Goal: Task Accomplishment & Management: Use online tool/utility

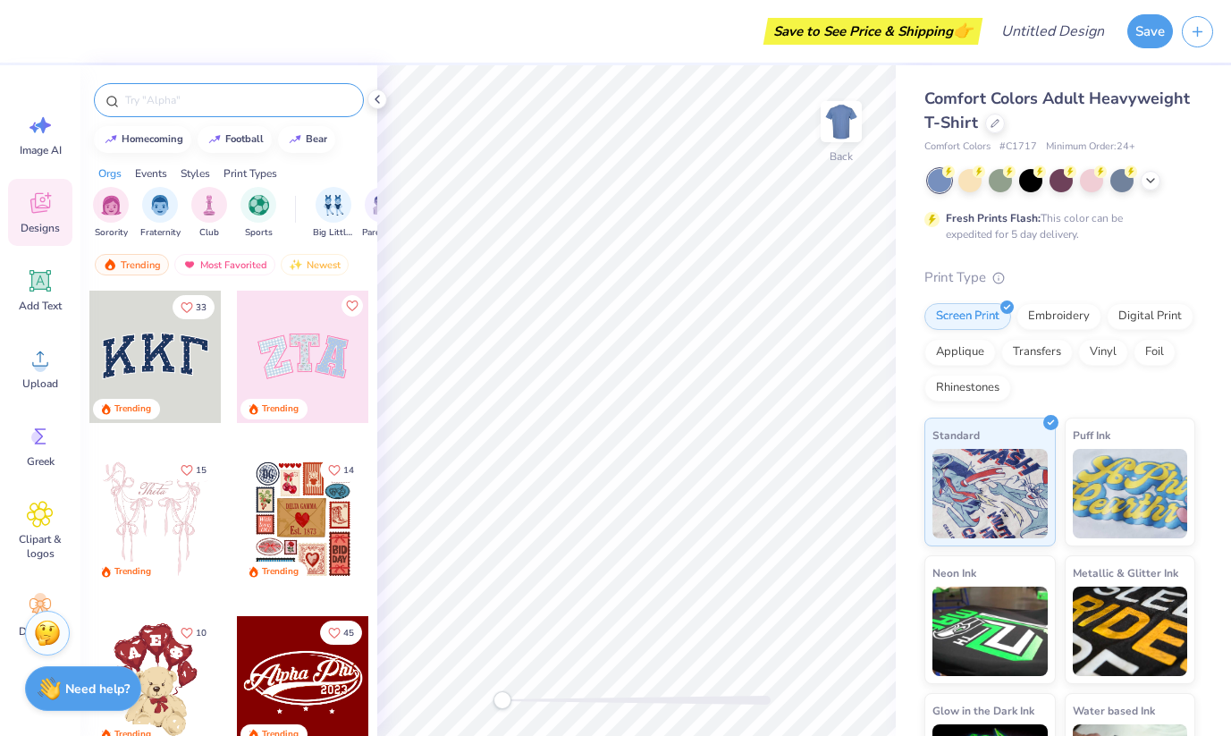
click at [214, 114] on div at bounding box center [229, 100] width 270 height 34
click at [213, 102] on input "text" at bounding box center [237, 100] width 229 height 18
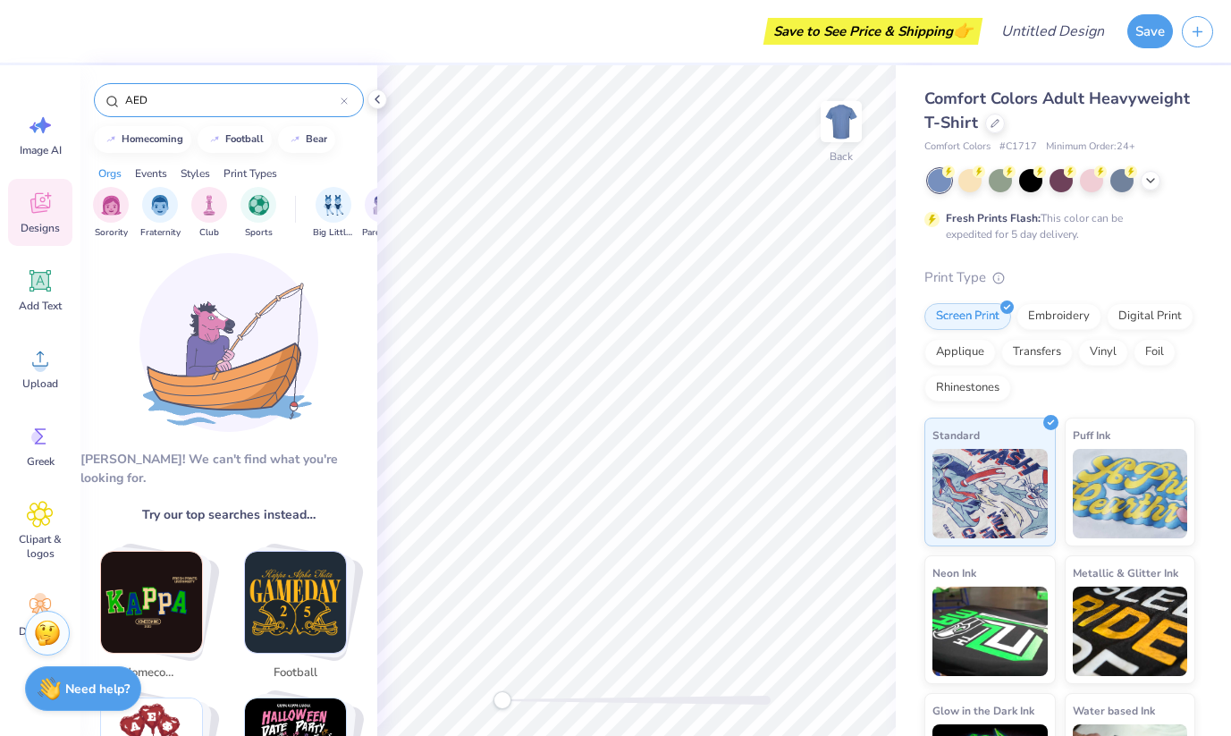
scroll to position [19, 0]
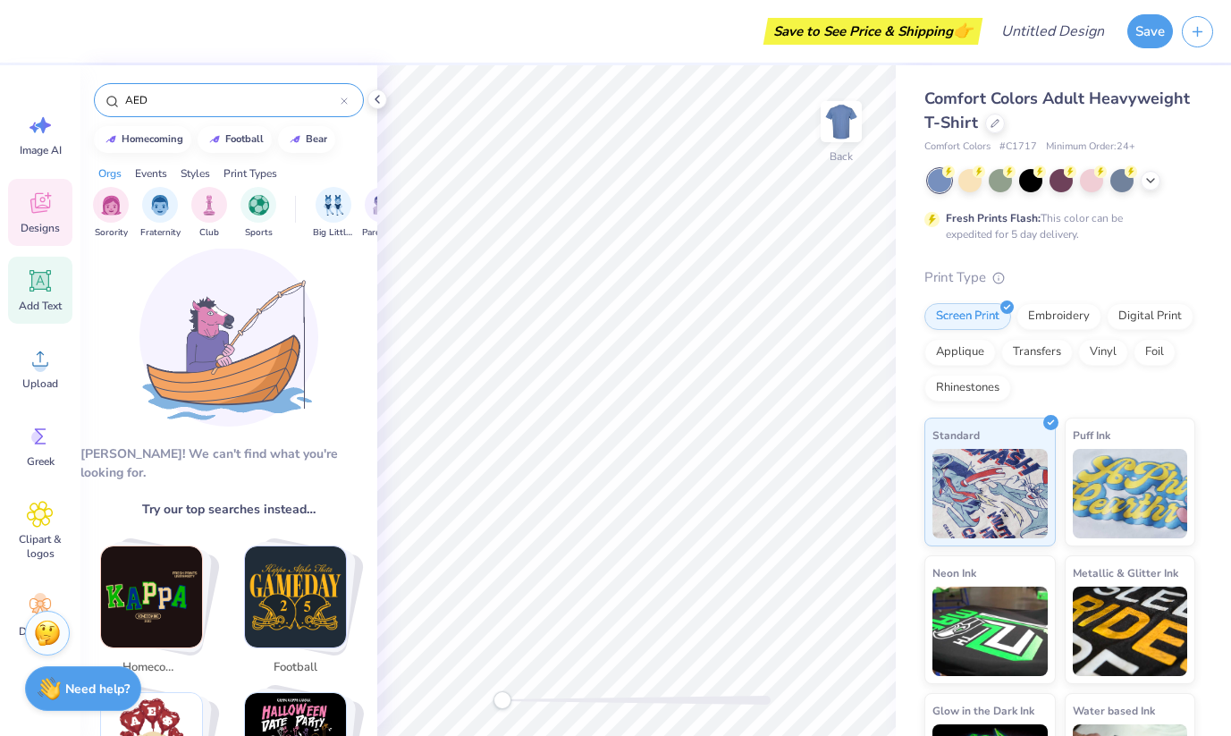
type input "AED"
click at [48, 290] on icon at bounding box center [39, 280] width 21 height 21
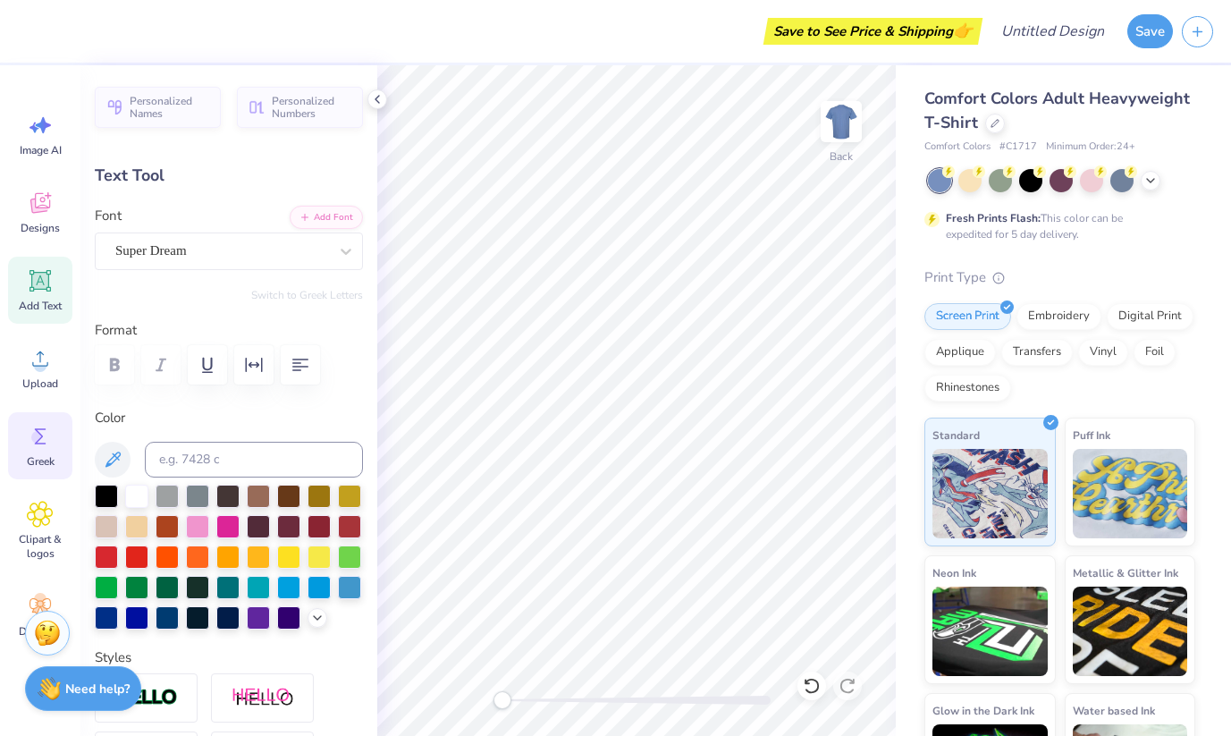
click at [42, 447] on icon at bounding box center [40, 436] width 27 height 27
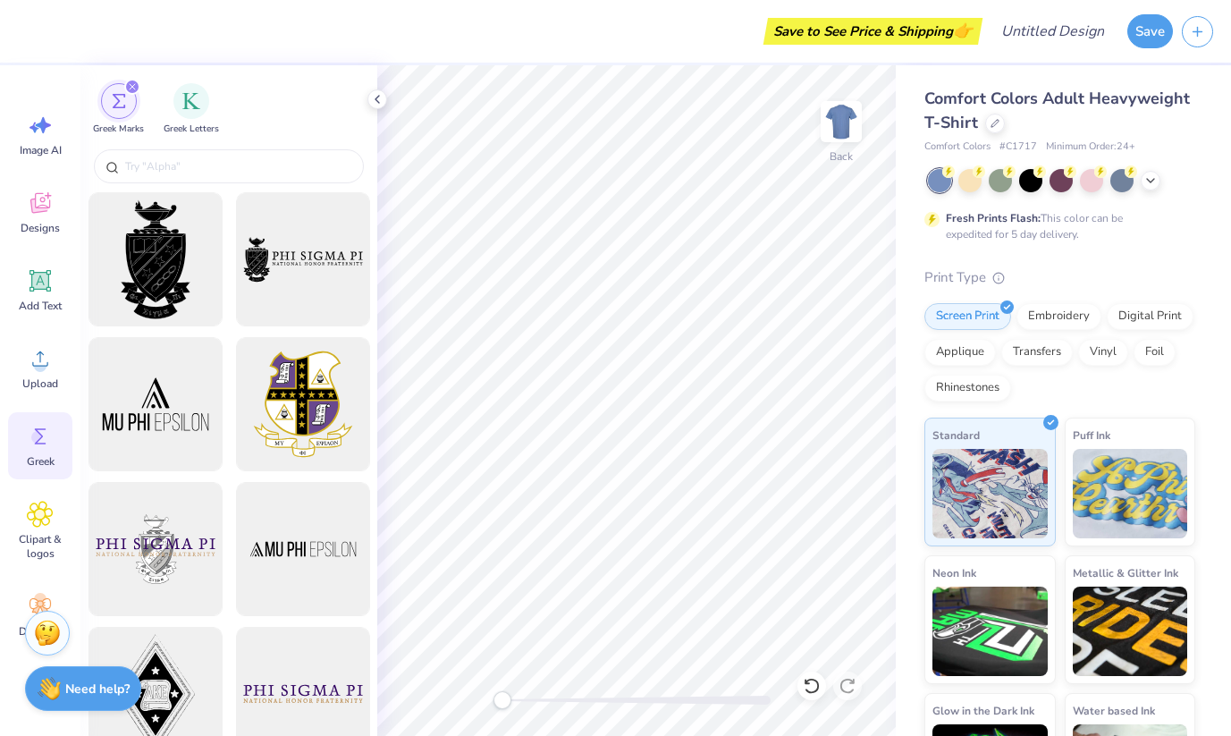
scroll to position [14, 4]
type textarea "X"
type textarea "AED"
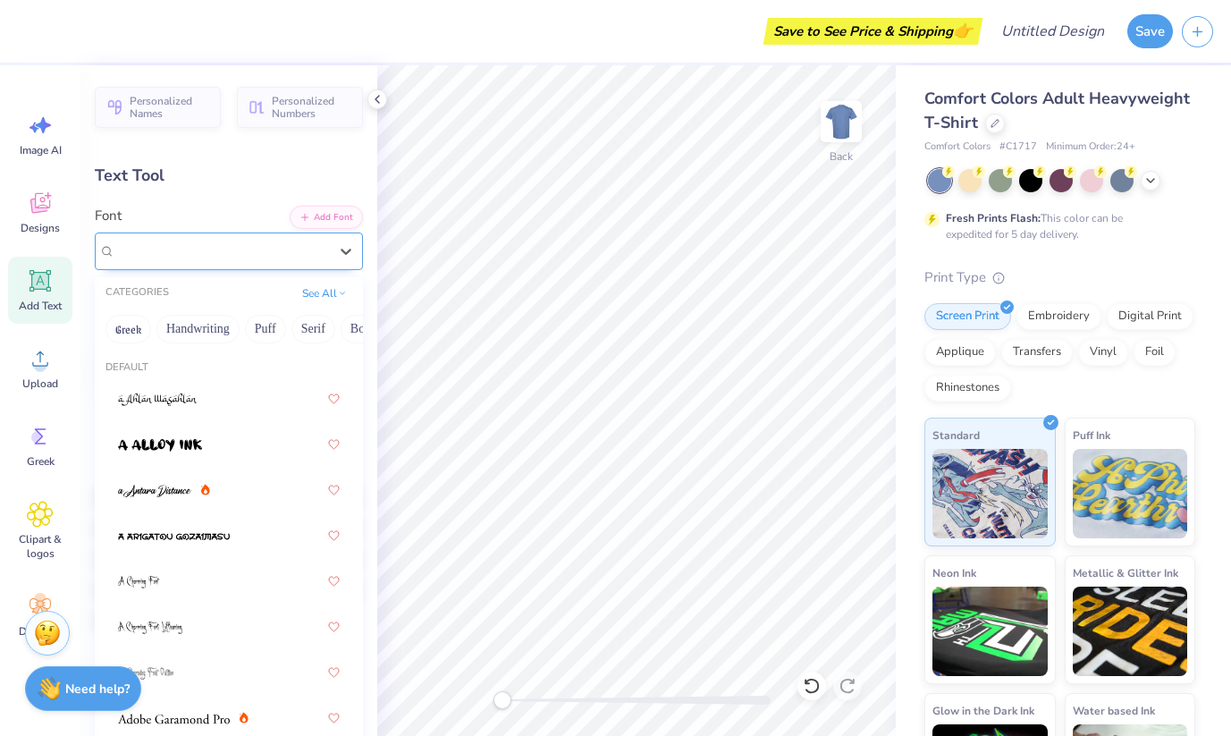
click at [235, 242] on div "Super Dream" at bounding box center [222, 251] width 216 height 28
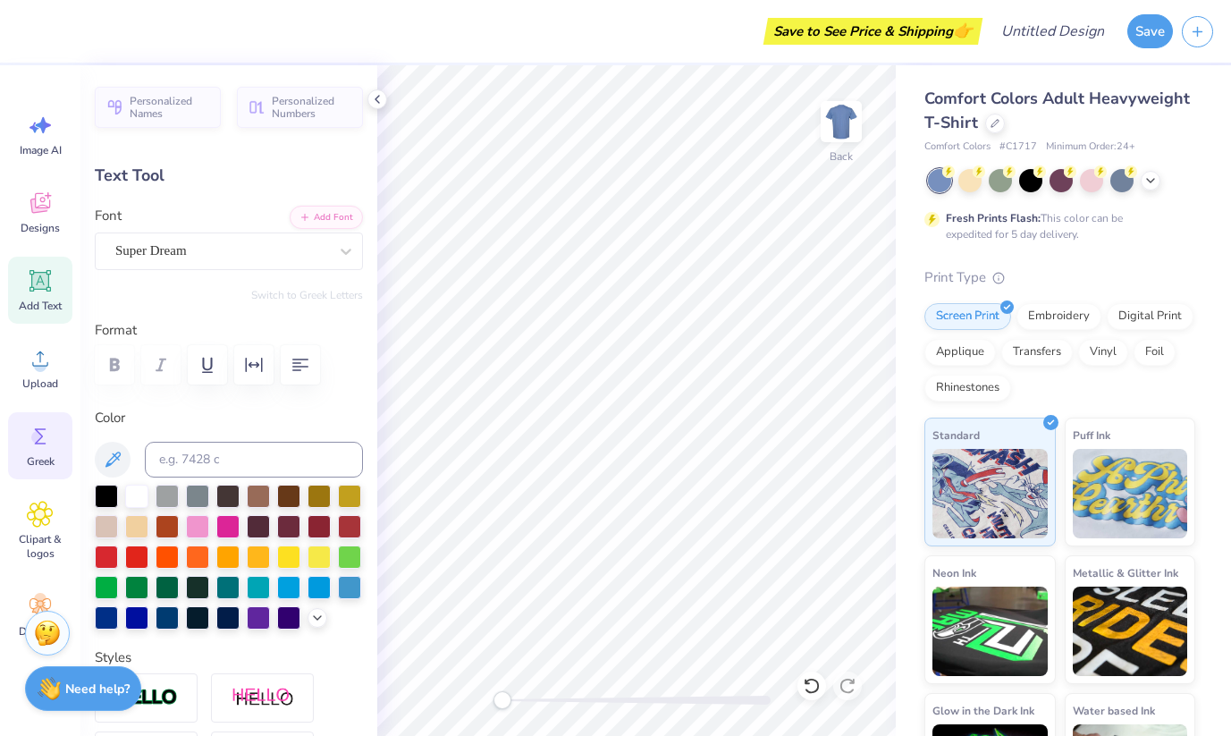
click at [32, 420] on div "Greek" at bounding box center [40, 445] width 64 height 67
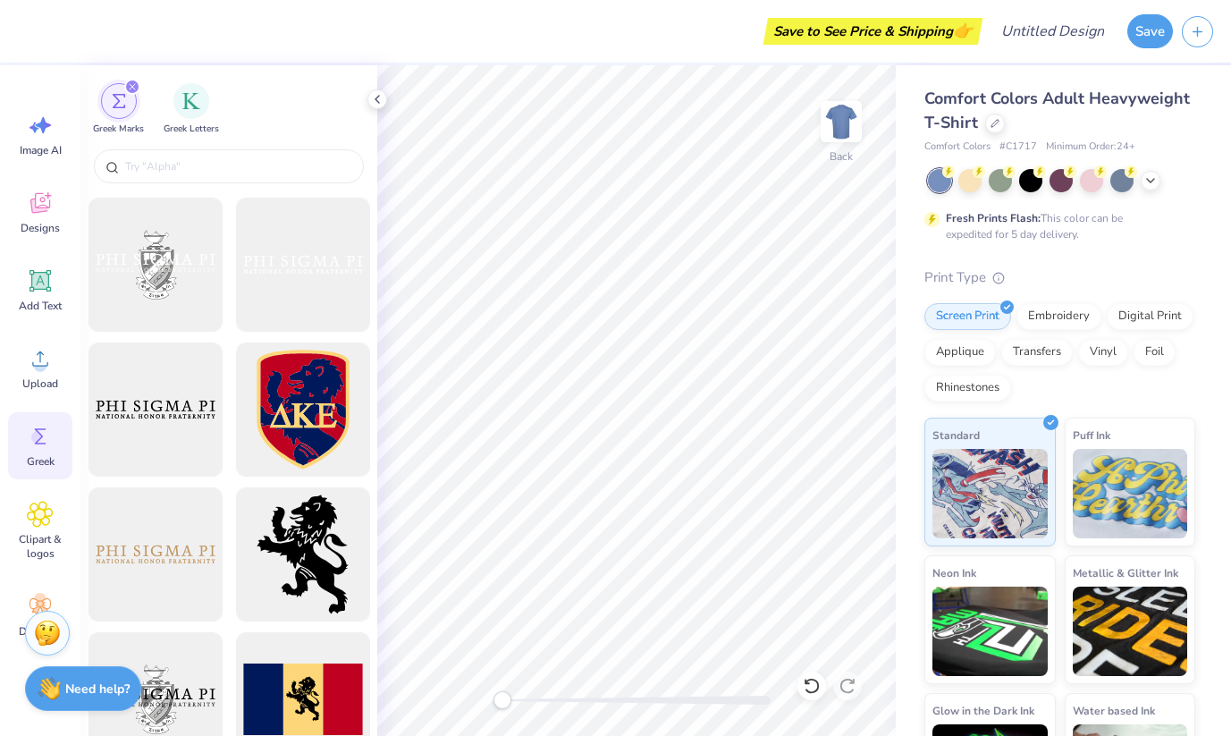
scroll to position [868, 0]
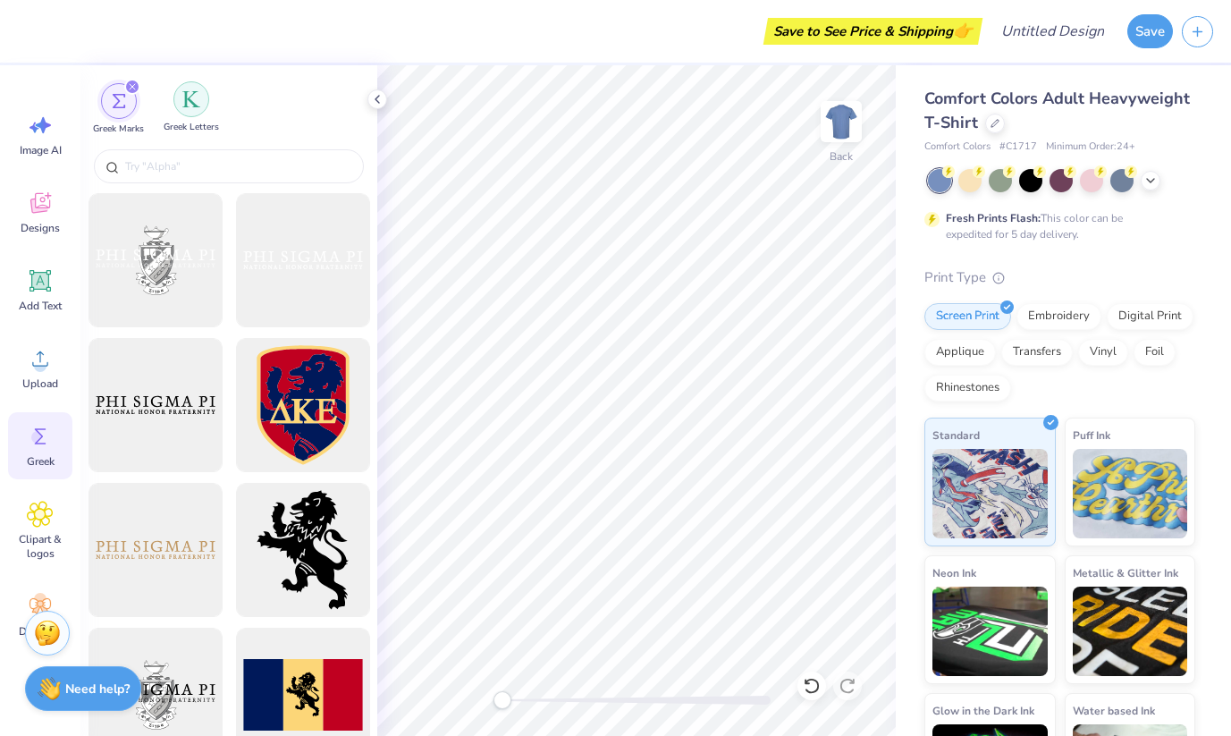
click at [203, 89] on div "filter for Greek Letters" at bounding box center [191, 99] width 36 height 36
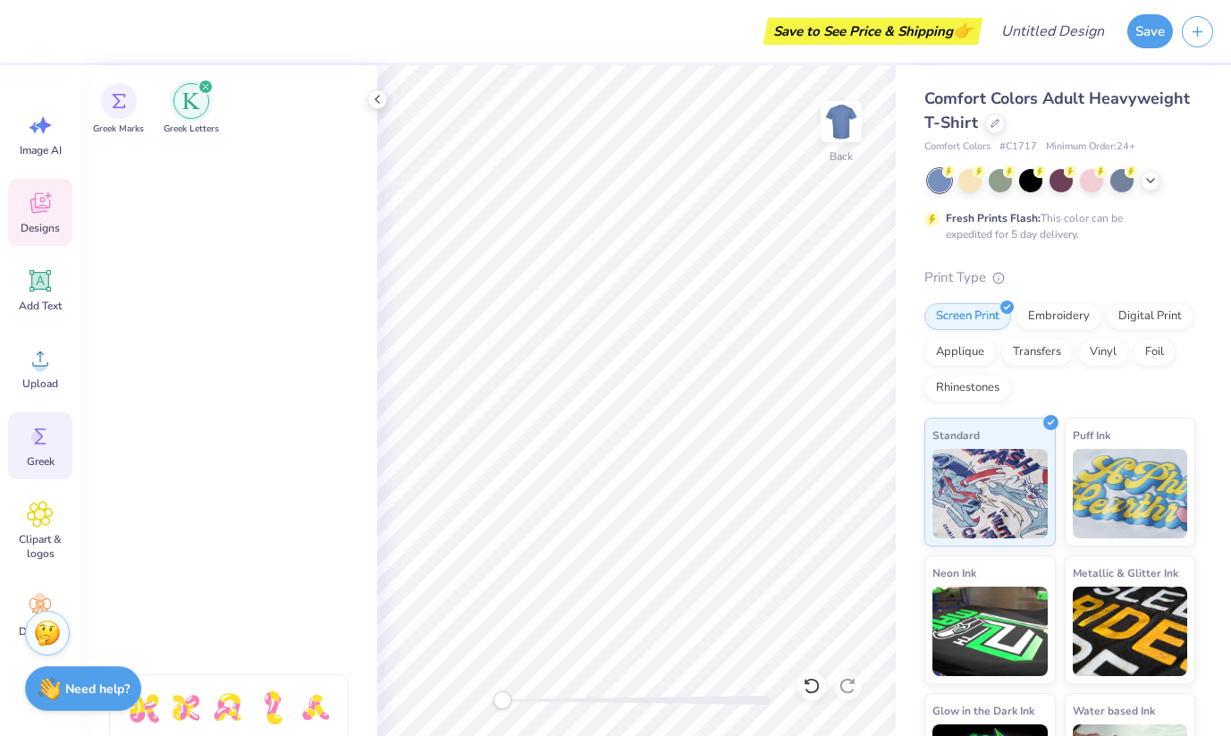
scroll to position [385, 0]
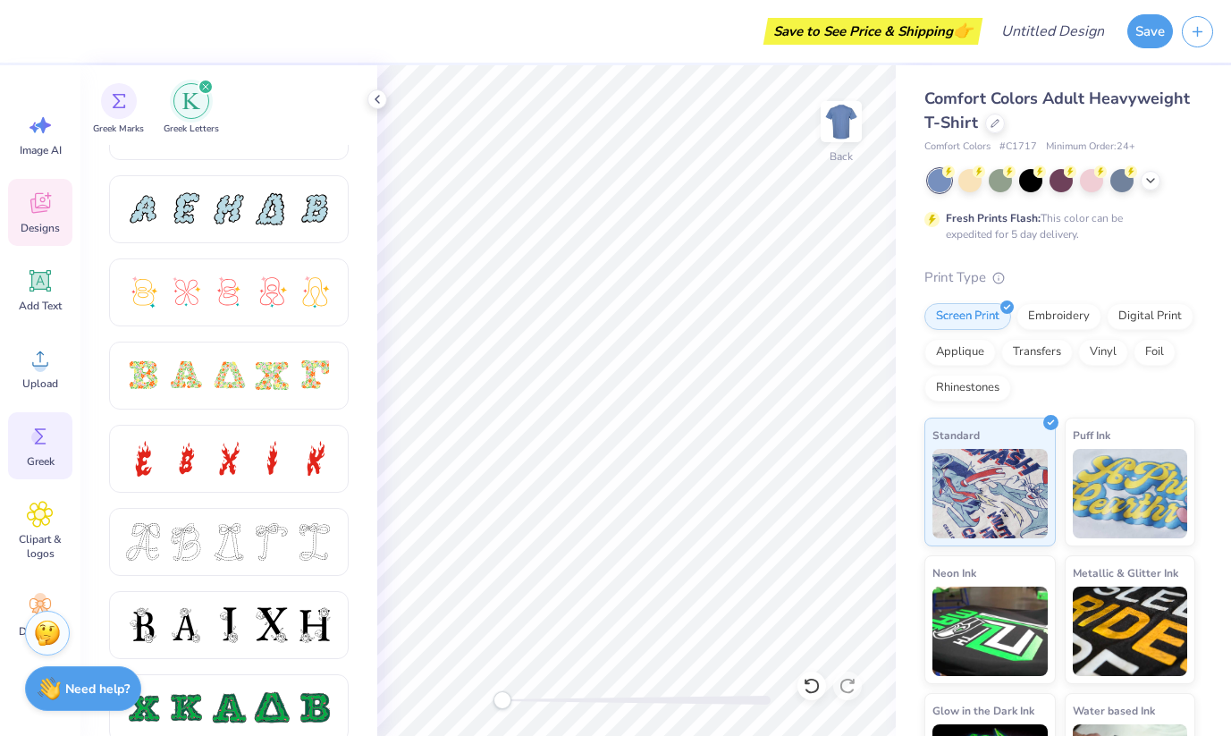
click at [46, 181] on div "Designs" at bounding box center [40, 212] width 64 height 67
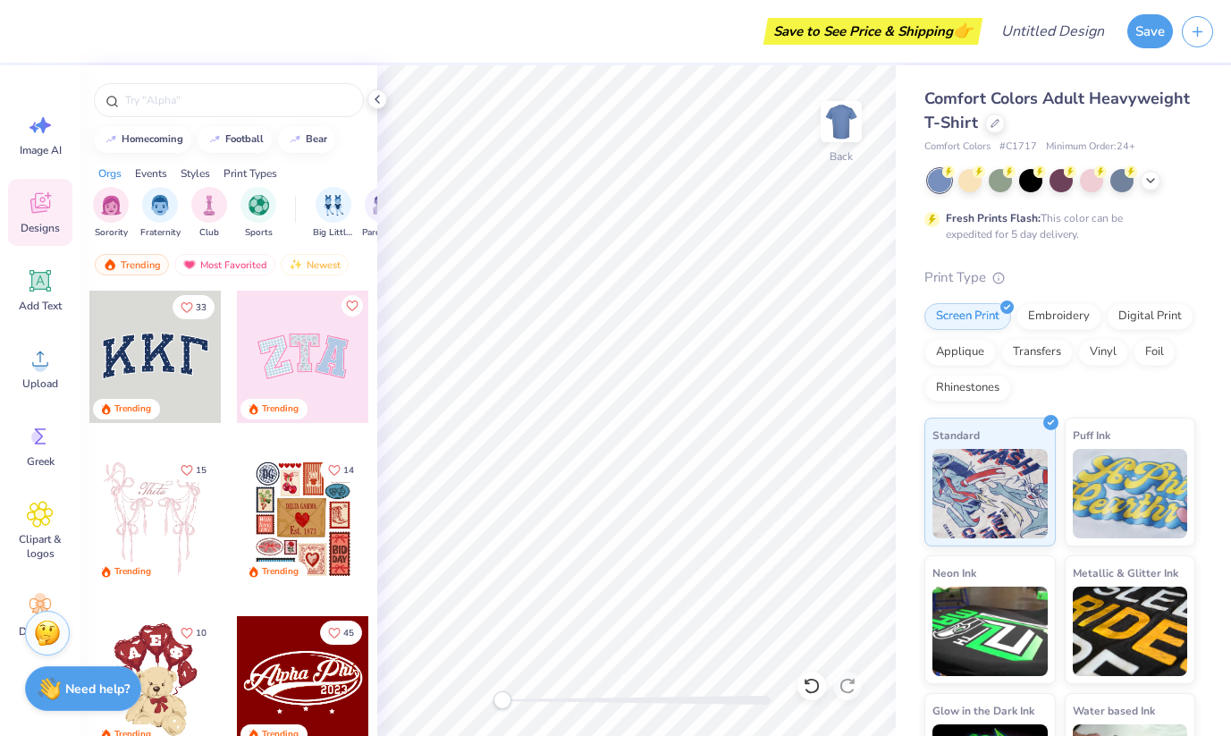
click at [315, 332] on div at bounding box center [303, 356] width 132 height 132
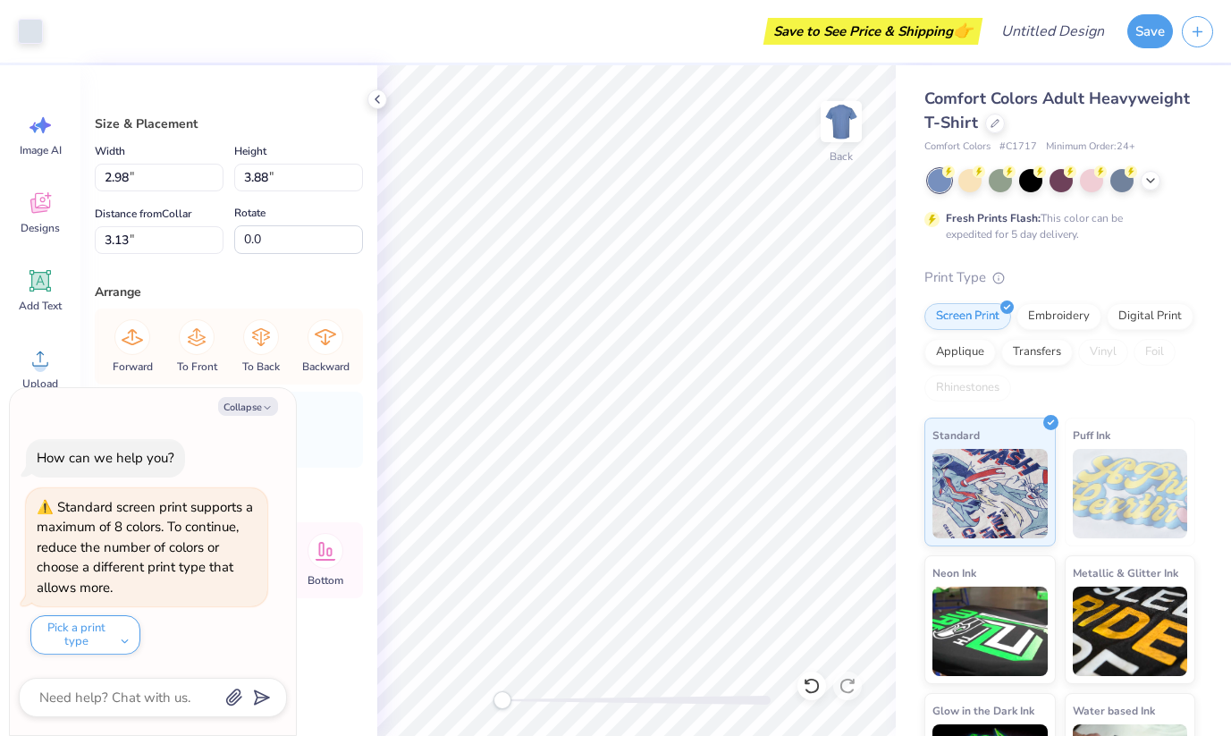
type textarea "x"
type input "3.87"
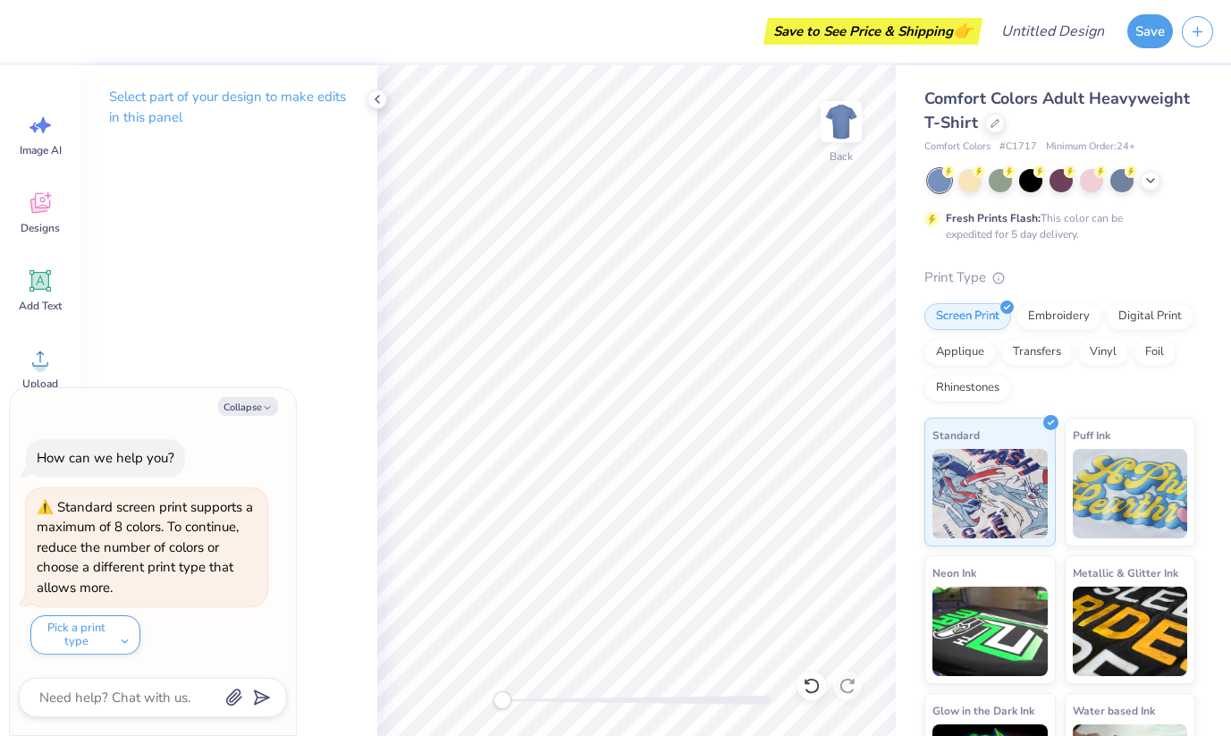
click at [1048, 94] on span "Comfort Colors Adult Heavyweight T-Shirt" at bounding box center [1056, 111] width 265 height 46
click at [376, 101] on icon at bounding box center [377, 99] width 14 height 14
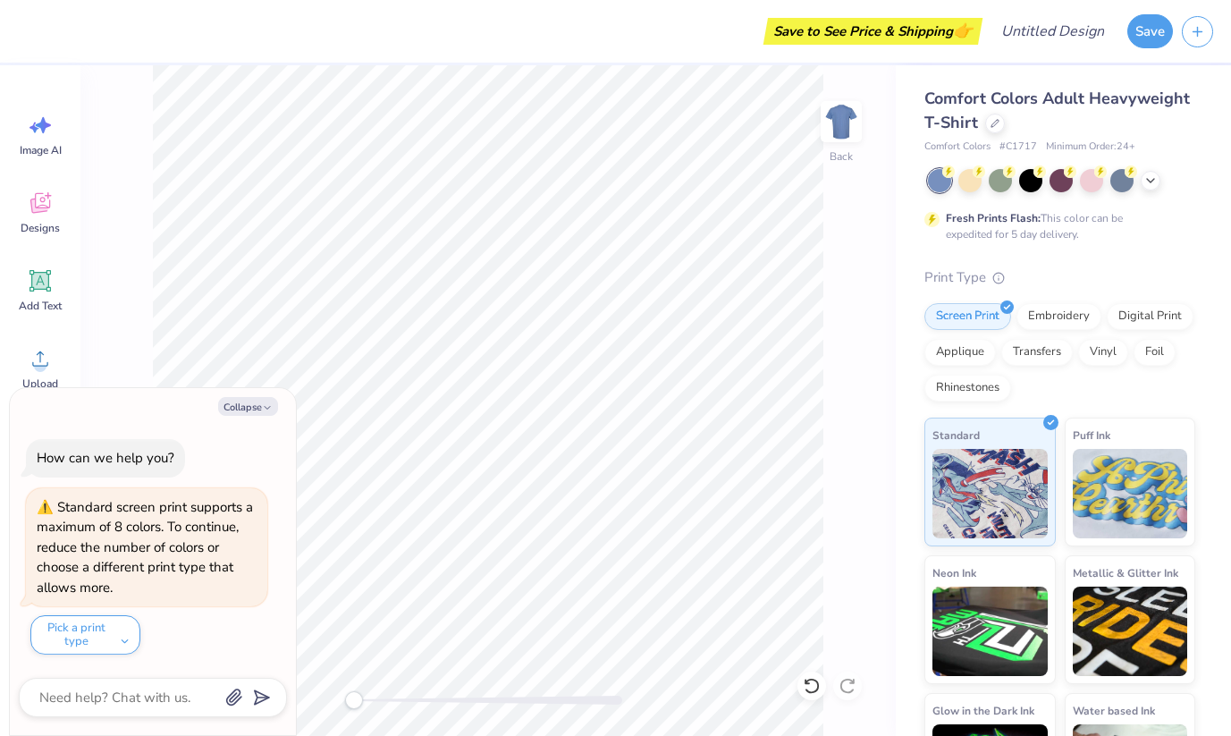
scroll to position [0, 0]
click at [1005, 115] on div at bounding box center [995, 122] width 20 height 20
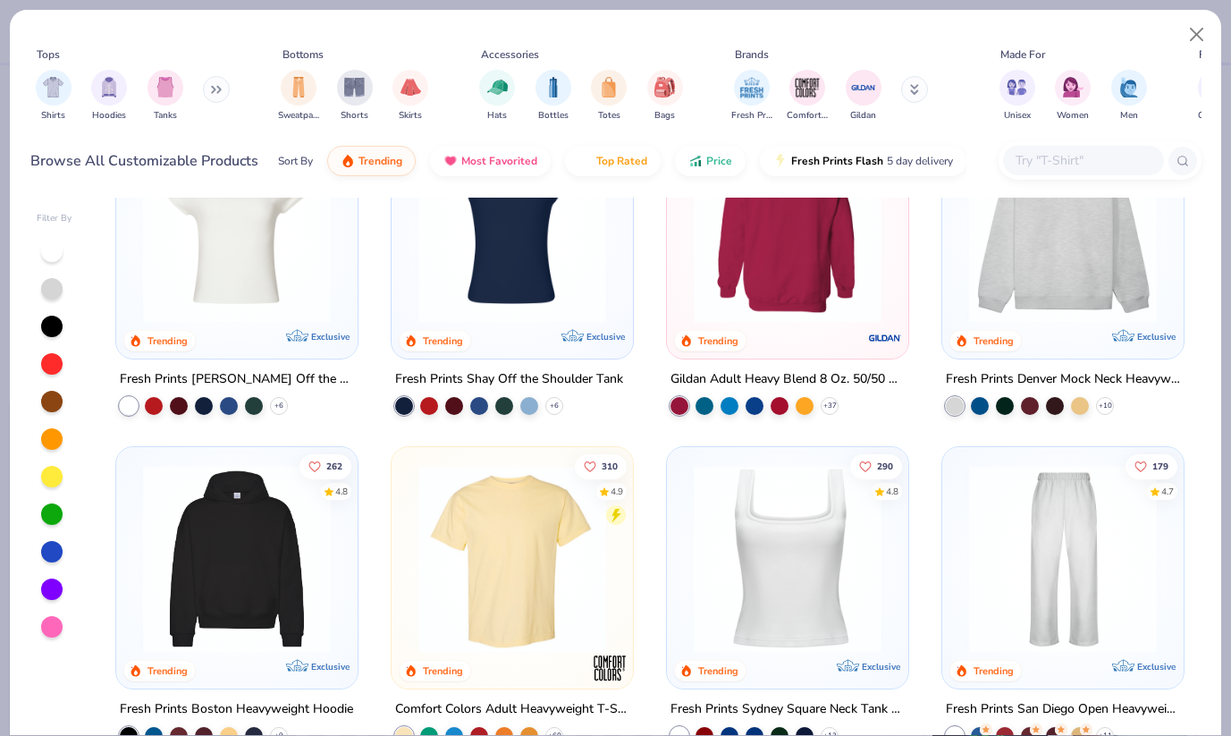
scroll to position [50, 0]
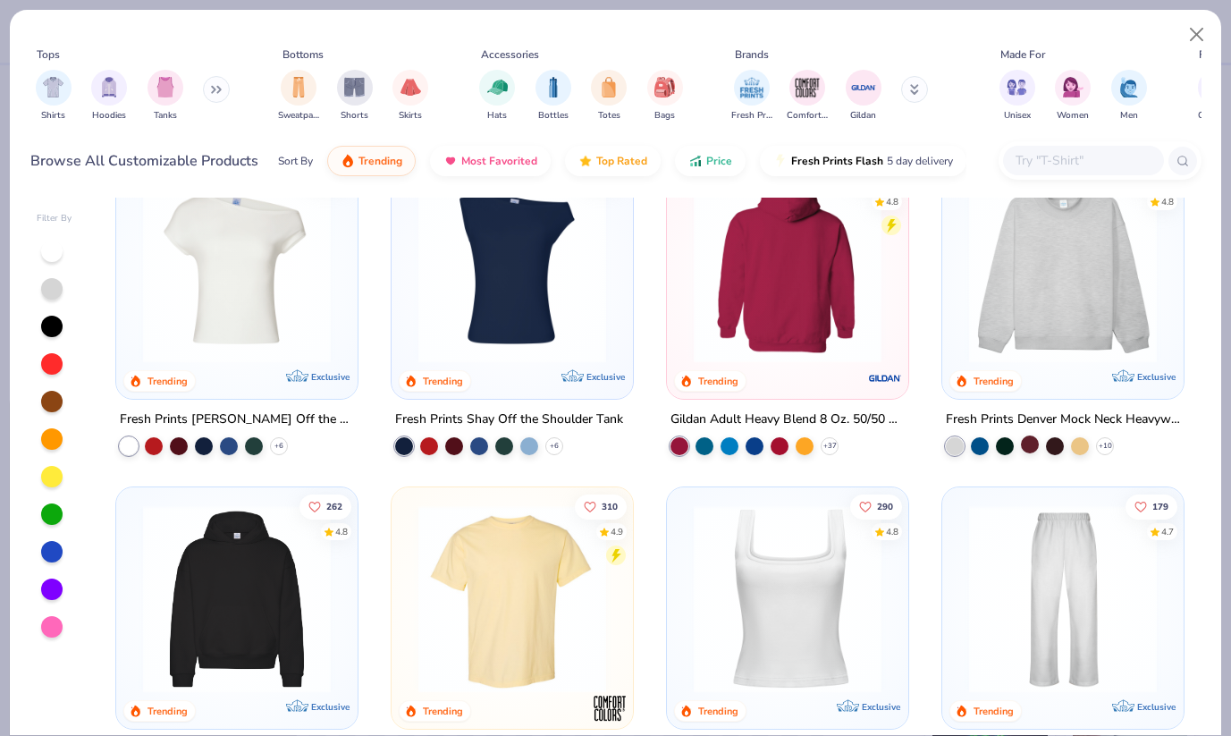
click at [1021, 449] on div at bounding box center [1030, 444] width 18 height 18
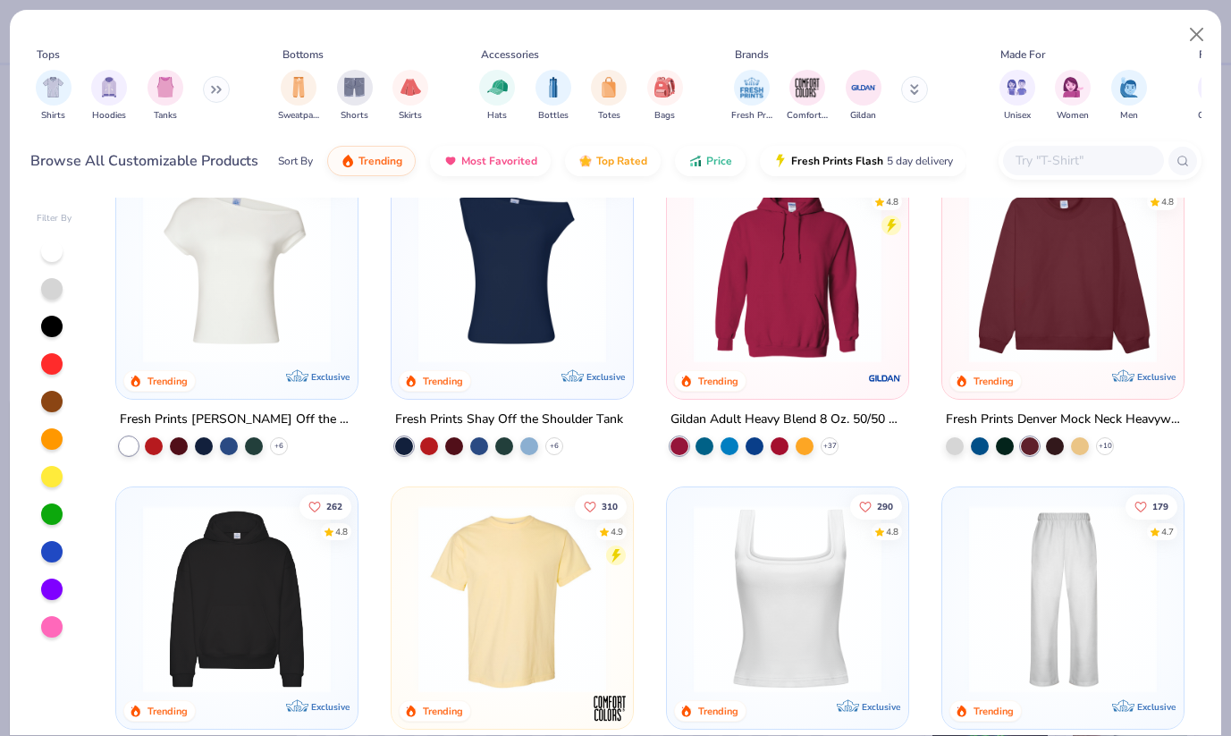
scroll to position [0, 0]
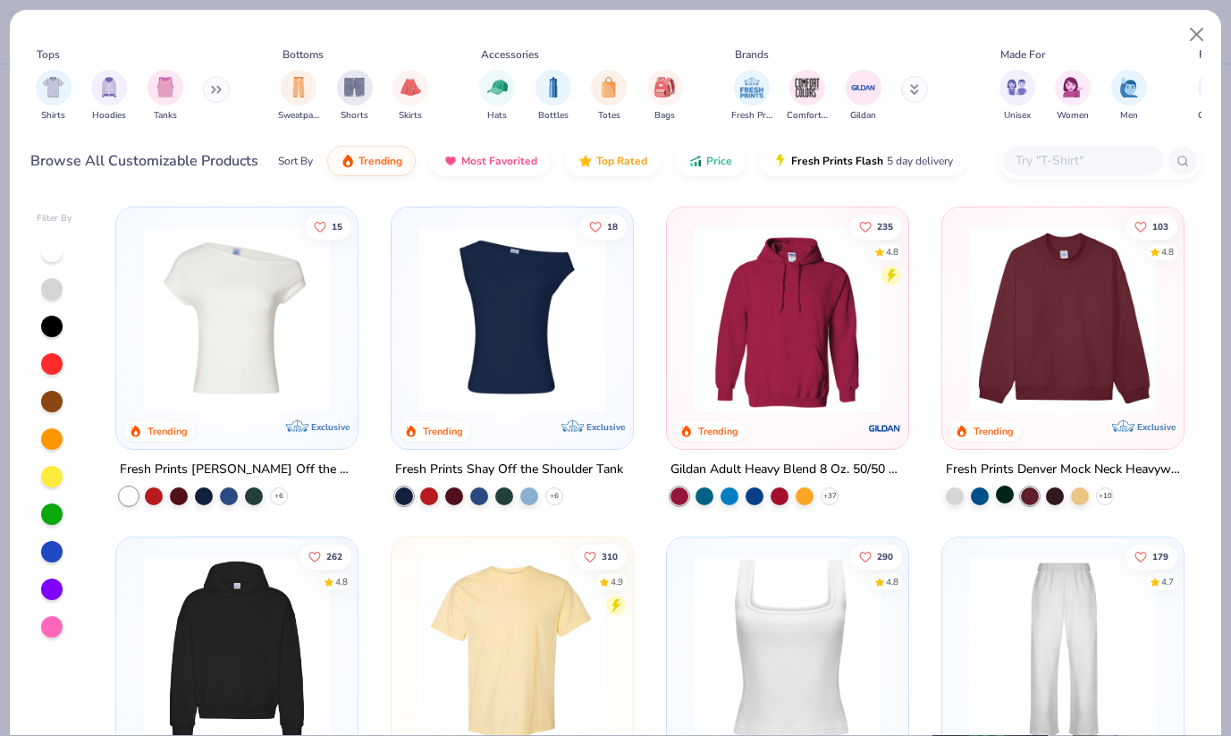
click at [996, 490] on div at bounding box center [1005, 494] width 18 height 18
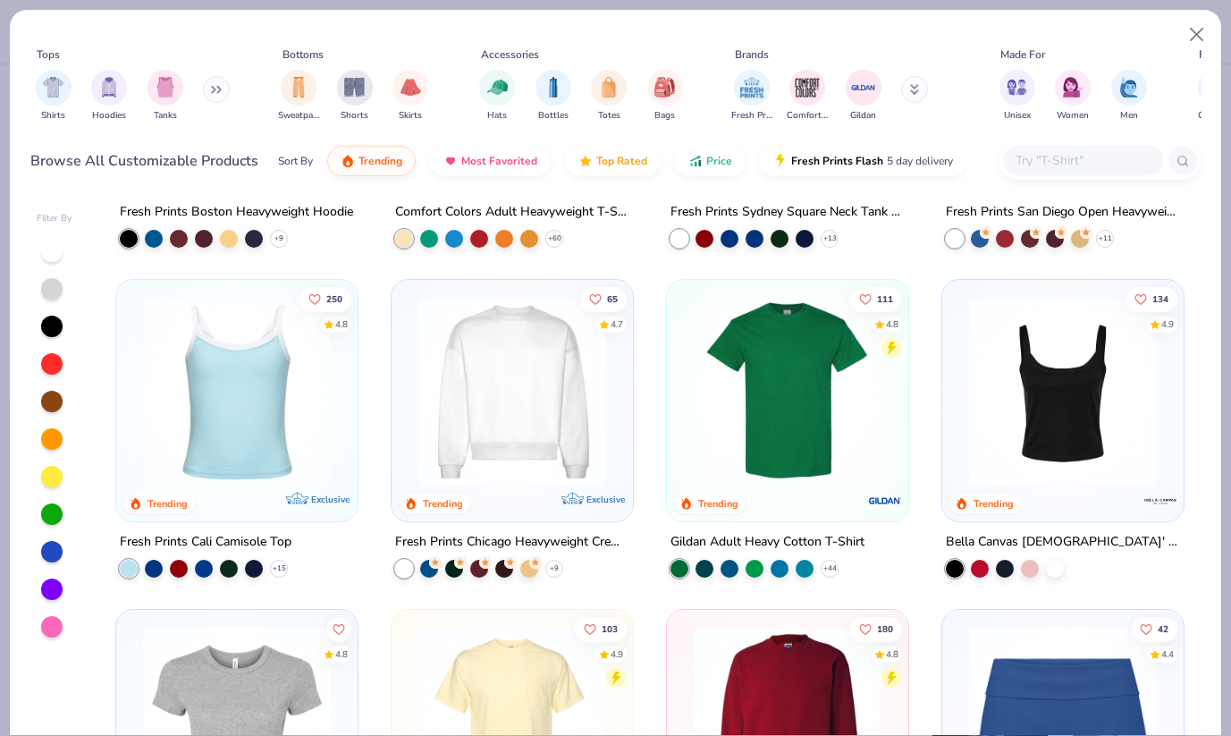
scroll to position [602, 0]
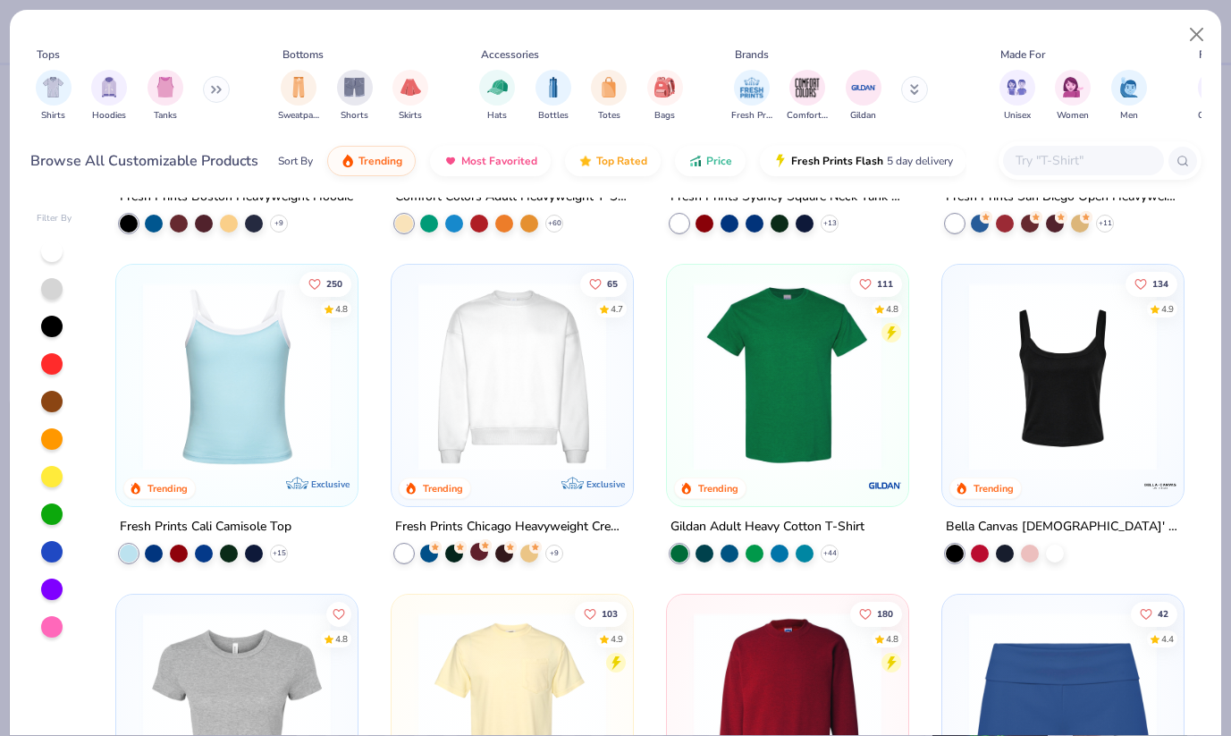
click at [470, 552] on div at bounding box center [479, 551] width 18 height 18
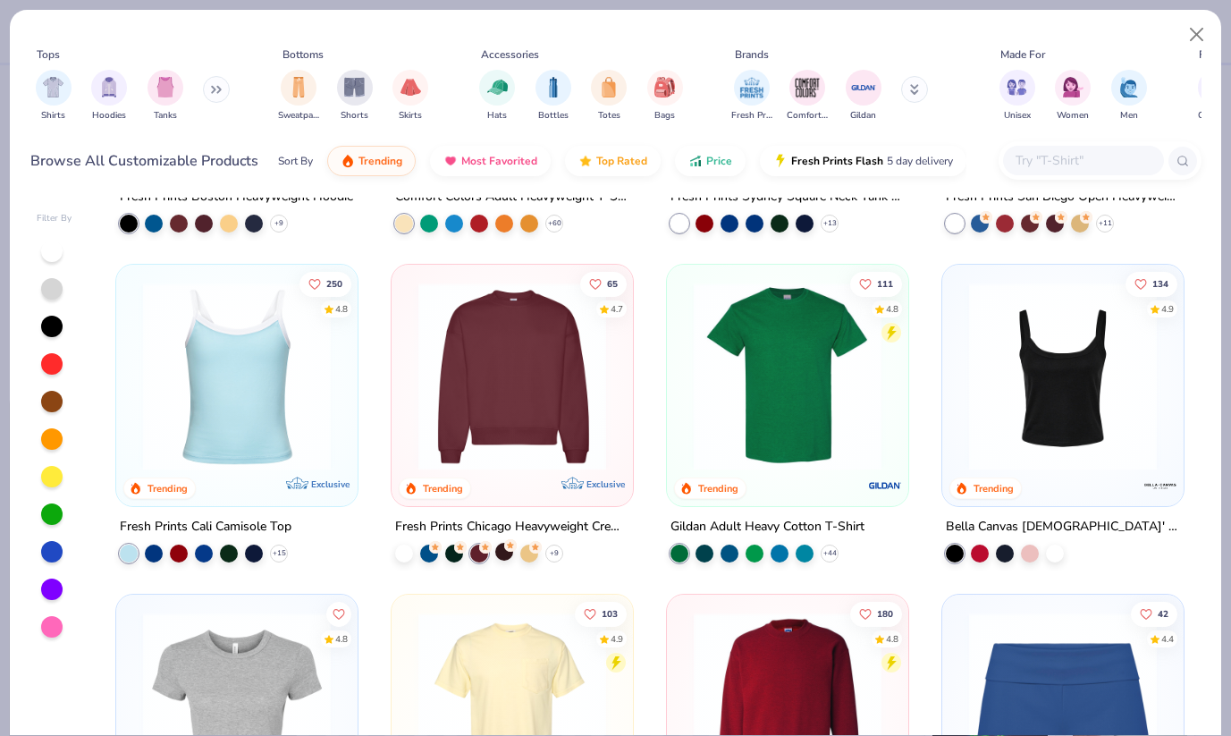
click at [495, 552] on div at bounding box center [504, 551] width 18 height 18
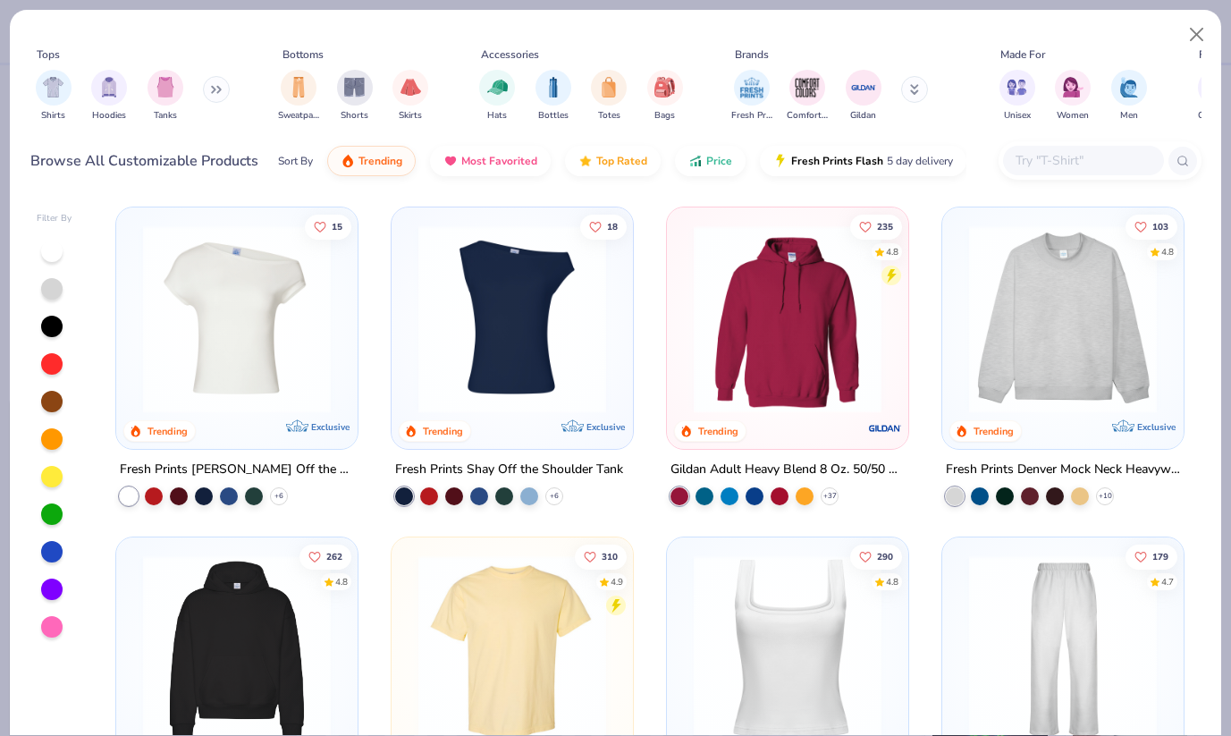
scroll to position [0, 0]
click at [998, 333] on img at bounding box center [1063, 319] width 206 height 188
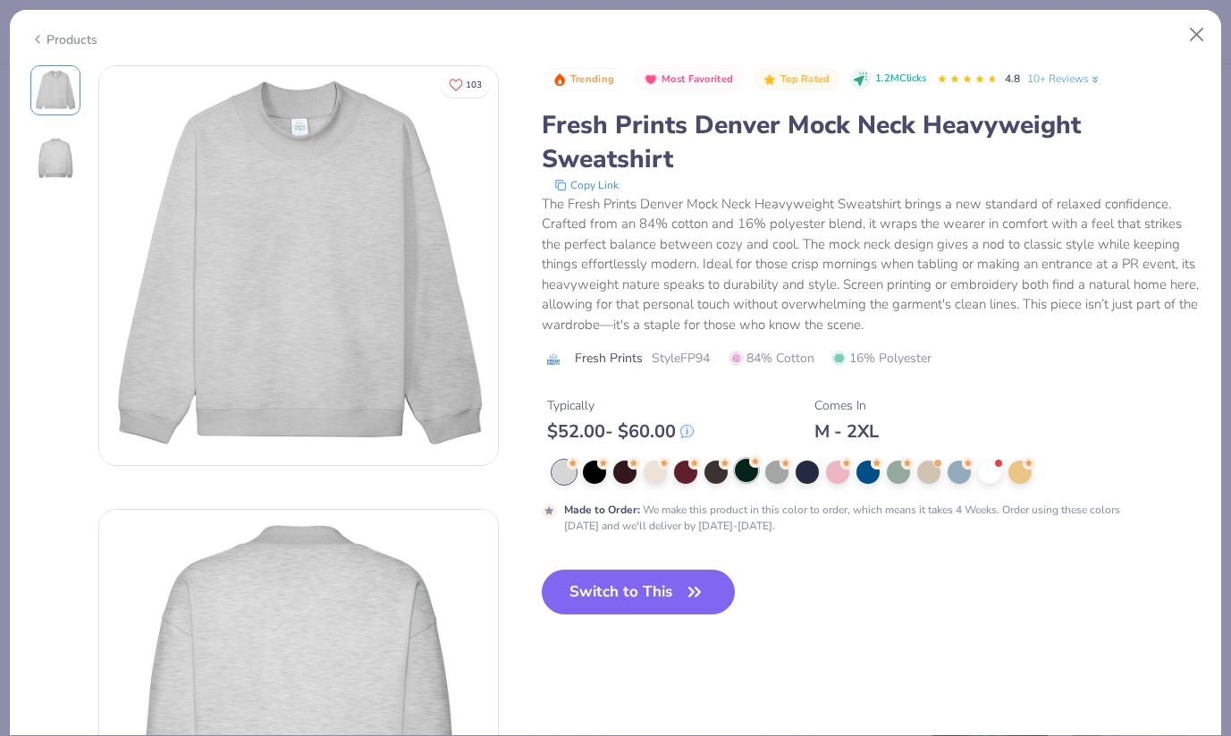
click at [751, 459] on circle at bounding box center [755, 461] width 13 height 13
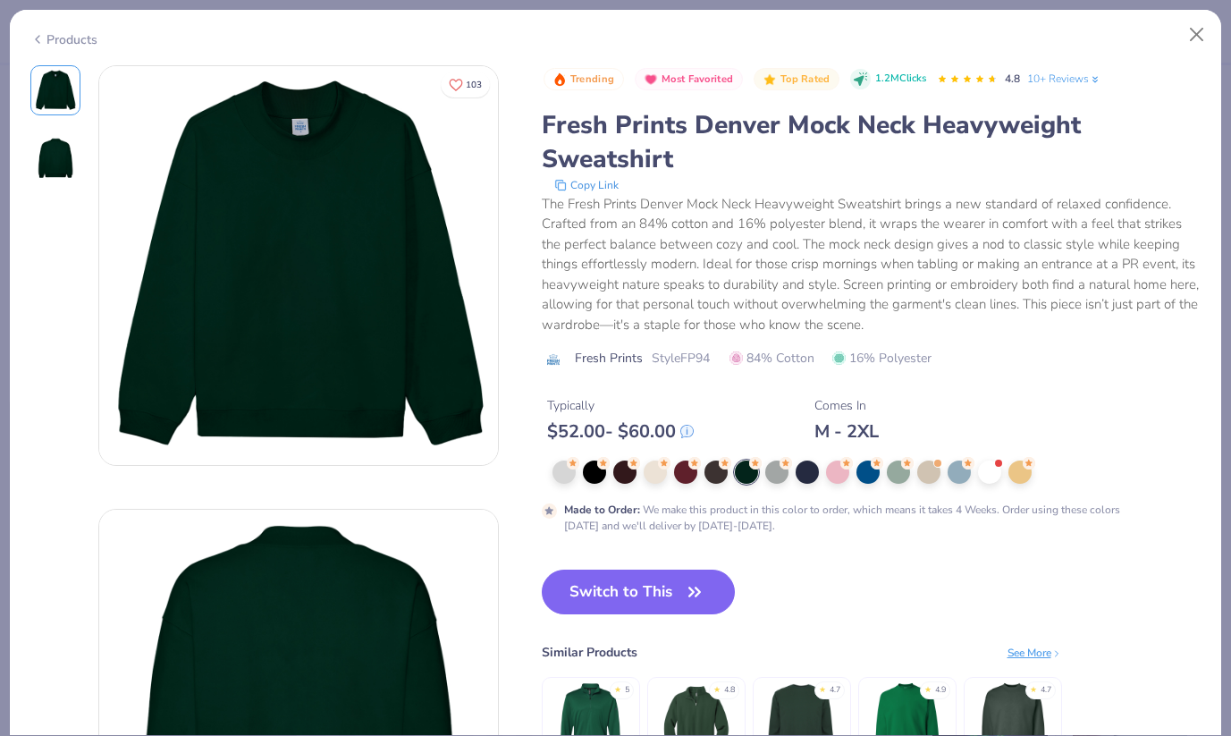
click at [701, 474] on div at bounding box center [876, 471] width 649 height 23
click at [711, 474] on div at bounding box center [715, 469] width 23 height 23
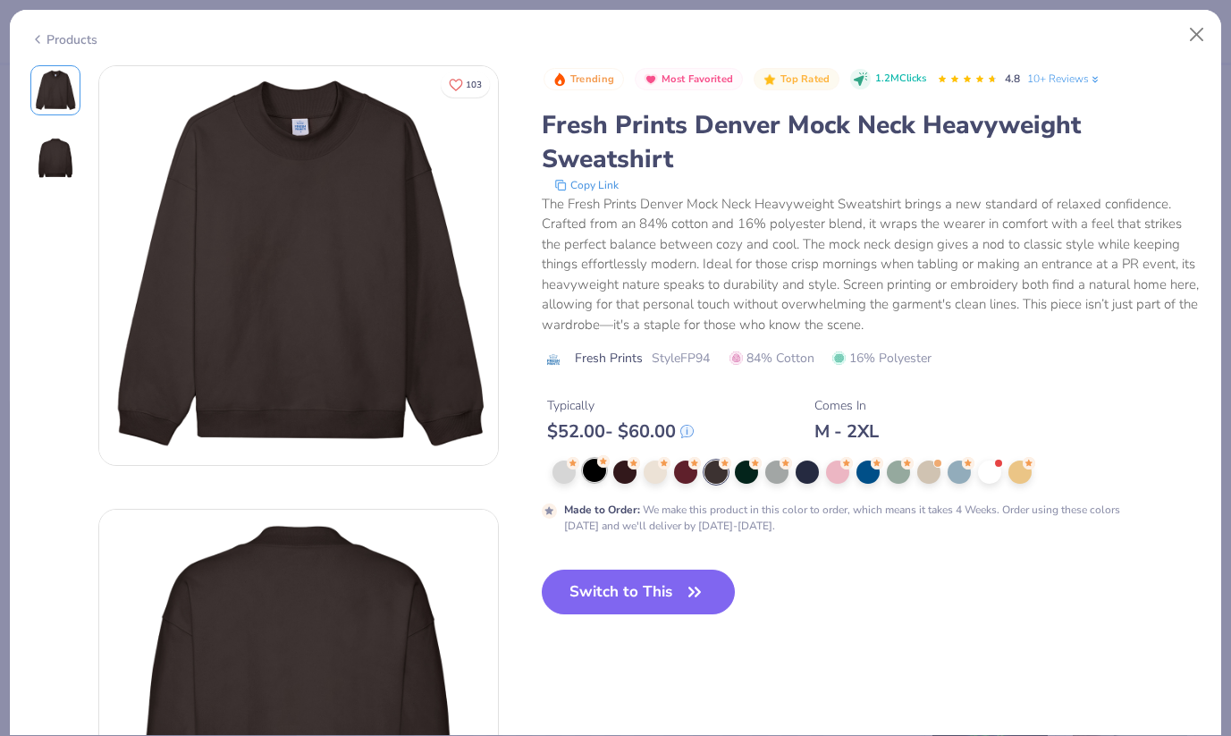
click at [602, 464] on circle at bounding box center [603, 461] width 13 height 13
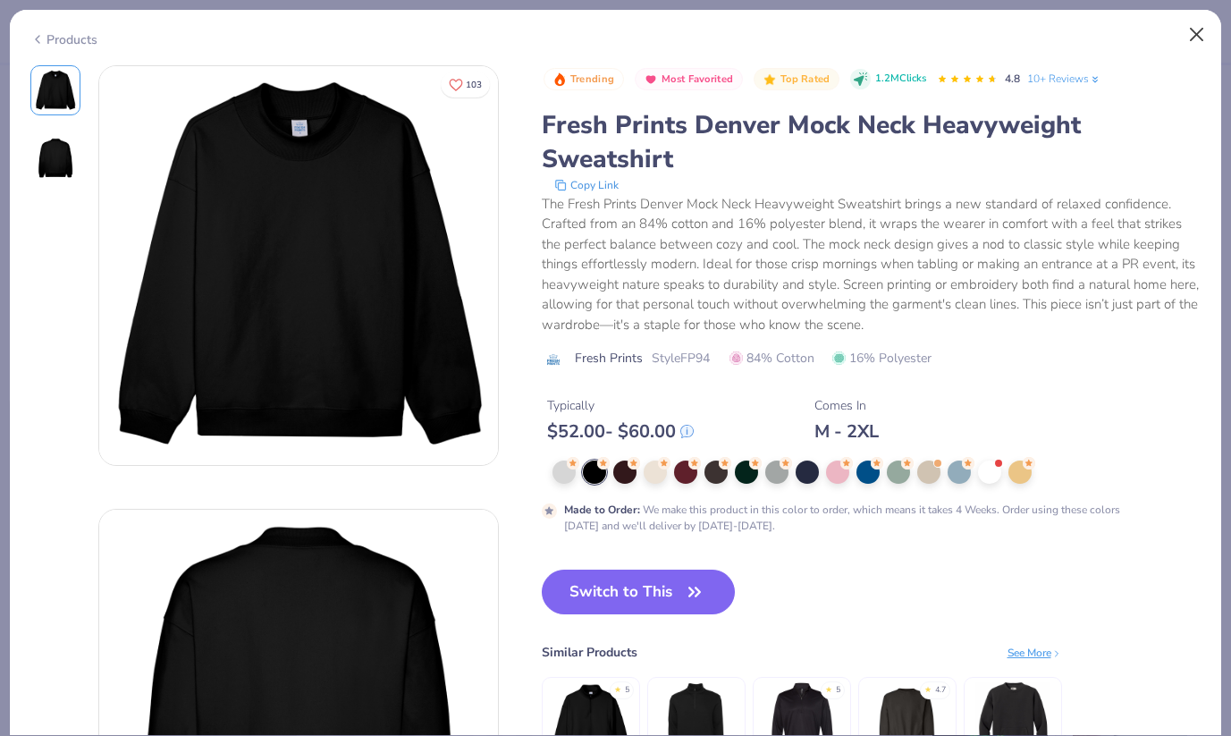
click at [1196, 36] on button "Close" at bounding box center [1197, 35] width 34 height 34
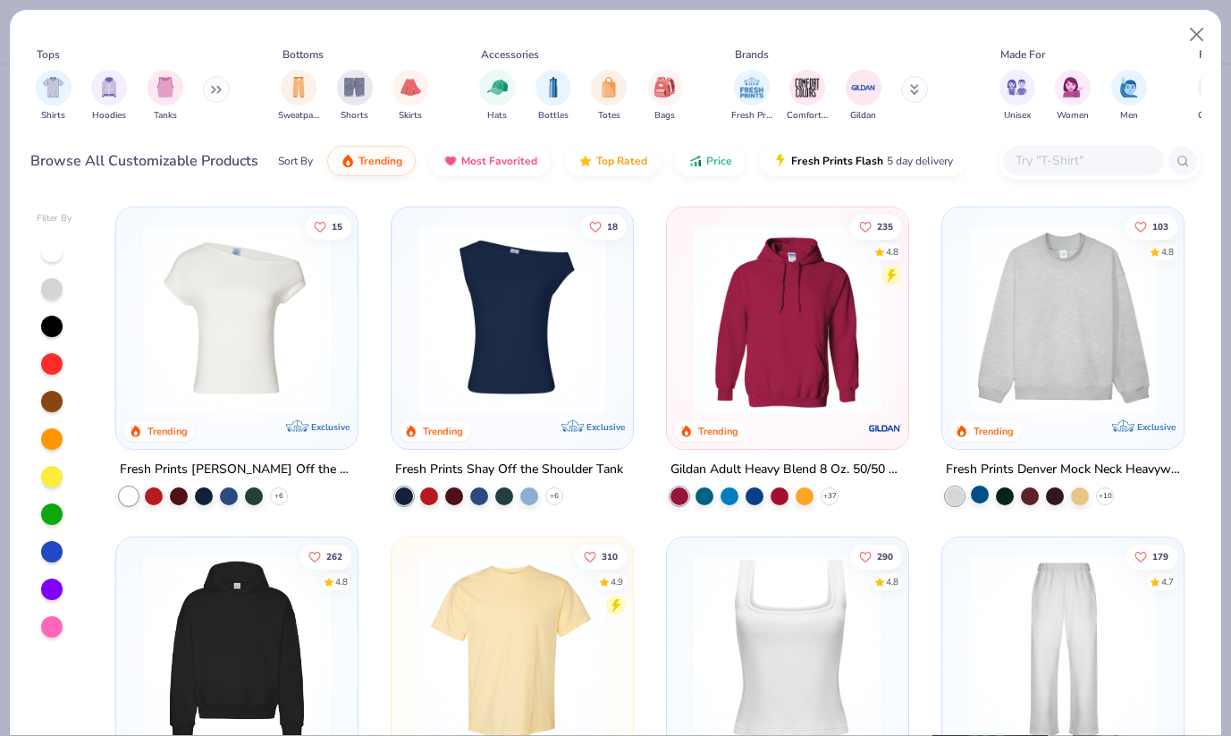
click at [973, 491] on div at bounding box center [980, 494] width 18 height 18
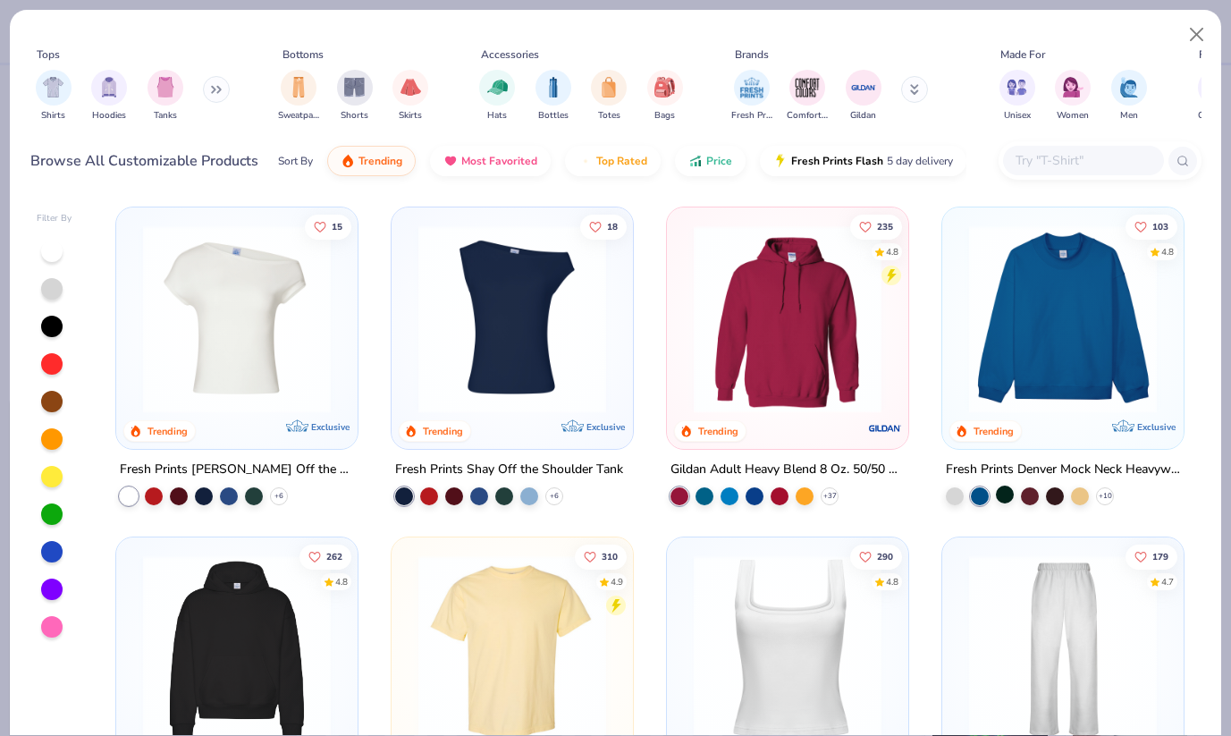
click at [996, 491] on div at bounding box center [1005, 494] width 18 height 18
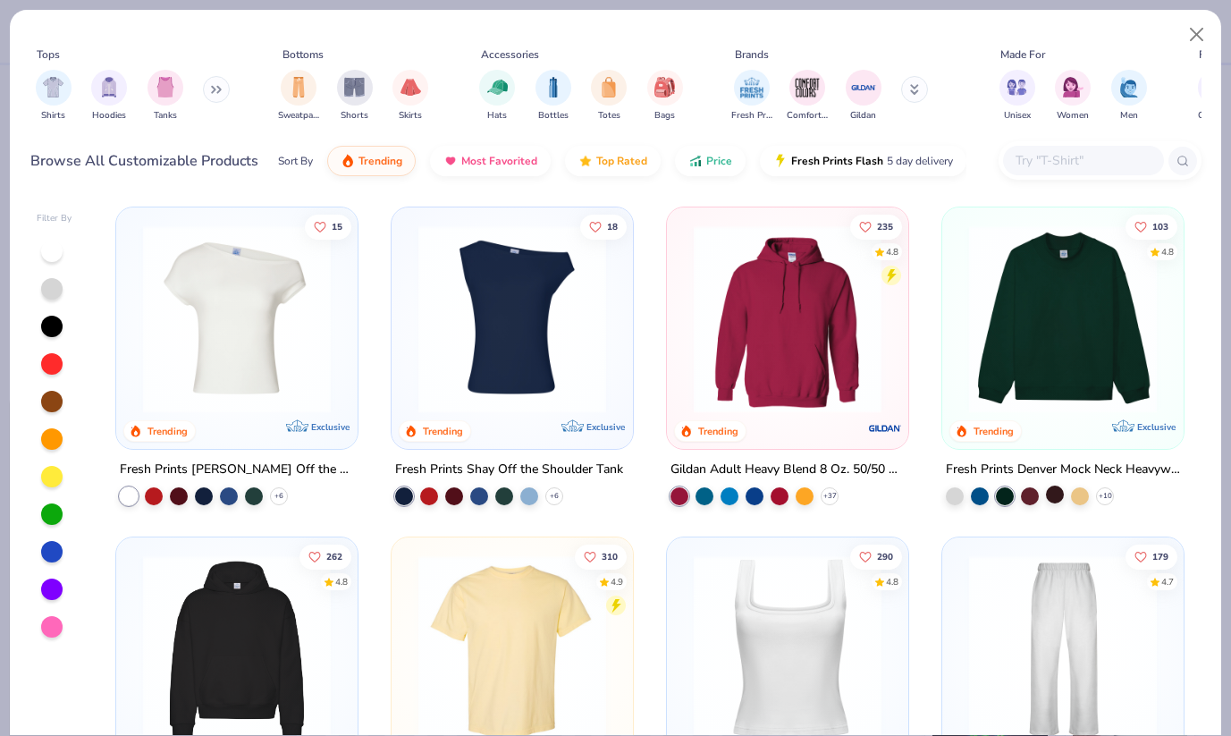
click at [1051, 491] on div at bounding box center [1055, 494] width 18 height 18
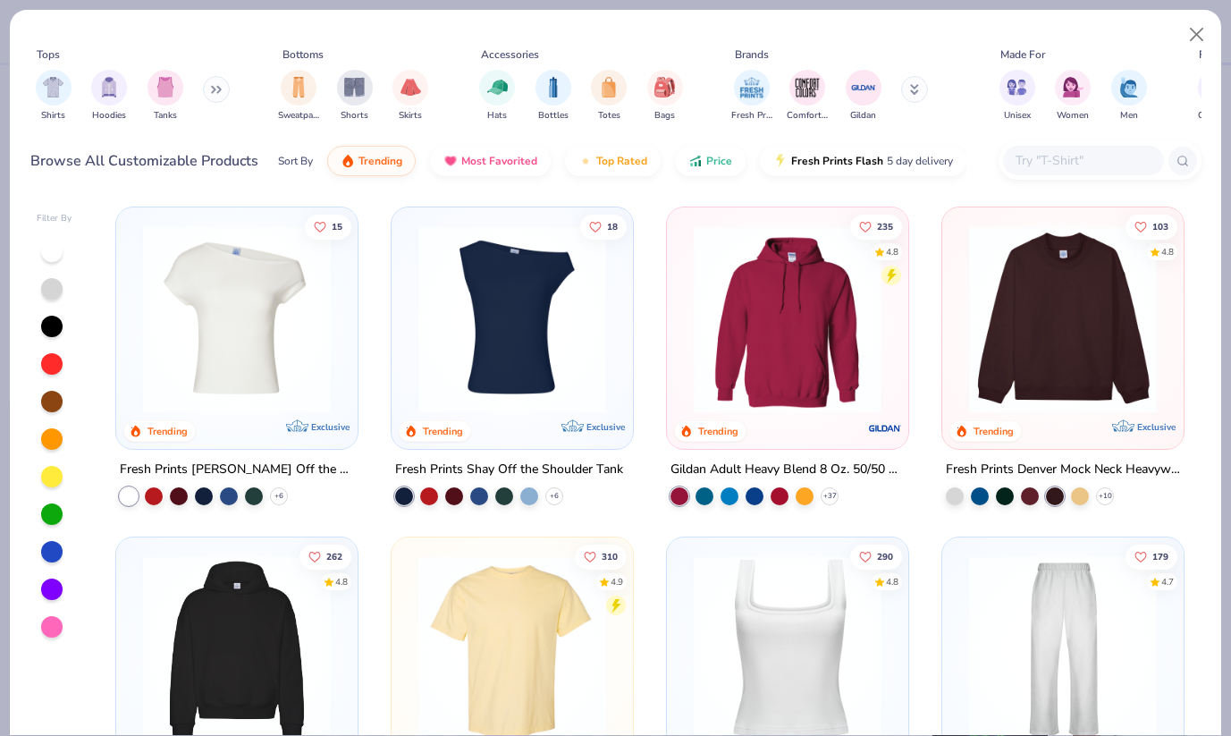
click at [1058, 369] on img at bounding box center [1063, 319] width 206 height 188
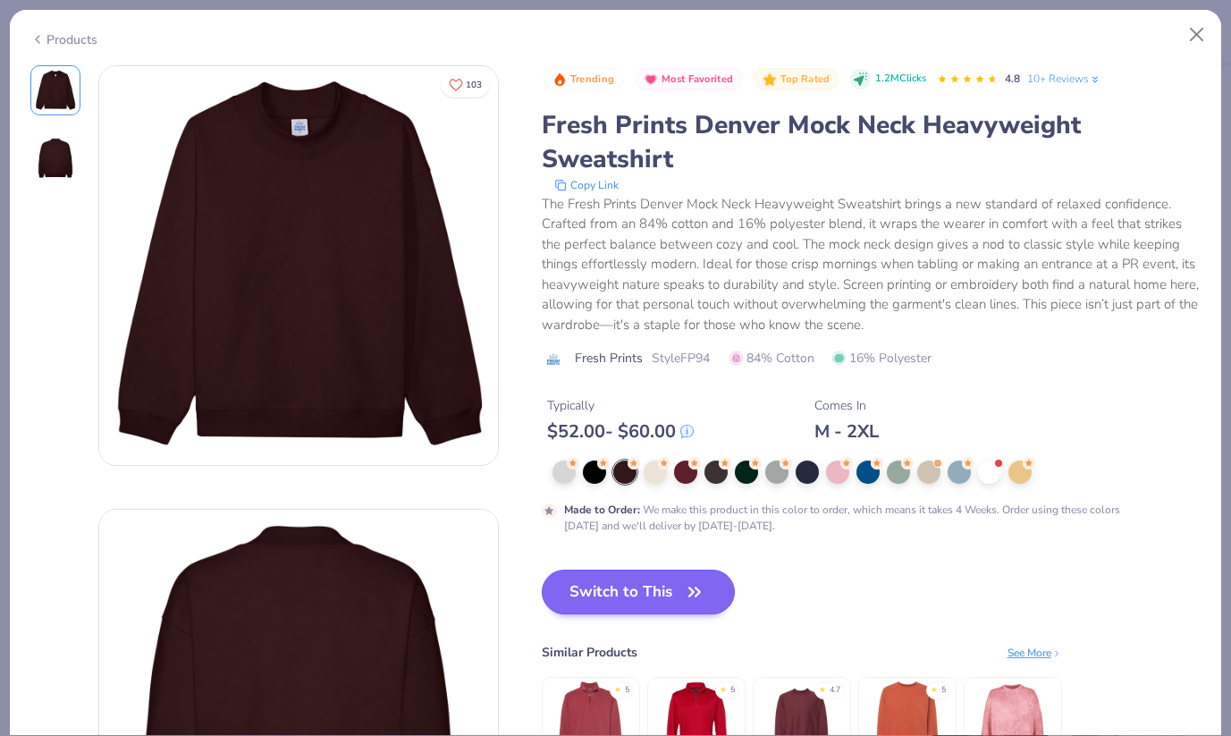
drag, startPoint x: 610, startPoint y: 515, endPoint x: 626, endPoint y: 593, distance: 79.4
click at [610, 515] on strong "Made to Order :" at bounding box center [602, 509] width 76 height 14
click at [626, 593] on button "Switch to This" at bounding box center [639, 591] width 194 height 45
click at [692, 594] on icon "button" at bounding box center [694, 591] width 11 height 8
click at [692, 589] on icon "button" at bounding box center [694, 591] width 25 height 25
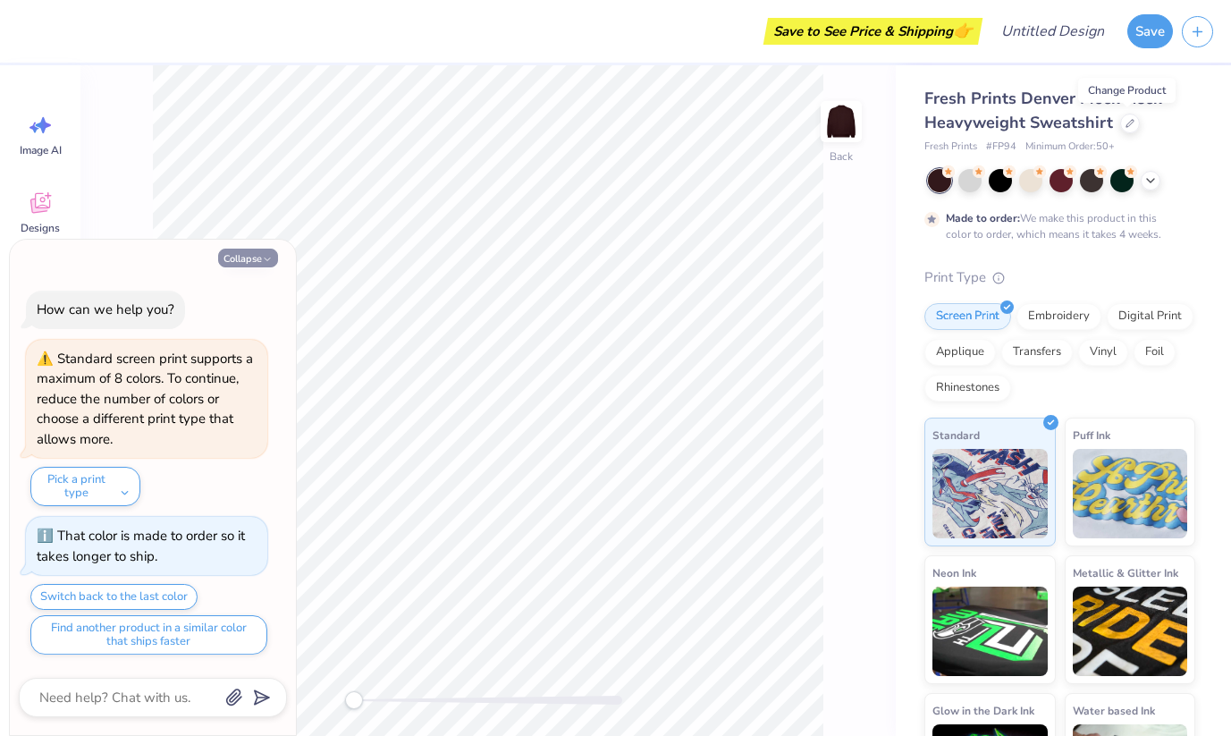
click at [262, 259] on icon "button" at bounding box center [267, 259] width 11 height 11
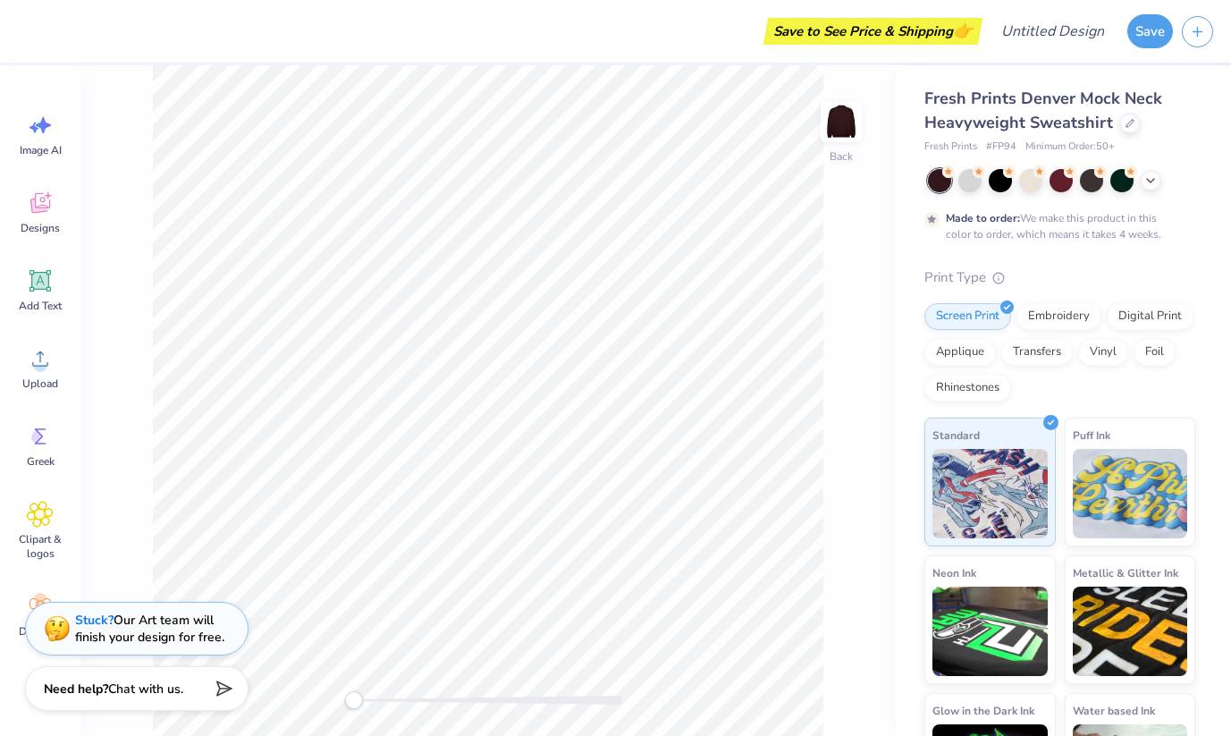
type textarea "x"
click at [998, 174] on div at bounding box center [999, 178] width 23 height 23
click at [39, 221] on span "Designs" at bounding box center [40, 228] width 39 height 14
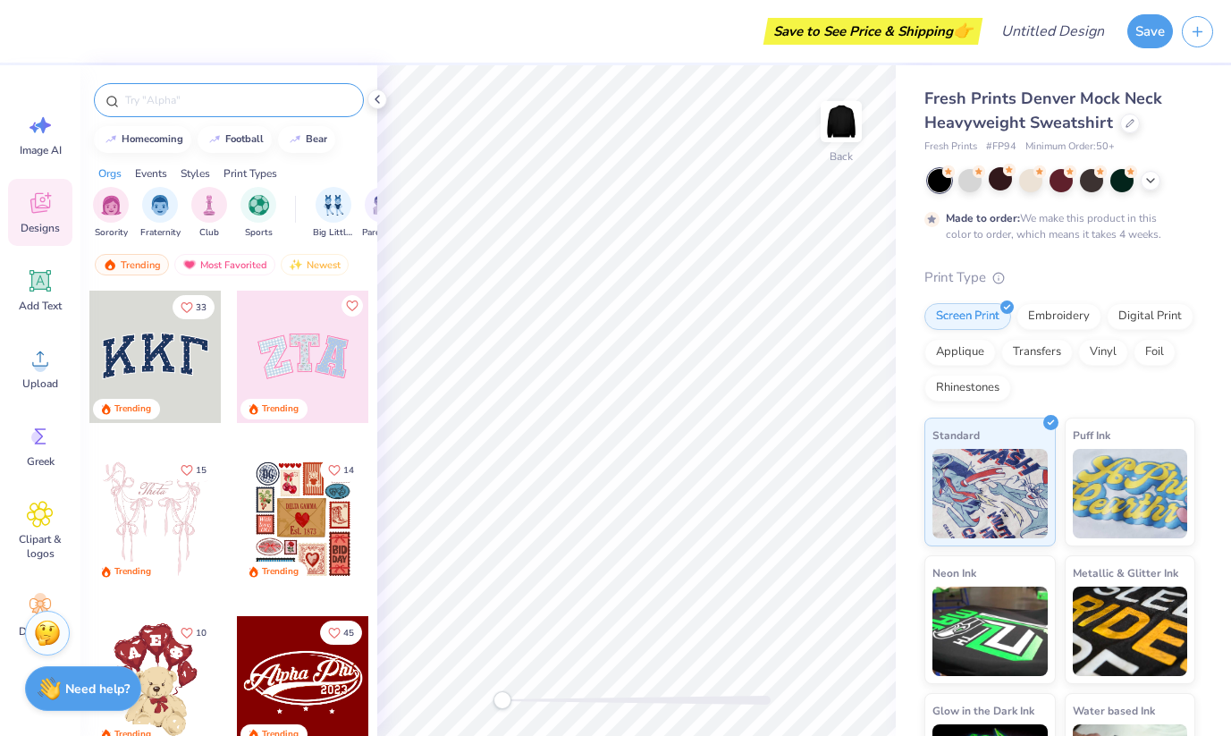
click at [169, 99] on input "text" at bounding box center [237, 100] width 229 height 18
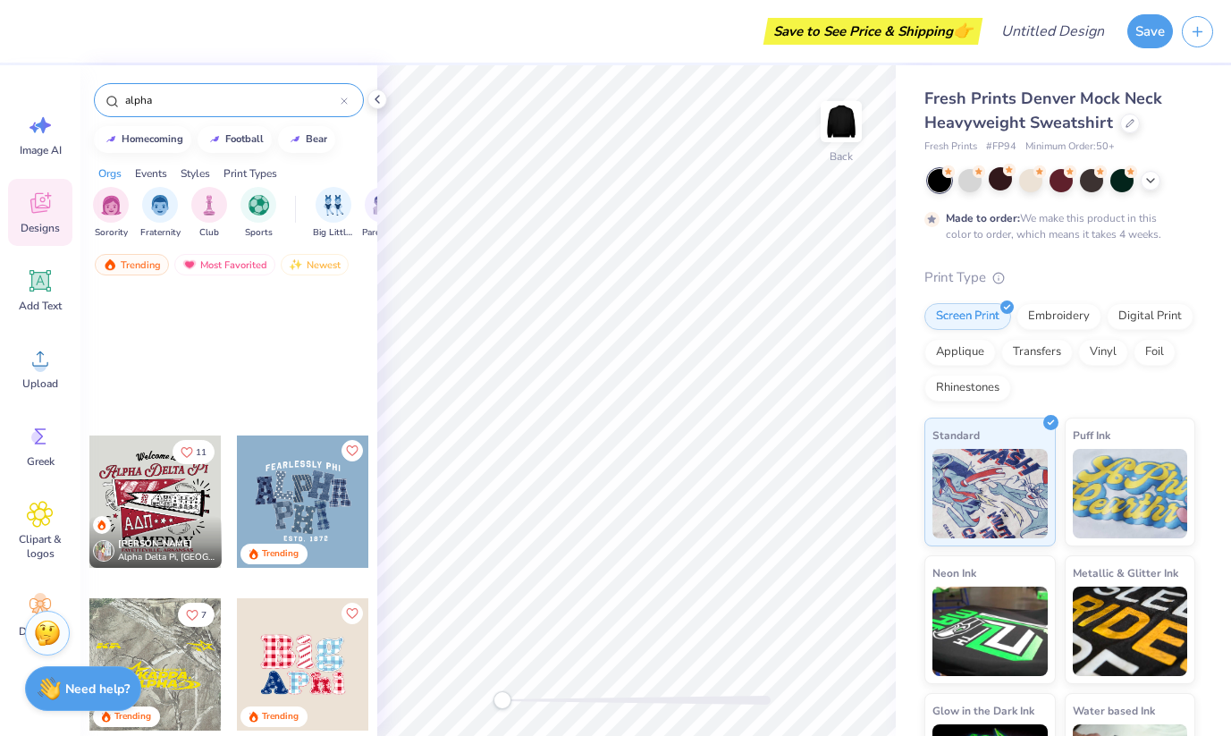
scroll to position [2094, 0]
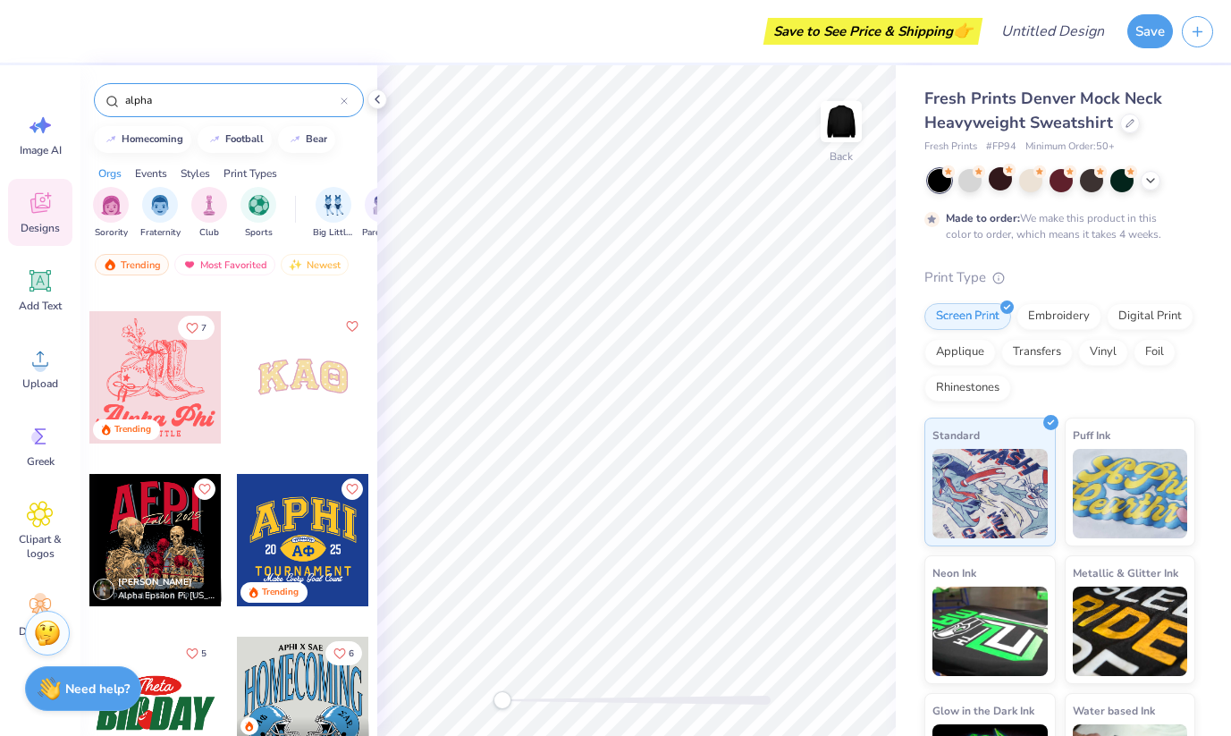
click at [206, 114] on div "alpha" at bounding box center [229, 100] width 270 height 34
click at [217, 98] on input "alpha" at bounding box center [231, 100] width 217 height 18
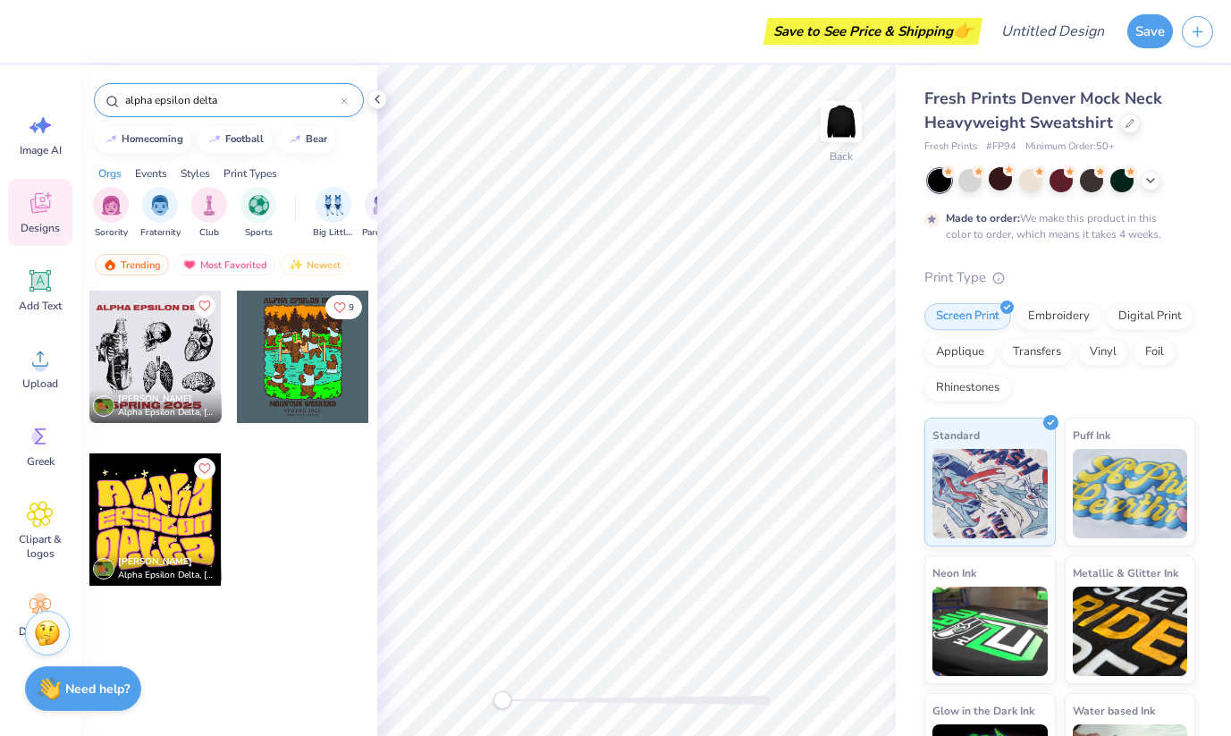
type input "alpha epsilon delta"
click at [134, 320] on div at bounding box center [155, 356] width 132 height 132
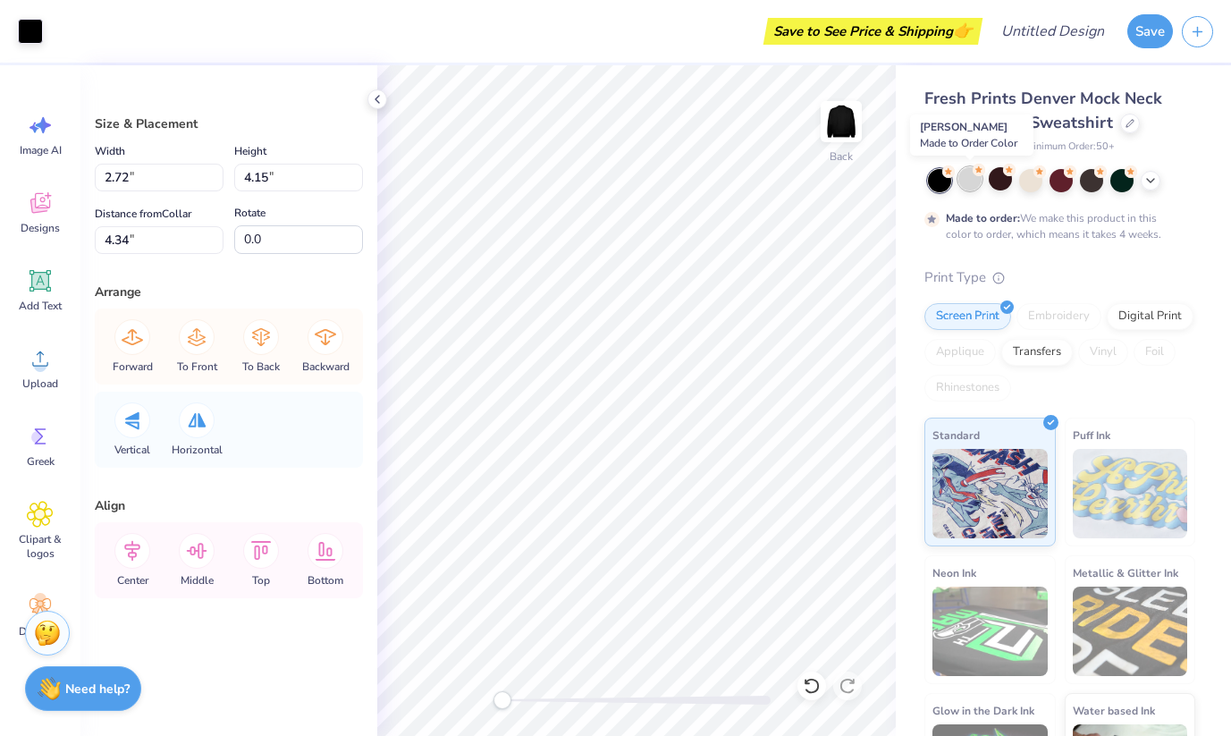
click at [969, 178] on div at bounding box center [969, 178] width 23 height 23
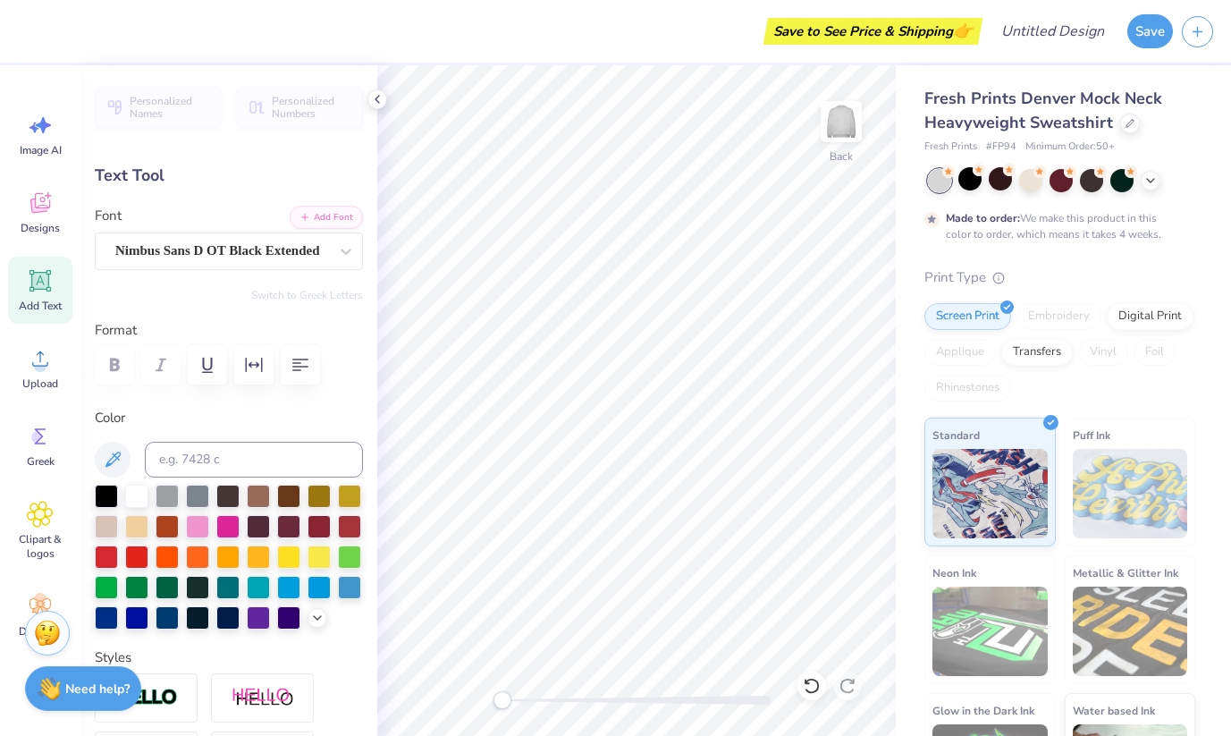
type input "8.82"
type input "0.69"
type input "12.36"
type textarea "\"
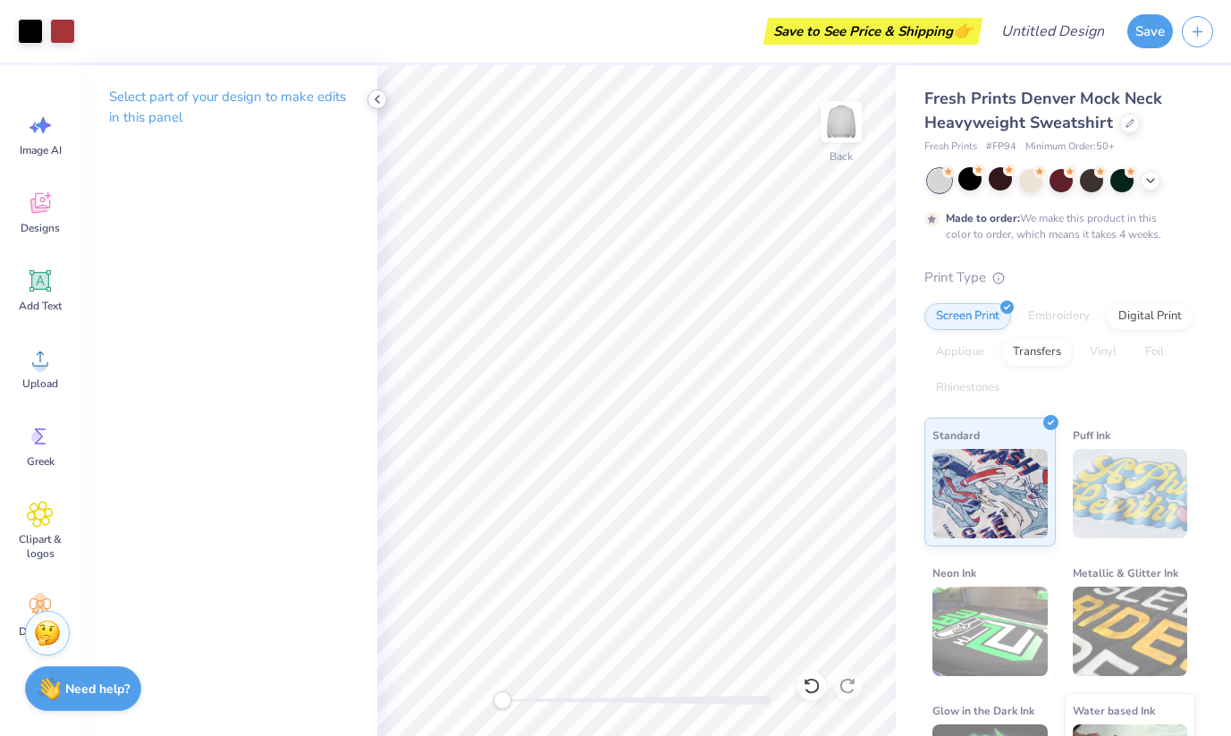
click at [374, 93] on icon at bounding box center [377, 99] width 14 height 14
click at [38, 209] on icon at bounding box center [39, 205] width 17 height 14
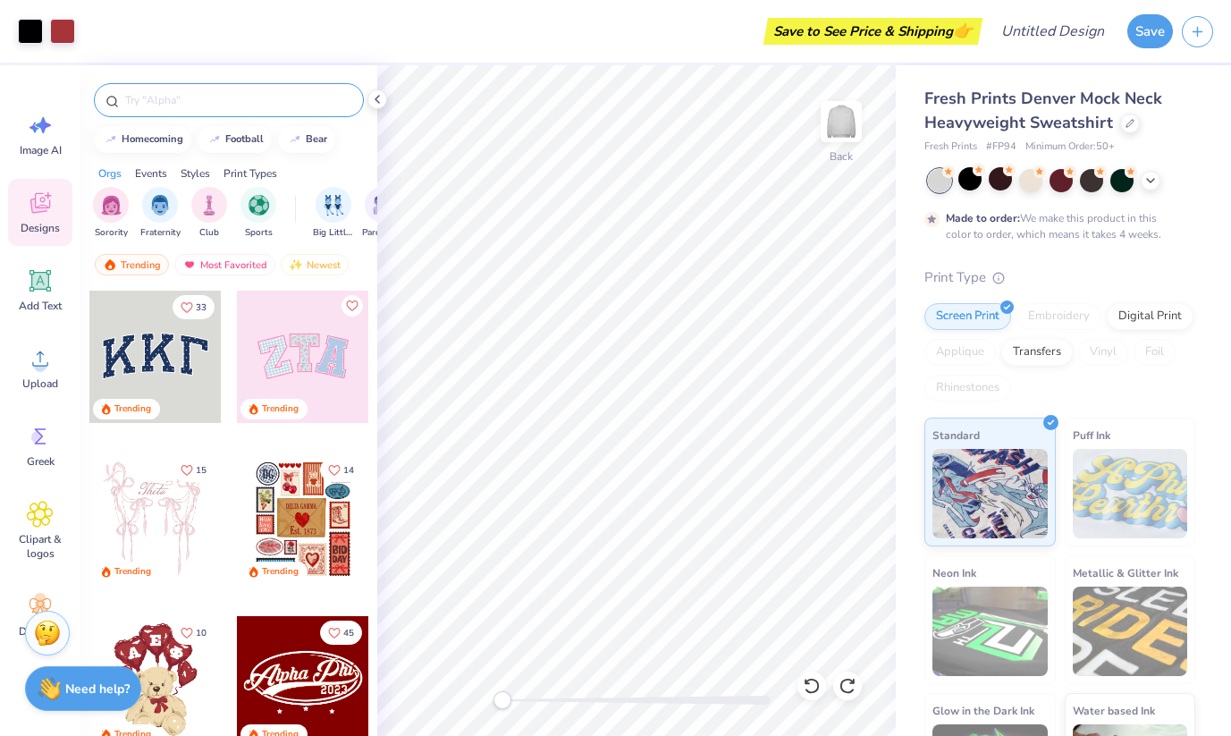
click at [189, 90] on div at bounding box center [229, 100] width 270 height 34
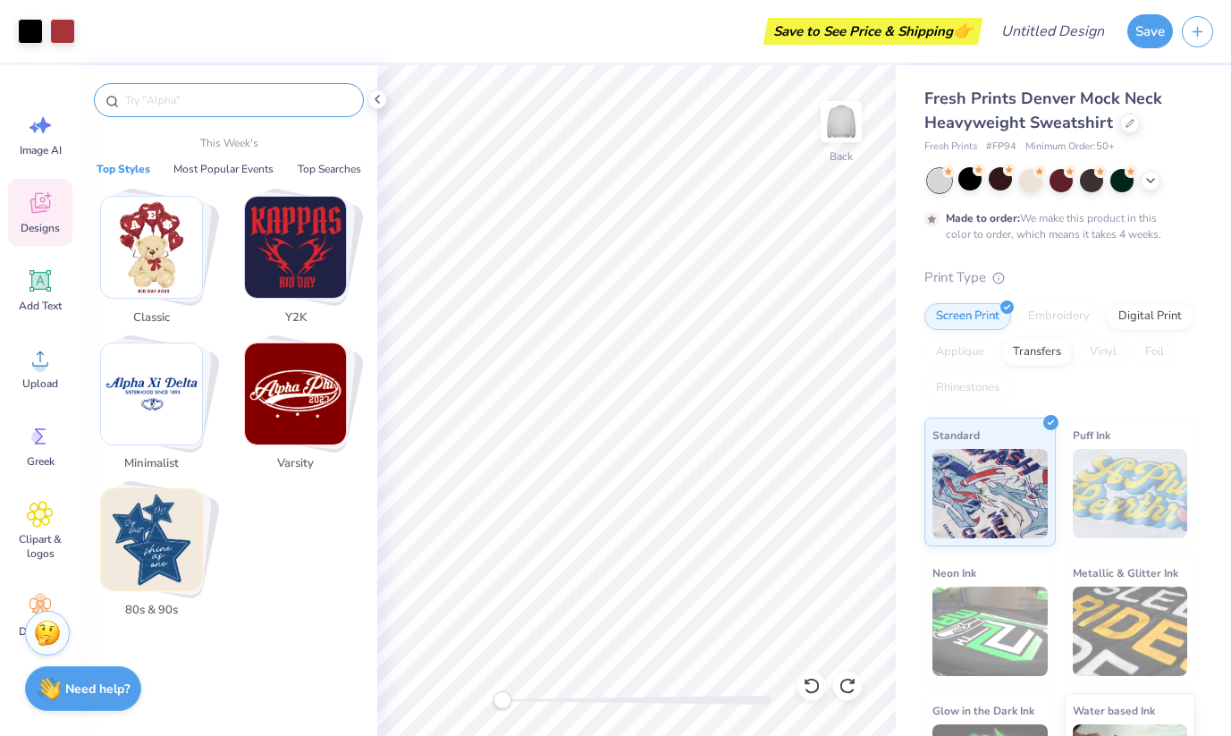
click at [191, 100] on input "text" at bounding box center [237, 100] width 229 height 18
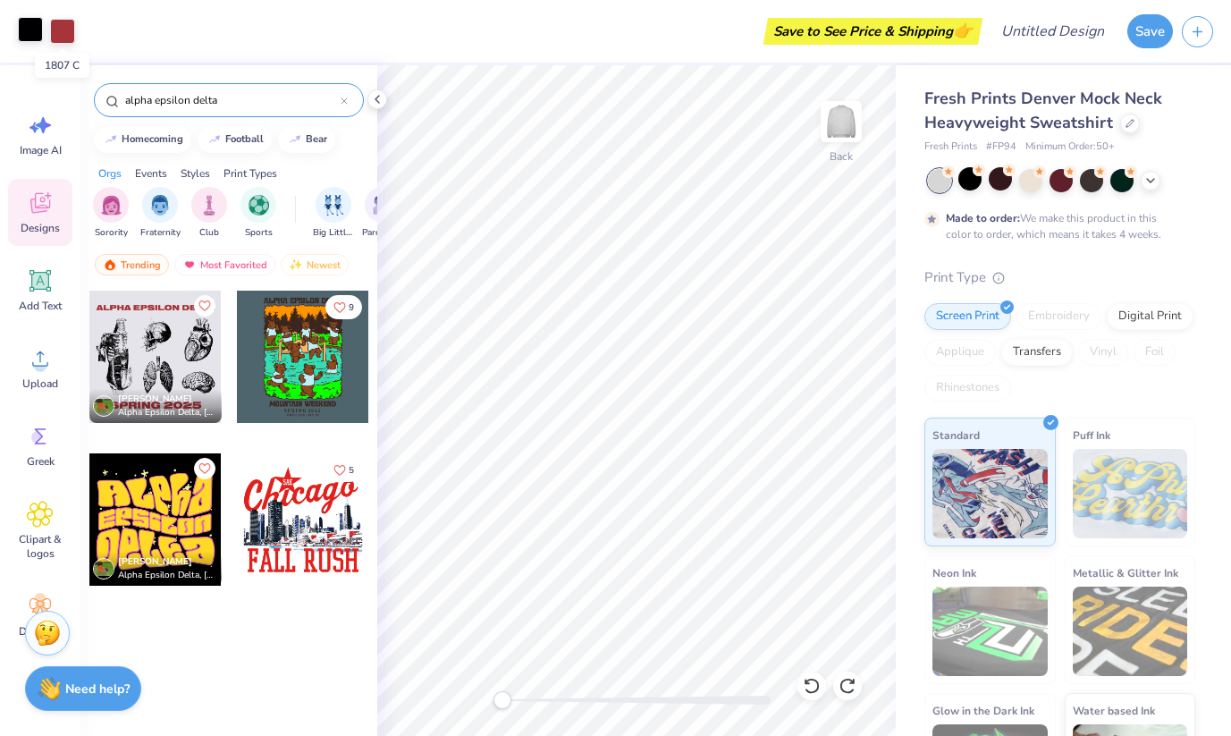
type input "alpha epsilon delta"
click at [25, 28] on div at bounding box center [30, 29] width 25 height 25
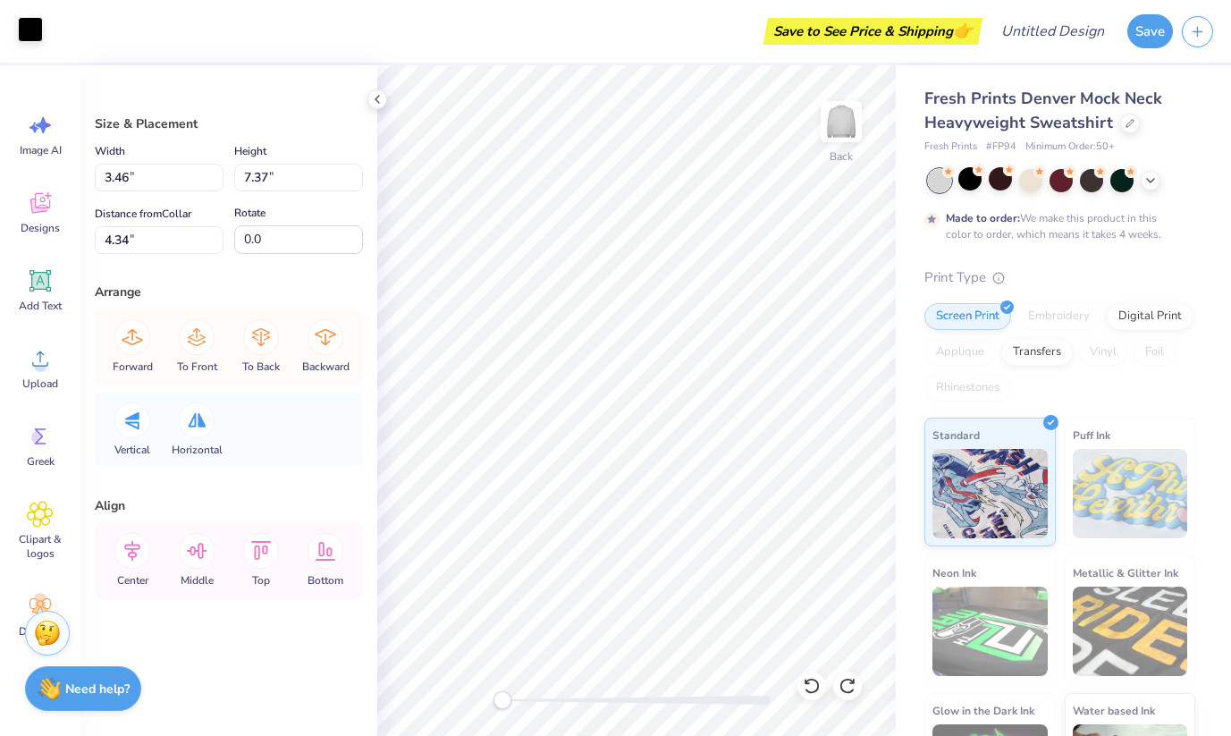
click at [21, 31] on div at bounding box center [30, 29] width 25 height 25
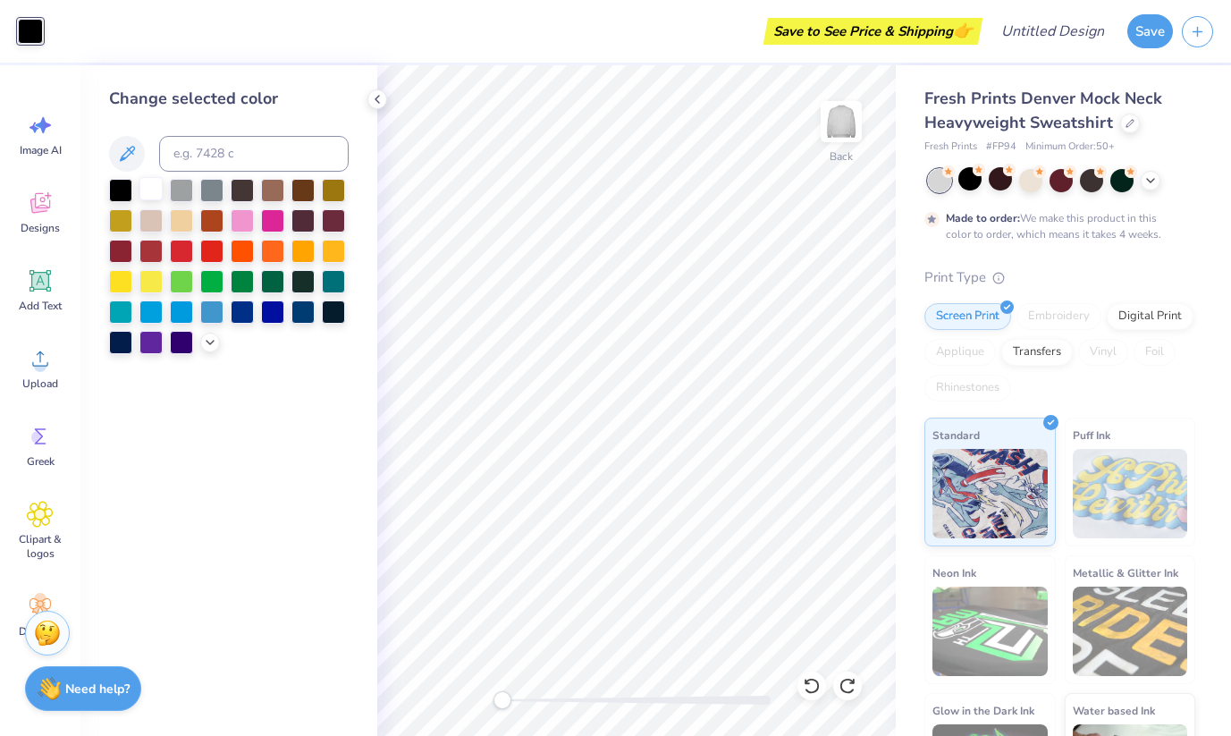
click at [151, 189] on div at bounding box center [150, 188] width 23 height 23
click at [971, 182] on div at bounding box center [969, 178] width 23 height 23
click at [967, 182] on div at bounding box center [969, 178] width 23 height 23
click at [971, 169] on div at bounding box center [969, 178] width 23 height 23
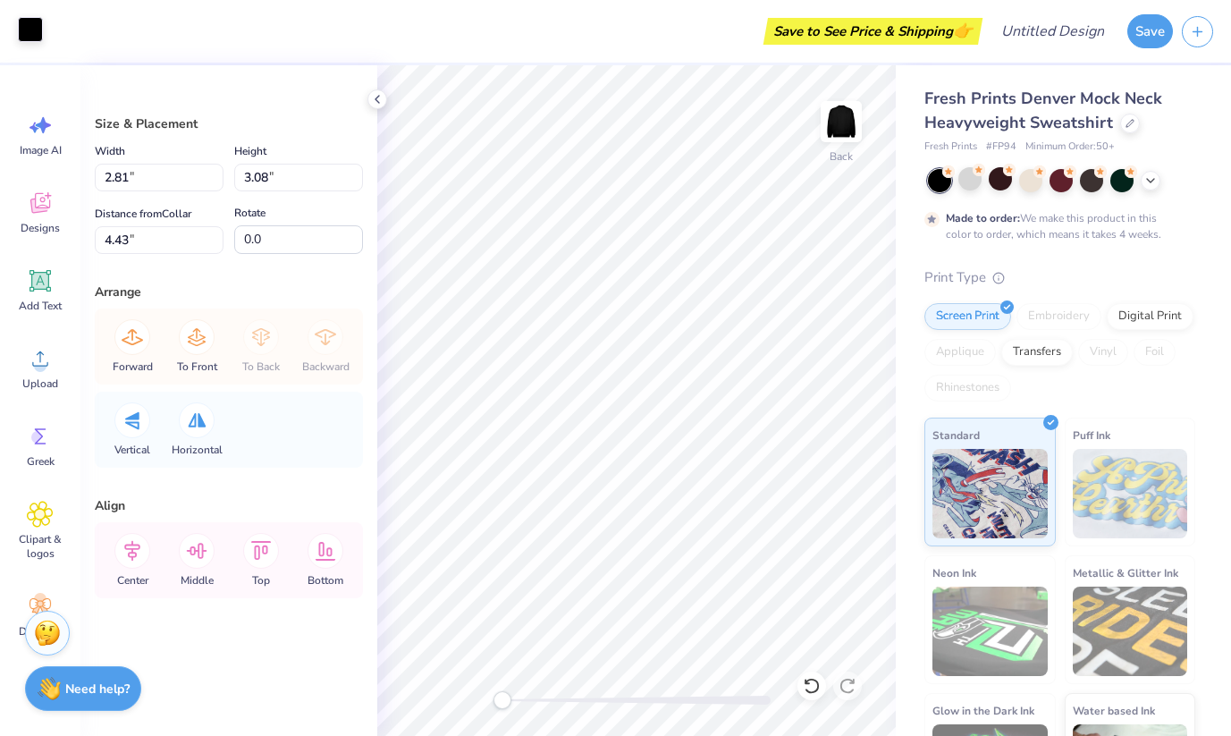
click at [23, 26] on div at bounding box center [30, 29] width 25 height 25
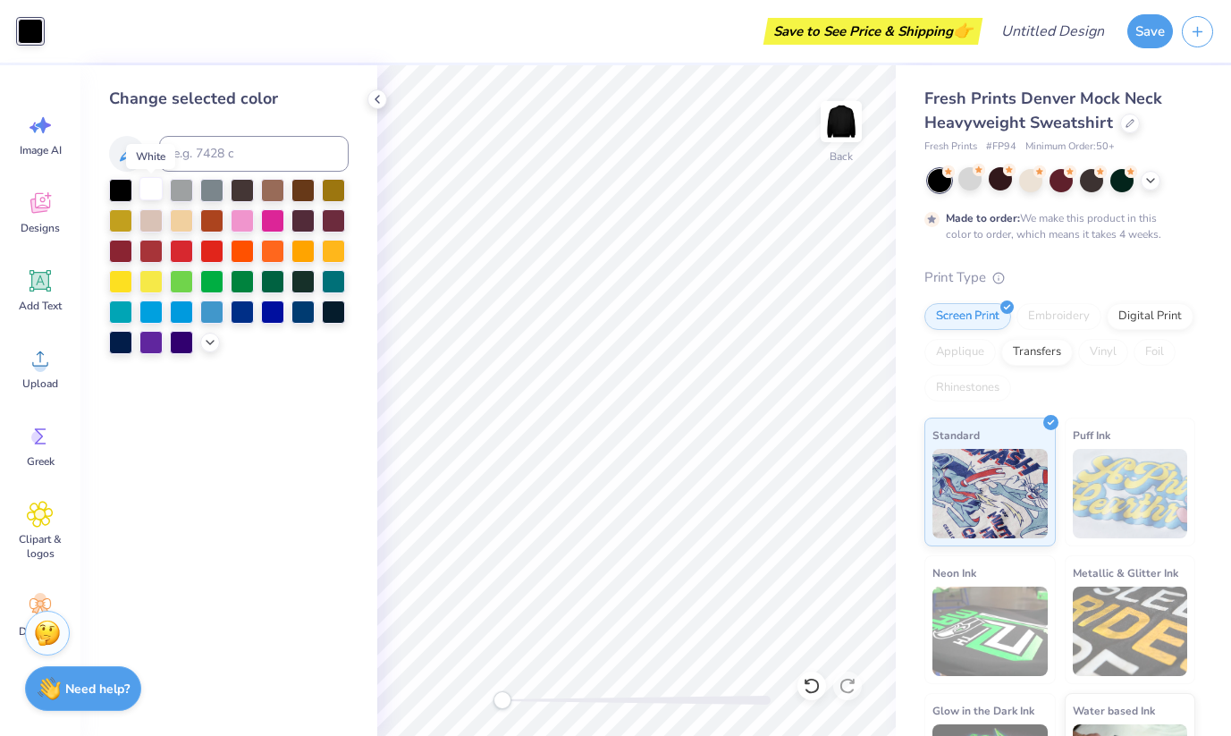
click at [150, 192] on div at bounding box center [150, 188] width 23 height 23
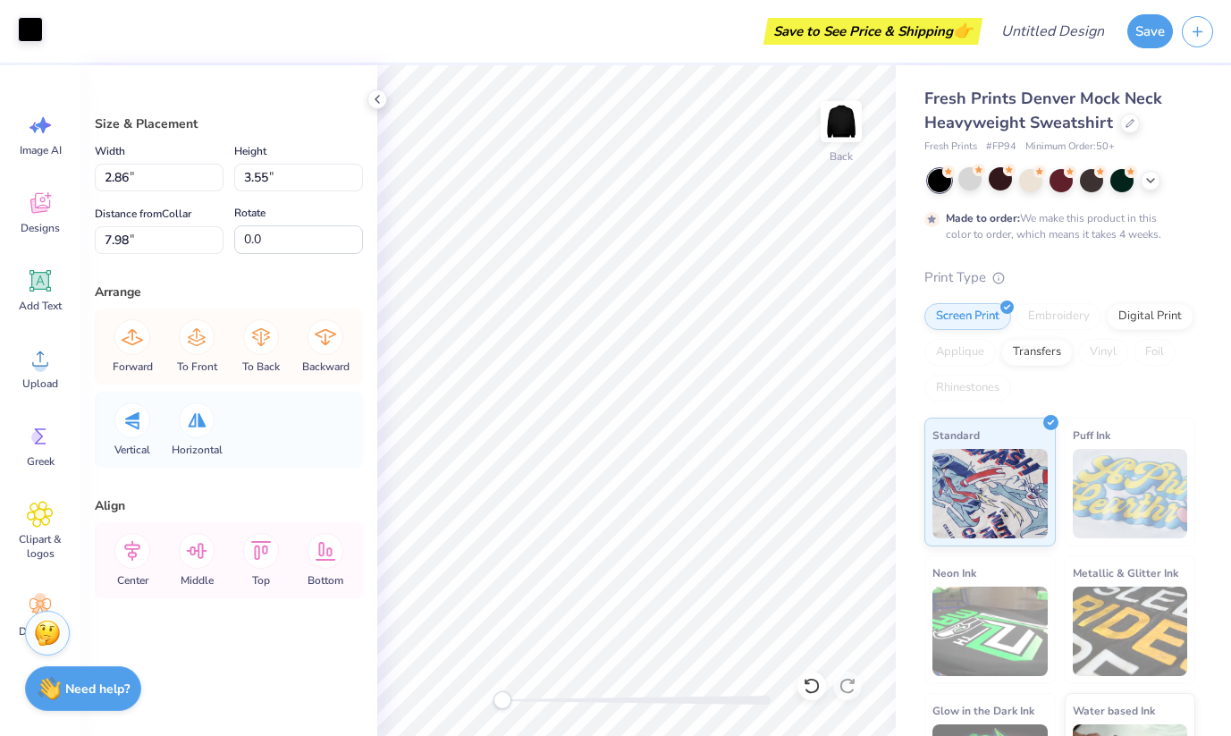
click at [39, 42] on div at bounding box center [30, 29] width 25 height 25
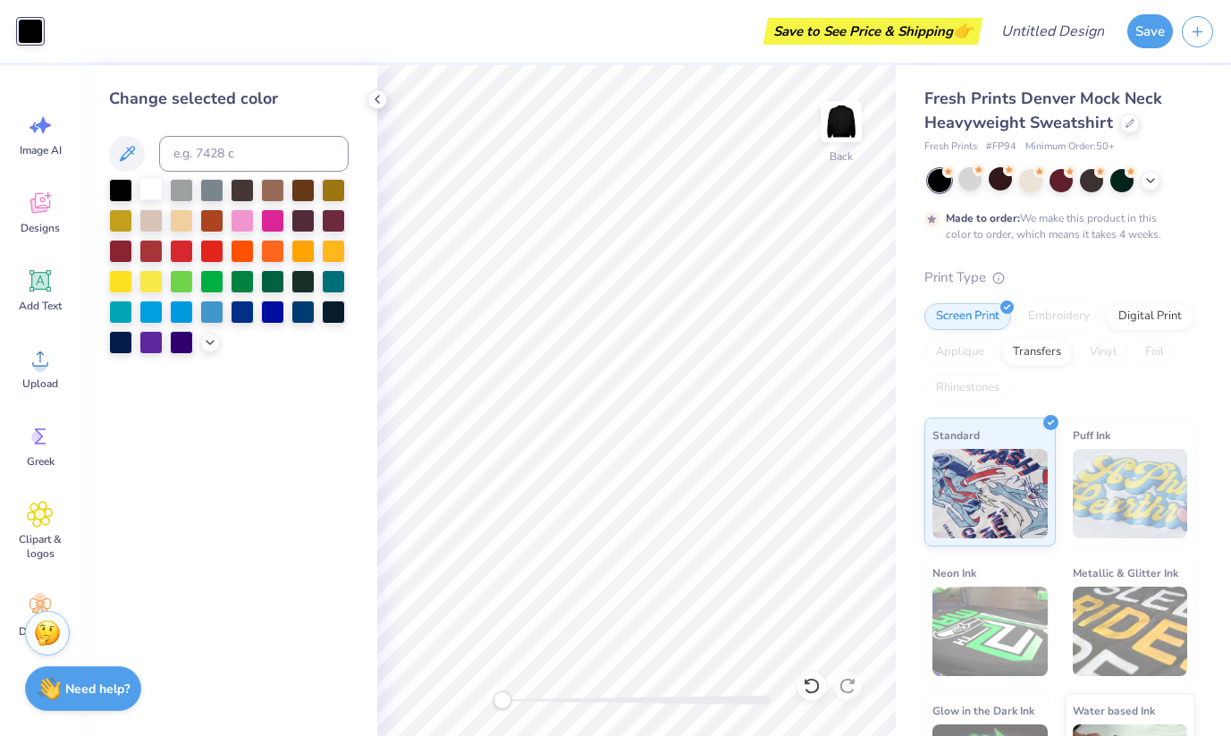
click at [147, 198] on div at bounding box center [150, 188] width 23 height 23
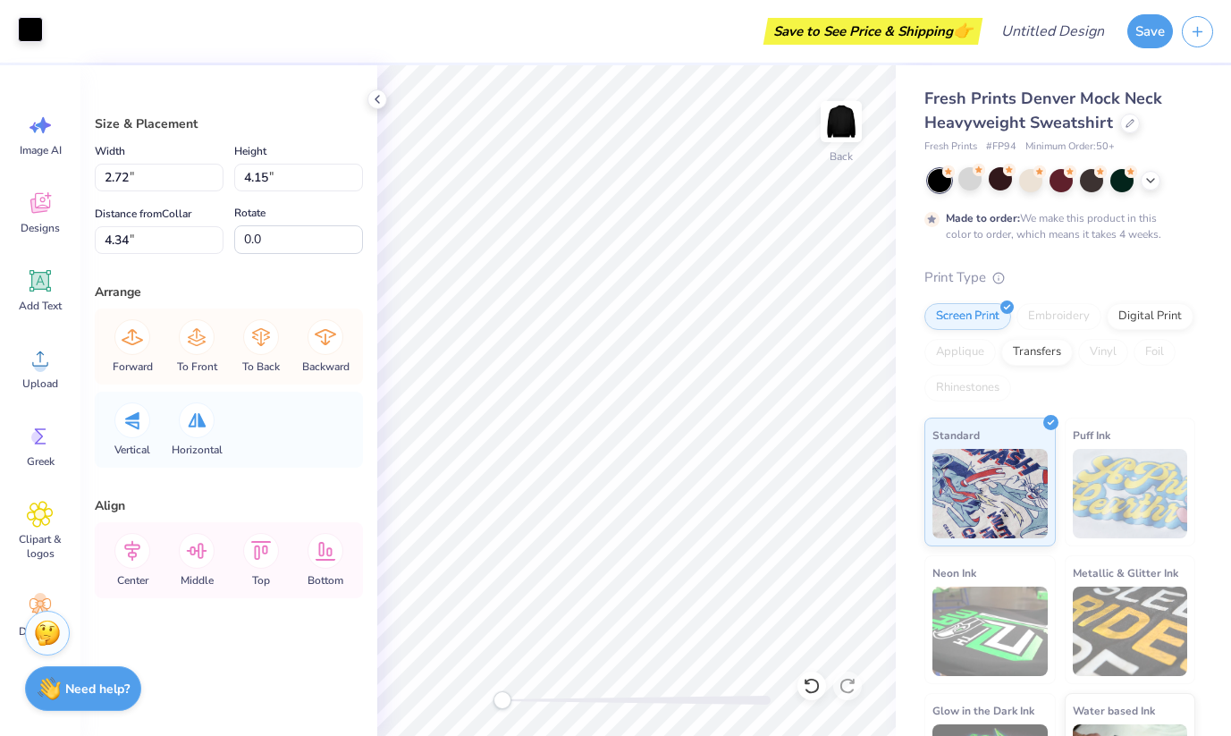
click at [38, 31] on div at bounding box center [30, 29] width 25 height 25
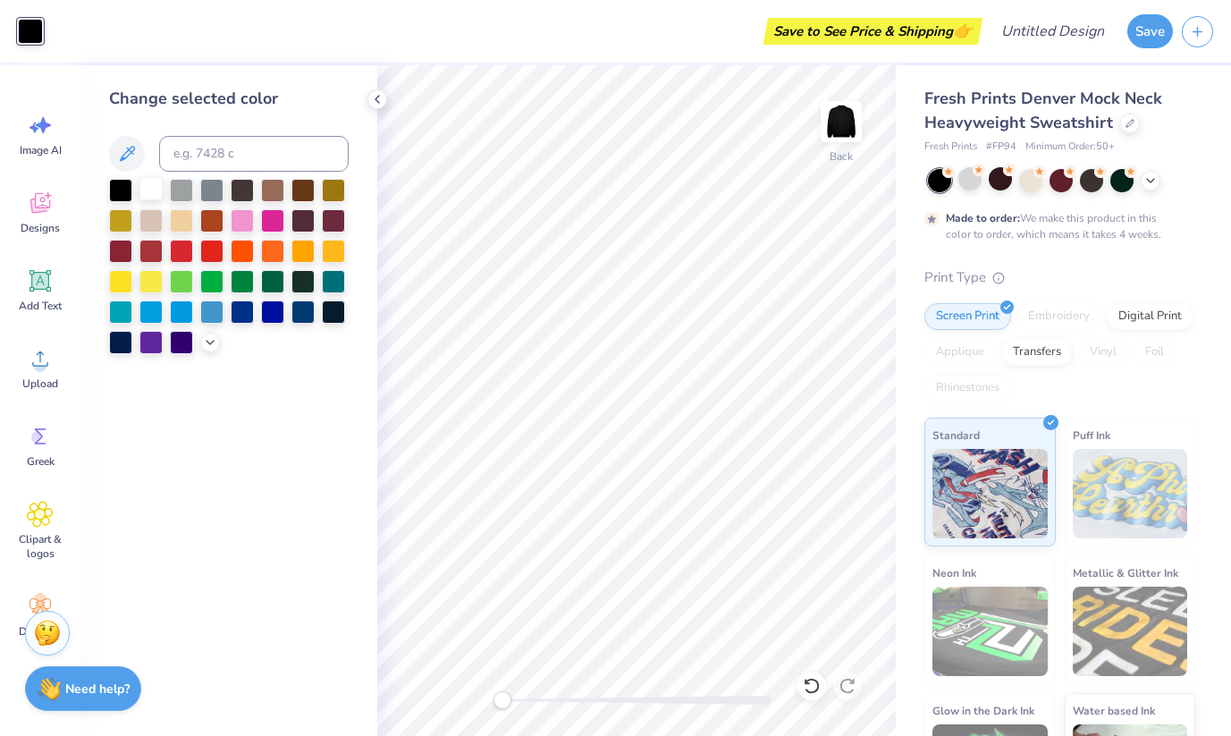
click at [149, 183] on div at bounding box center [150, 188] width 23 height 23
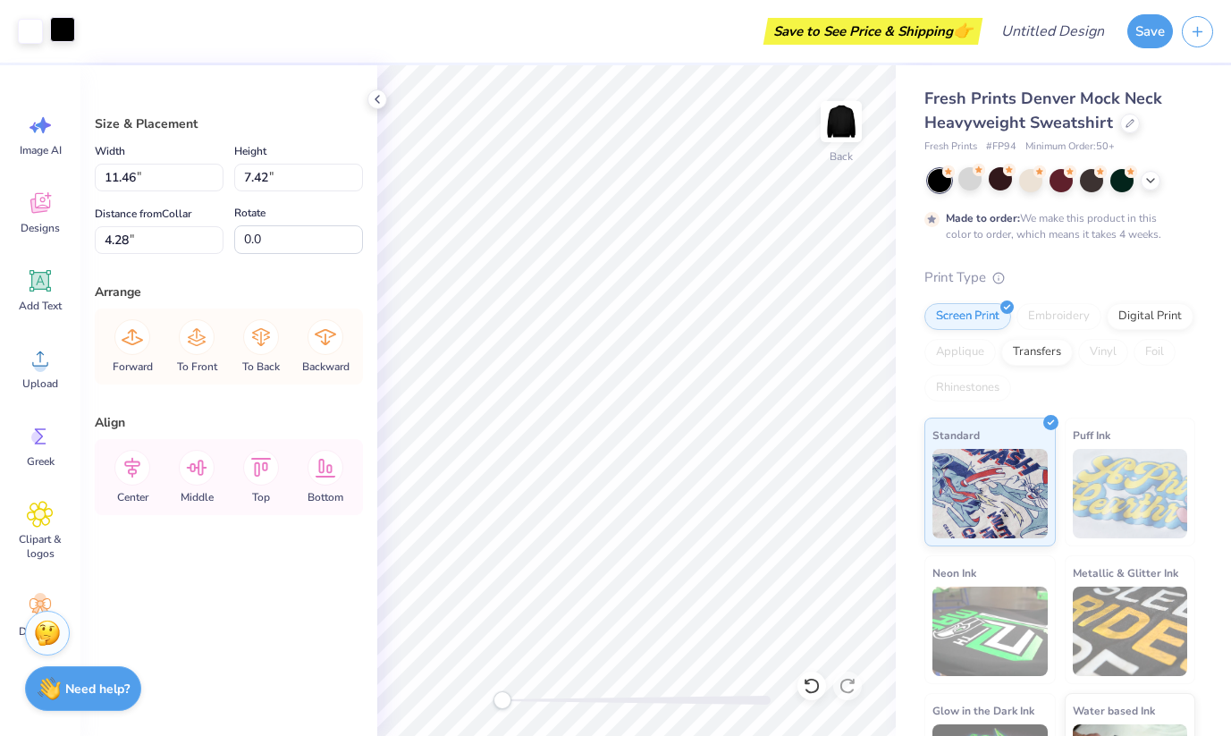
click at [56, 29] on div at bounding box center [62, 29] width 25 height 25
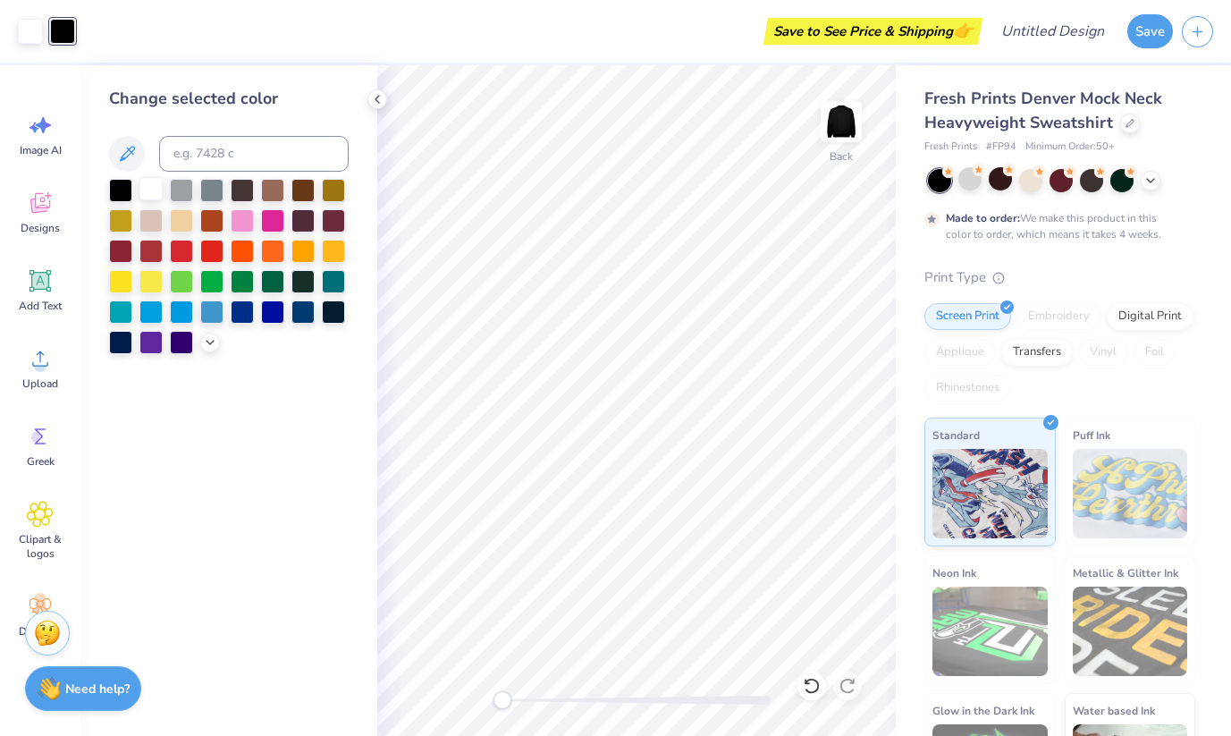
click at [156, 187] on div at bounding box center [150, 188] width 23 height 23
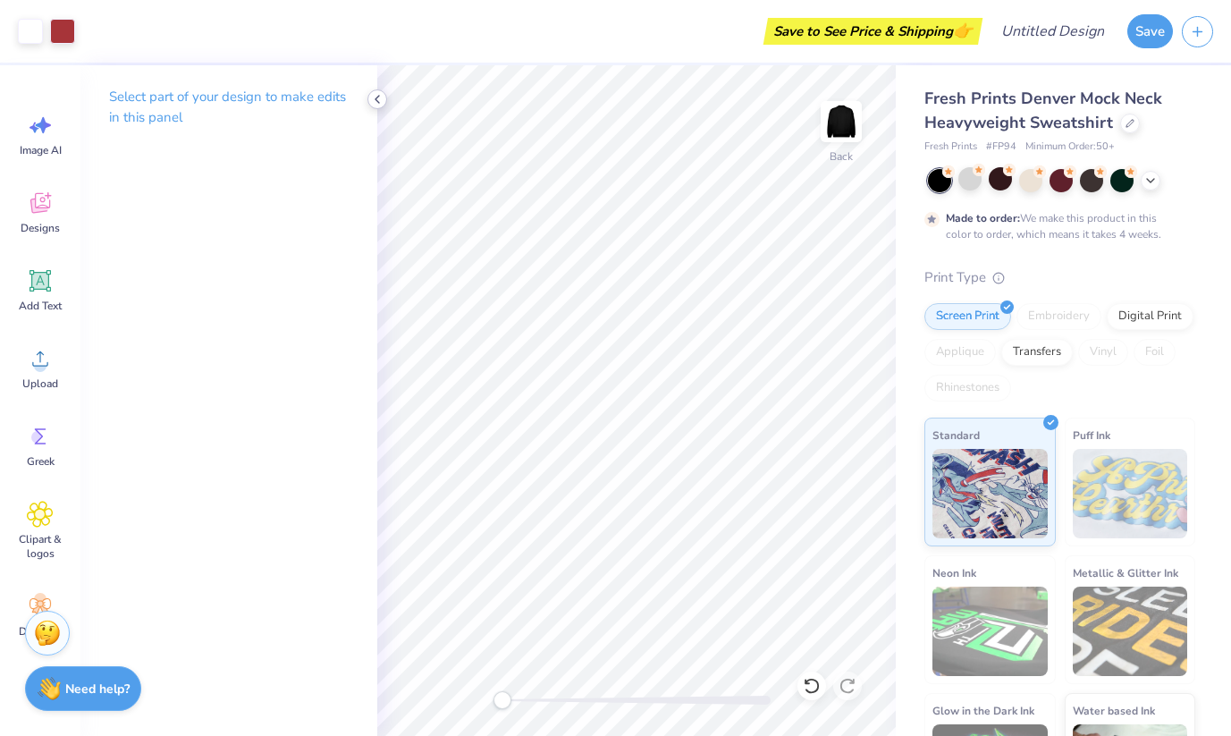
click at [372, 104] on icon at bounding box center [377, 99] width 14 height 14
click at [377, 100] on icon at bounding box center [377, 99] width 14 height 14
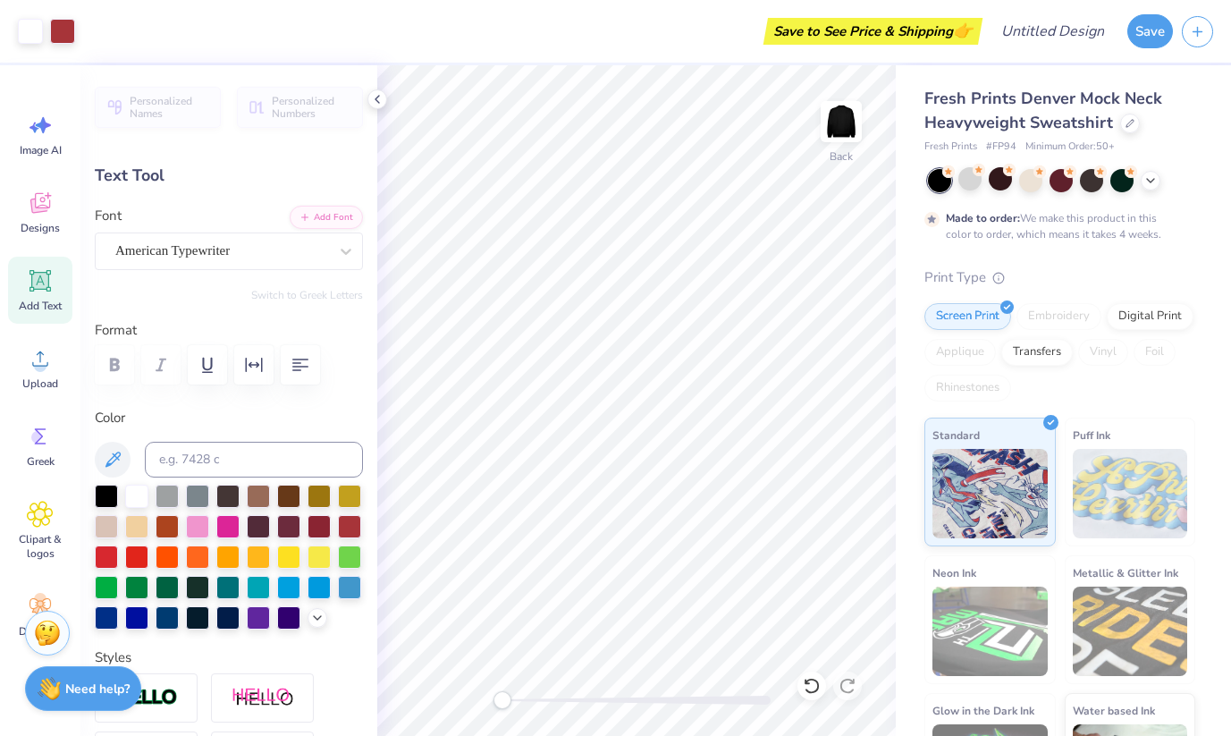
type input "11.46"
type input "0.55"
type input "3.00"
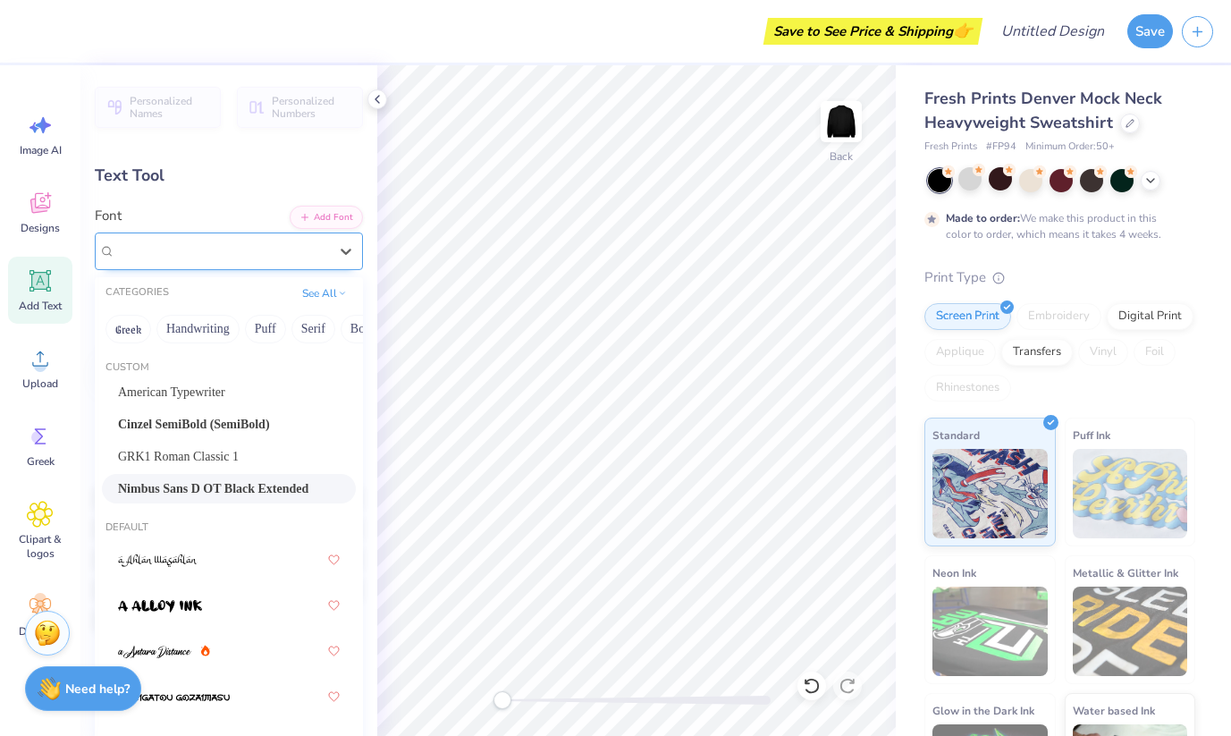
click at [282, 249] on span "Nimbus Sans D OT Black Extended" at bounding box center [217, 250] width 205 height 21
click at [244, 190] on div "Personalized Names Personalized Numbers Text Tool Add Font Font option Nimbus S…" at bounding box center [228, 400] width 297 height 670
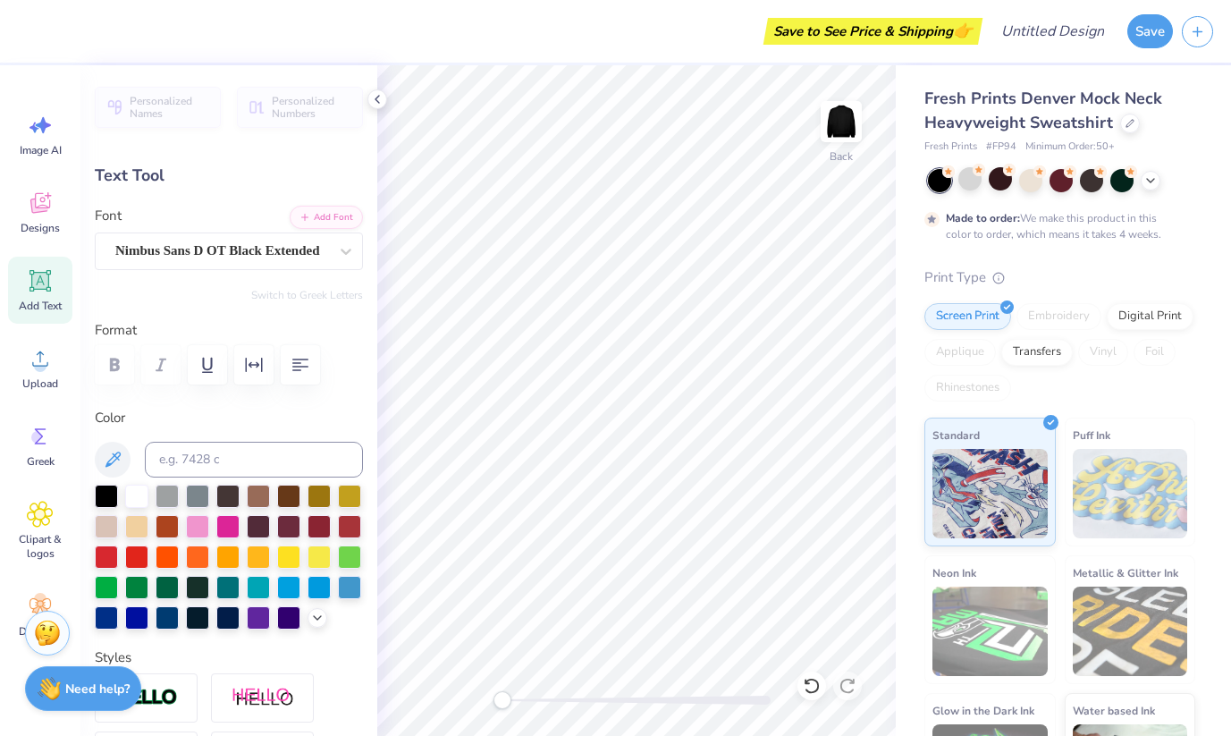
click at [374, 104] on icon at bounding box center [377, 99] width 14 height 14
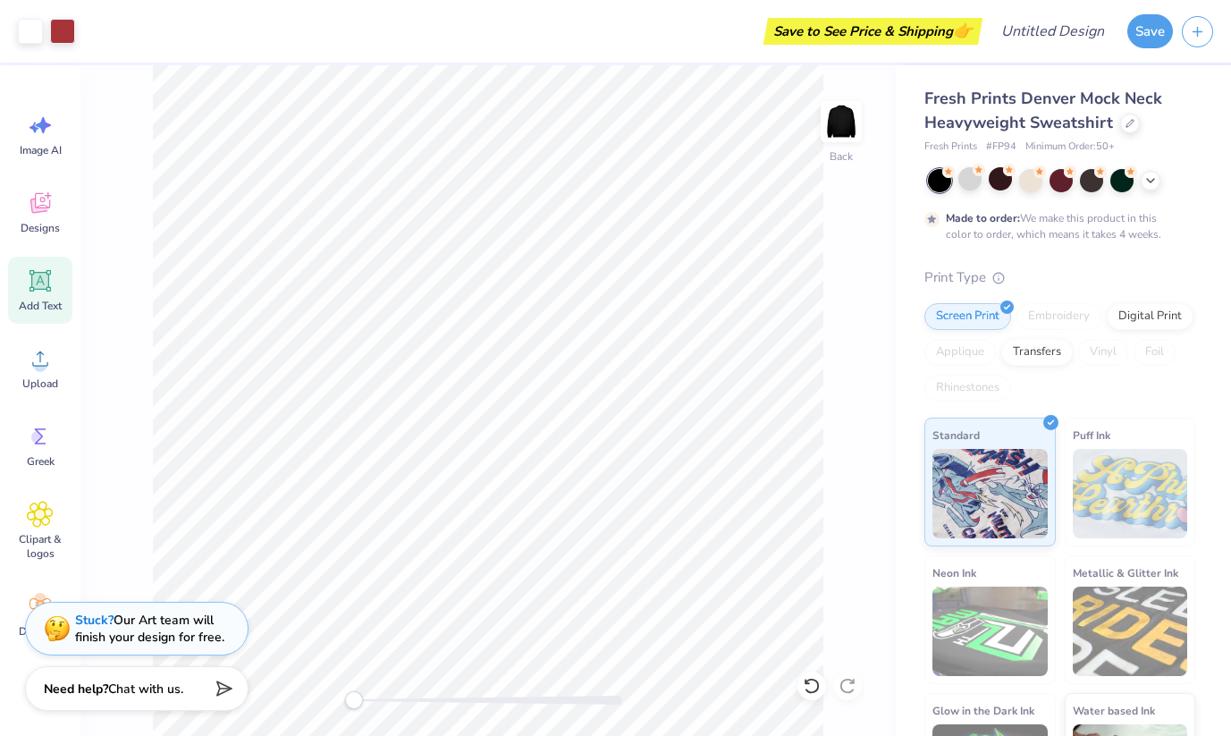
drag, startPoint x: 479, startPoint y: 58, endPoint x: 1047, endPoint y: 118, distance: 570.7
click at [479, 58] on div "Save to See Price & Shipping 👉" at bounding box center [531, 31] width 894 height 63
click at [47, 218] on div "Designs" at bounding box center [40, 212] width 64 height 67
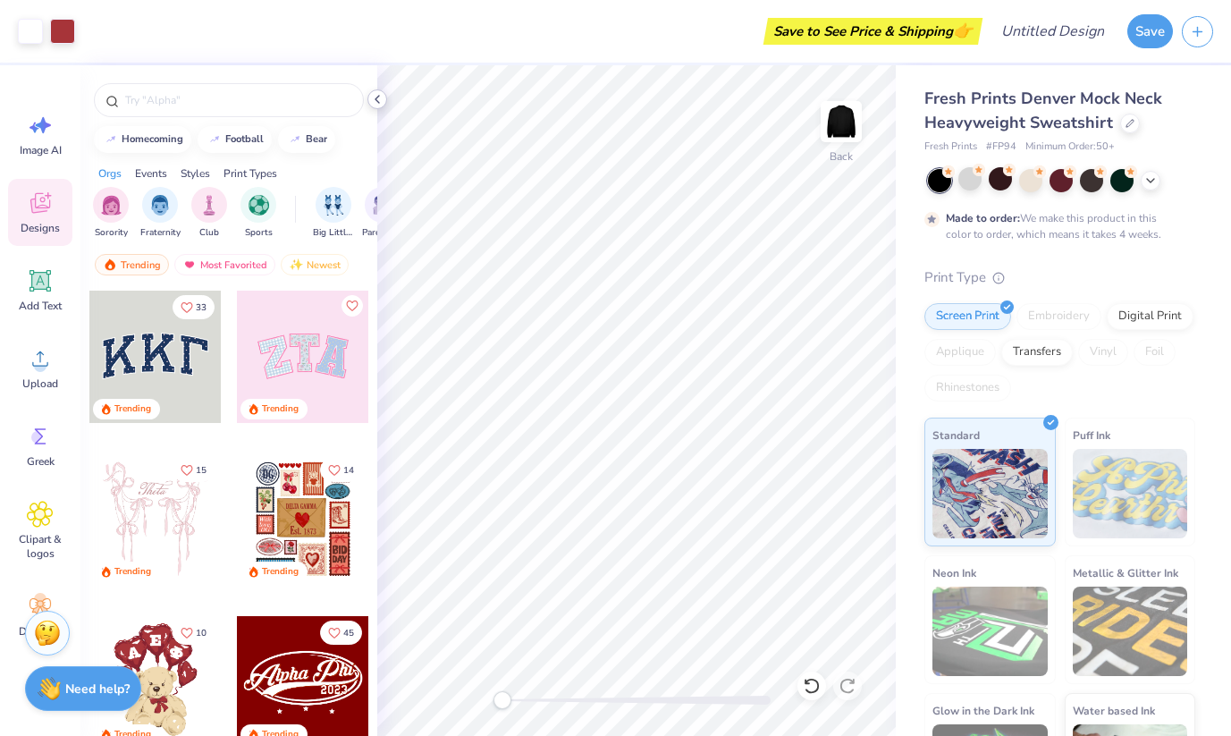
click at [374, 104] on icon at bounding box center [377, 99] width 14 height 14
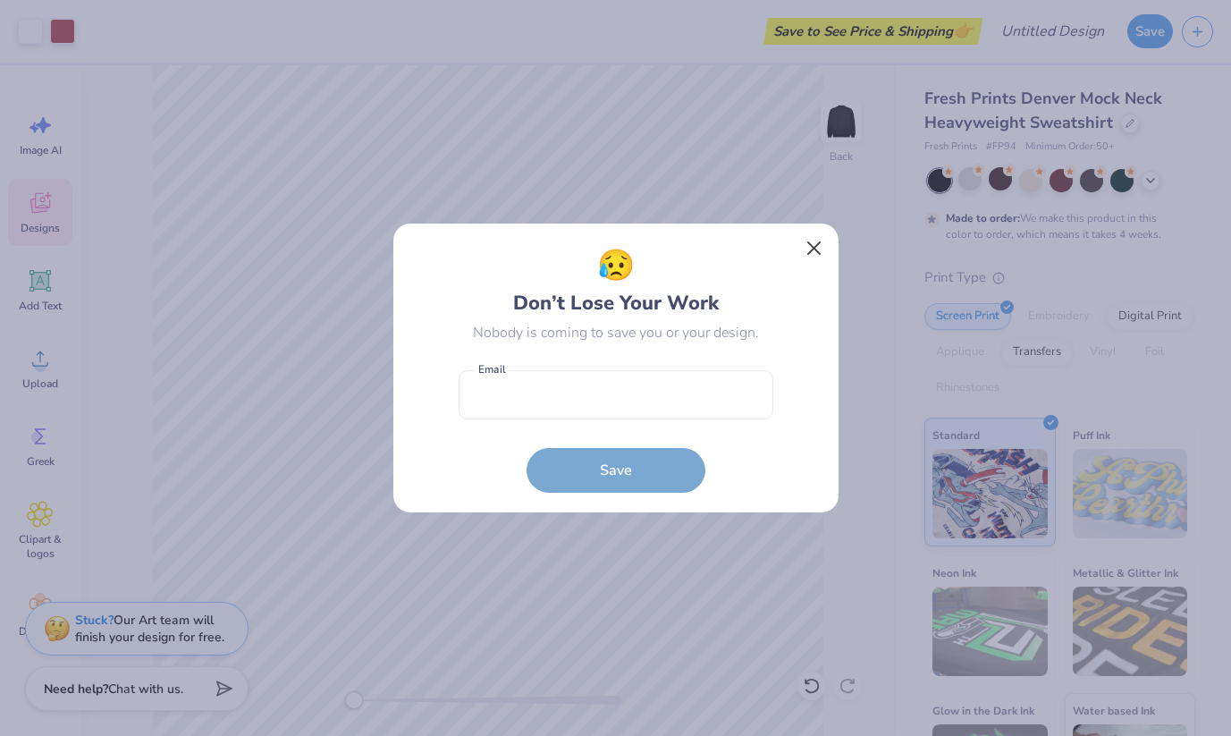
click at [819, 249] on button "Close" at bounding box center [813, 248] width 34 height 34
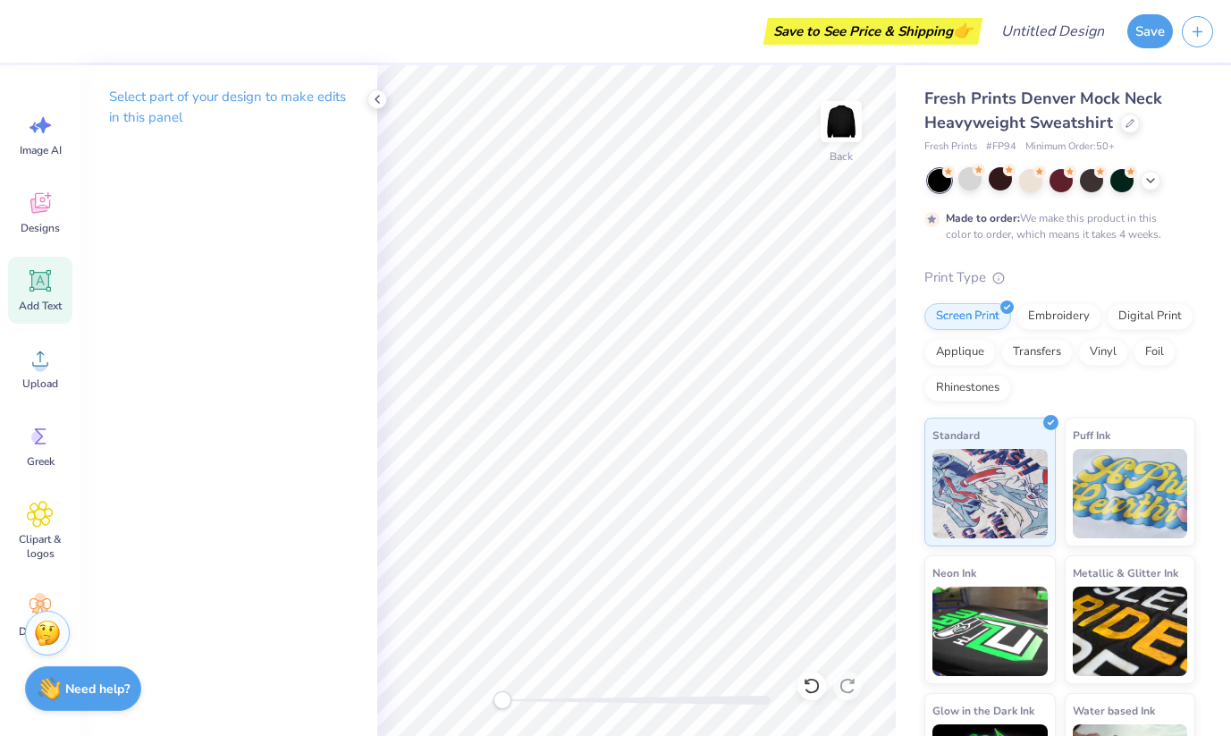
click at [46, 292] on icon at bounding box center [40, 280] width 27 height 27
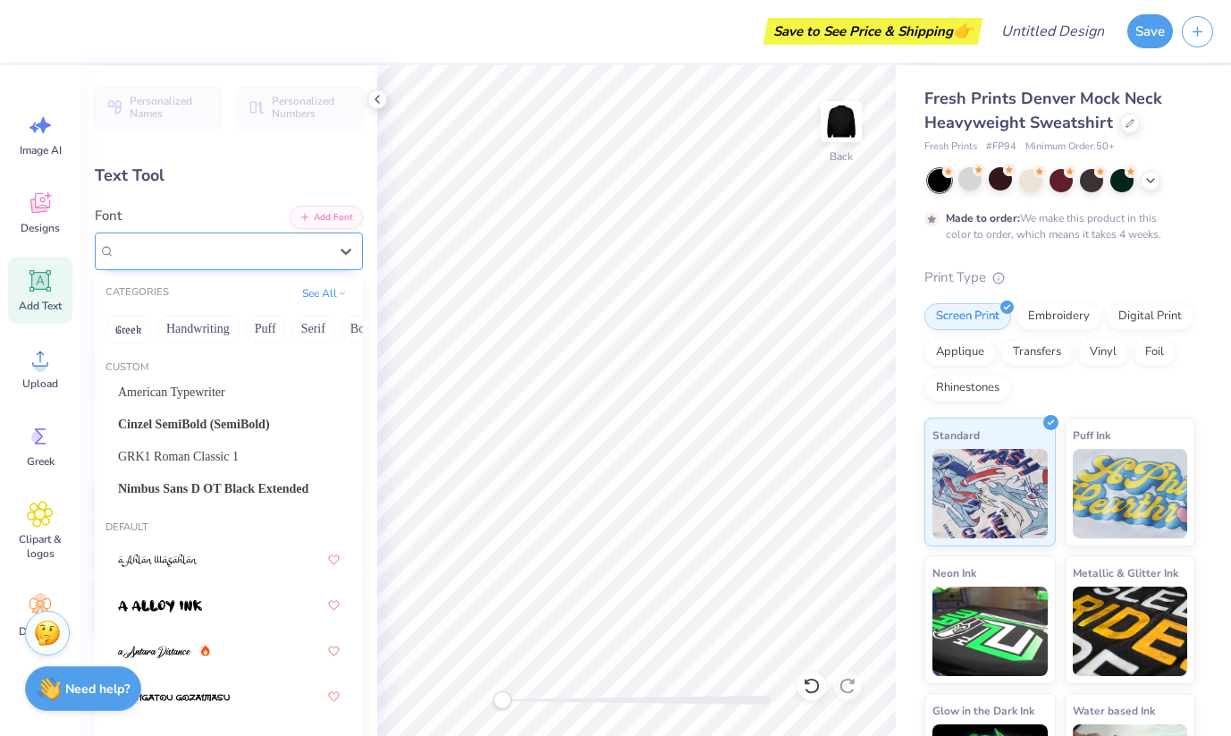
drag, startPoint x: 278, startPoint y: 241, endPoint x: 273, endPoint y: 257, distance: 16.7
click at [278, 241] on div "Super Dream" at bounding box center [222, 251] width 216 height 28
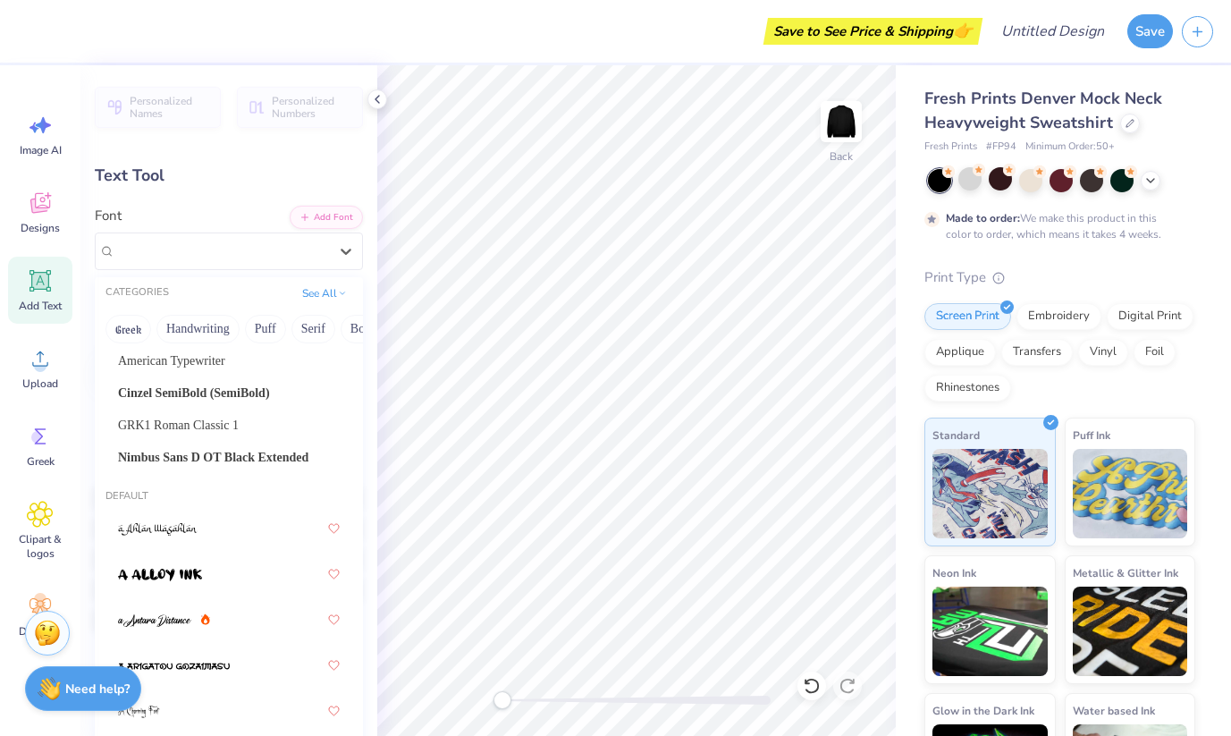
scroll to position [18, 0]
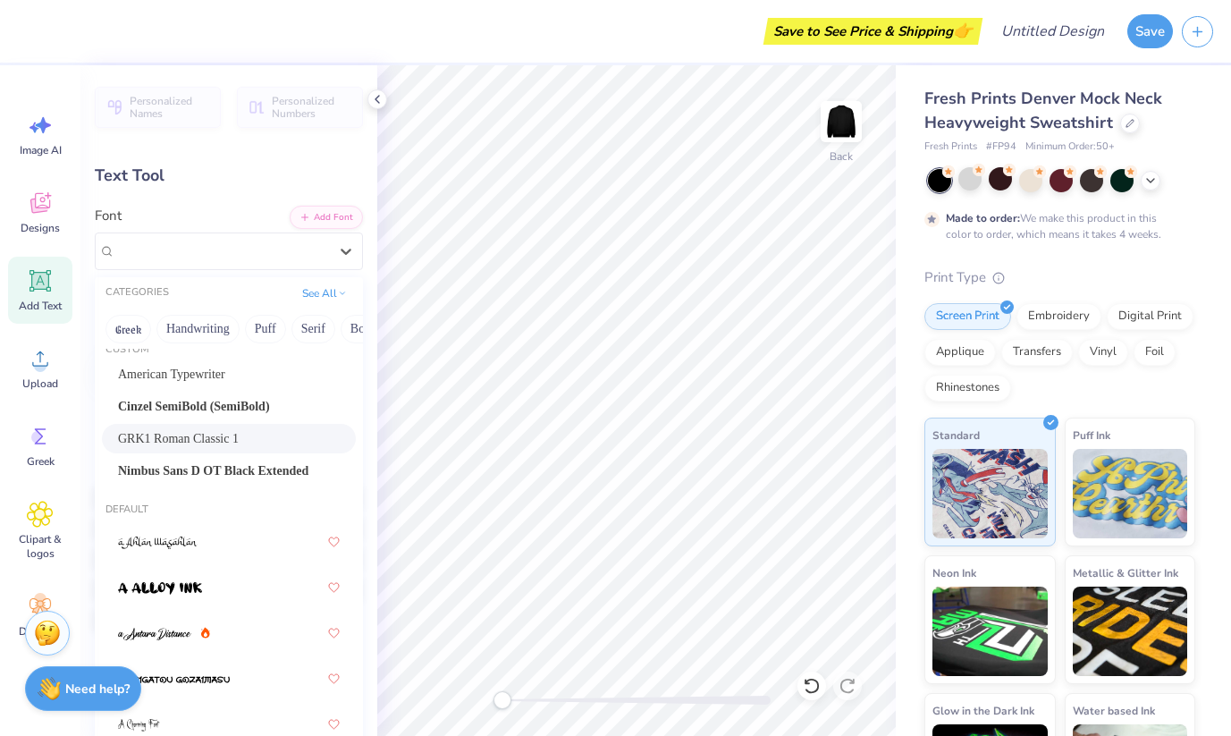
click at [187, 439] on span "GRK1 Roman Classic 1" at bounding box center [178, 438] width 121 height 19
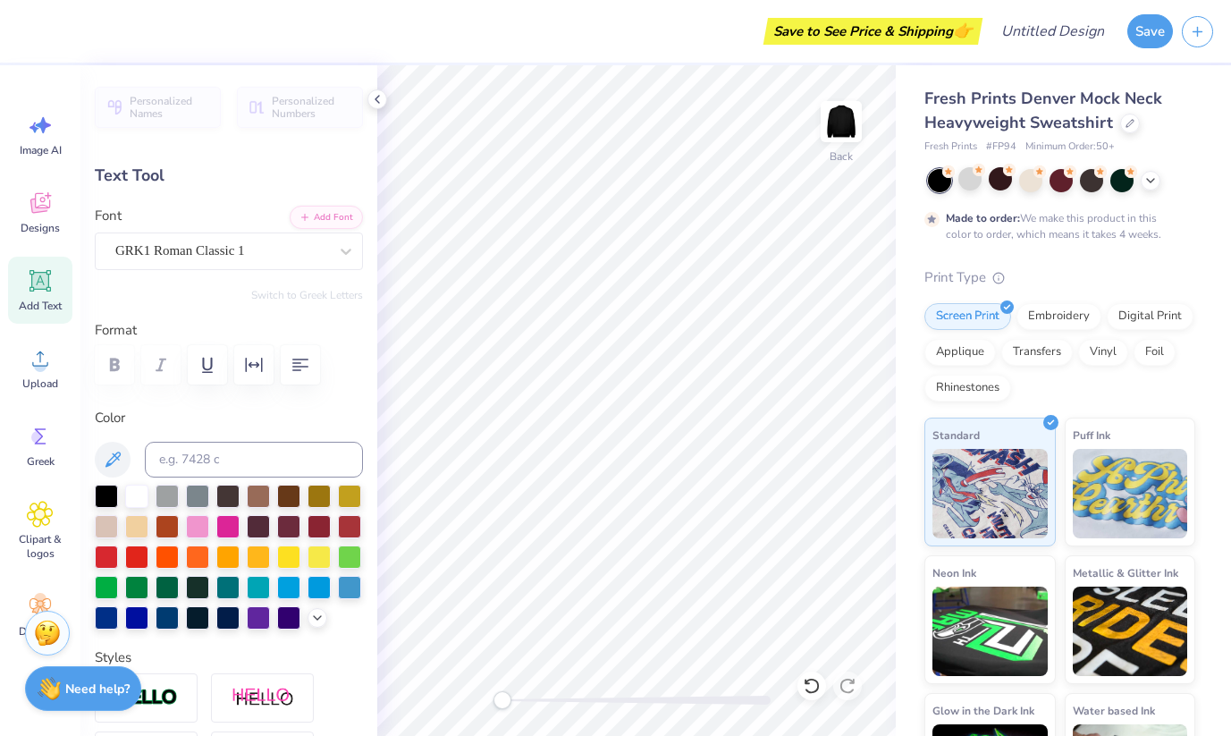
type textarea "TXT"
type textarea "AED"
type input "5.17"
type input "1.79"
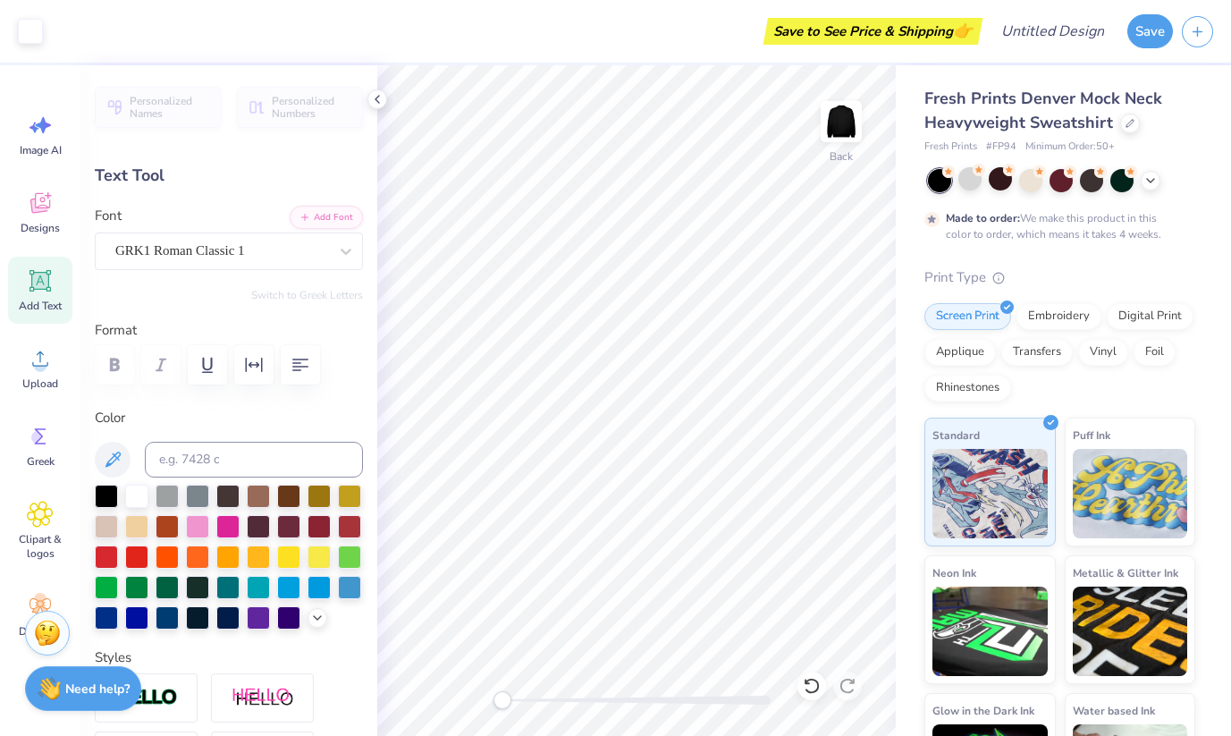
click at [900, 265] on div "Fresh Prints Denver Mock Neck Heavyweight Sweatshirt Fresh Prints # FP94 Minimu…" at bounding box center [1062, 443] width 335 height 756
type input "3.73"
drag, startPoint x: 1051, startPoint y: 315, endPoint x: 1064, endPoint y: 307, distance: 14.9
click at [1050, 315] on div "Embroidery" at bounding box center [1058, 313] width 85 height 27
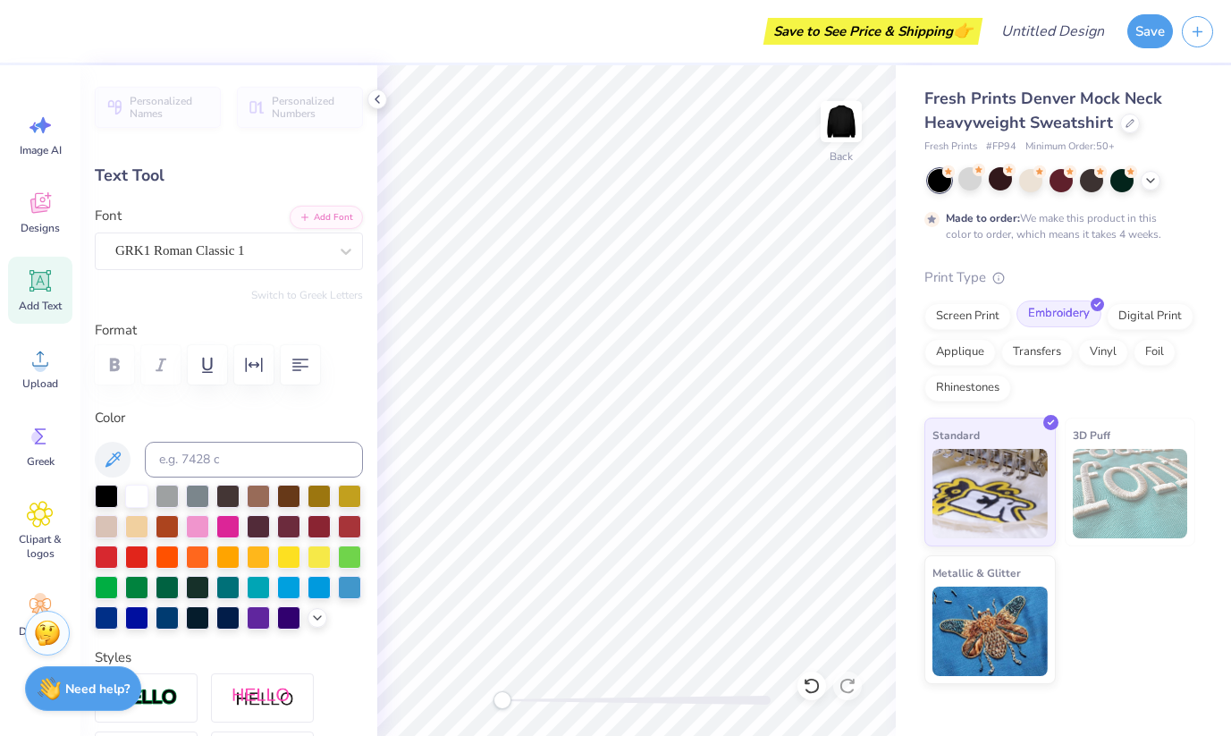
click at [1064, 307] on div "Embroidery" at bounding box center [1058, 313] width 85 height 27
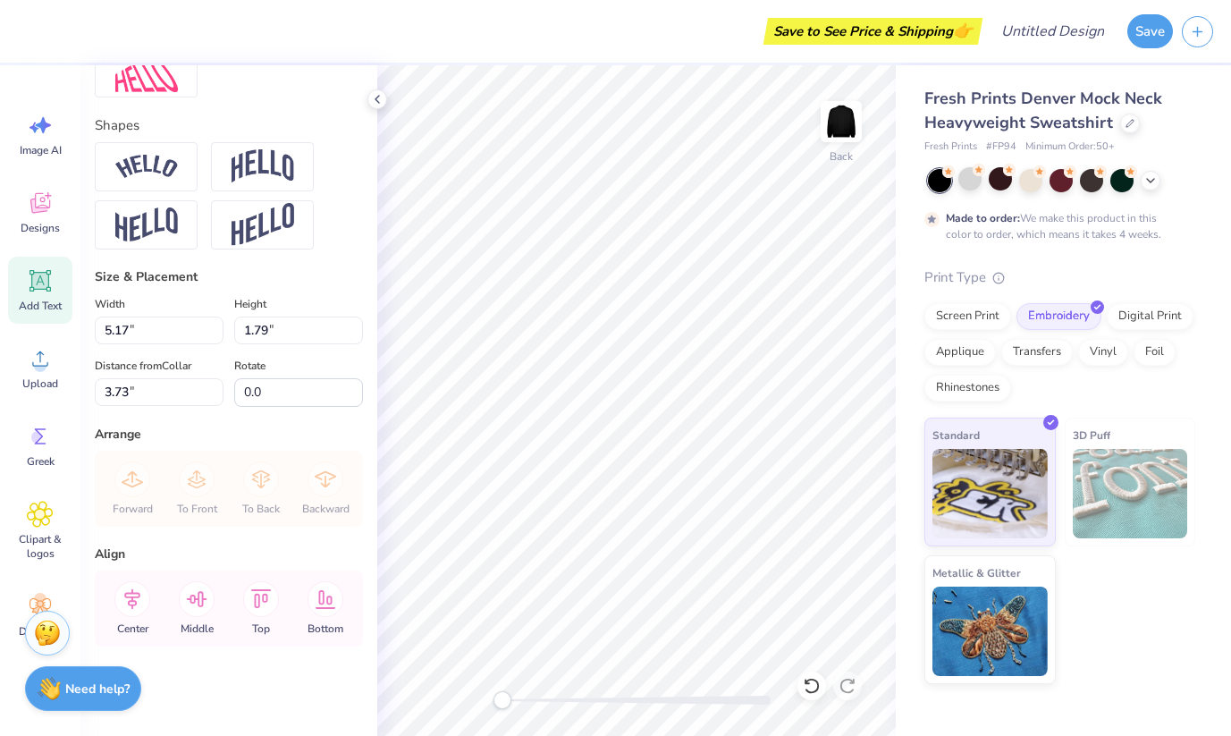
scroll to position [771, 0]
click at [211, 325] on input "5.18" at bounding box center [159, 330] width 129 height 28
click at [211, 325] on input "5.19" at bounding box center [159, 330] width 129 height 28
click at [211, 325] on input "5.2" at bounding box center [159, 330] width 129 height 28
click at [209, 325] on input "5.21" at bounding box center [159, 330] width 129 height 28
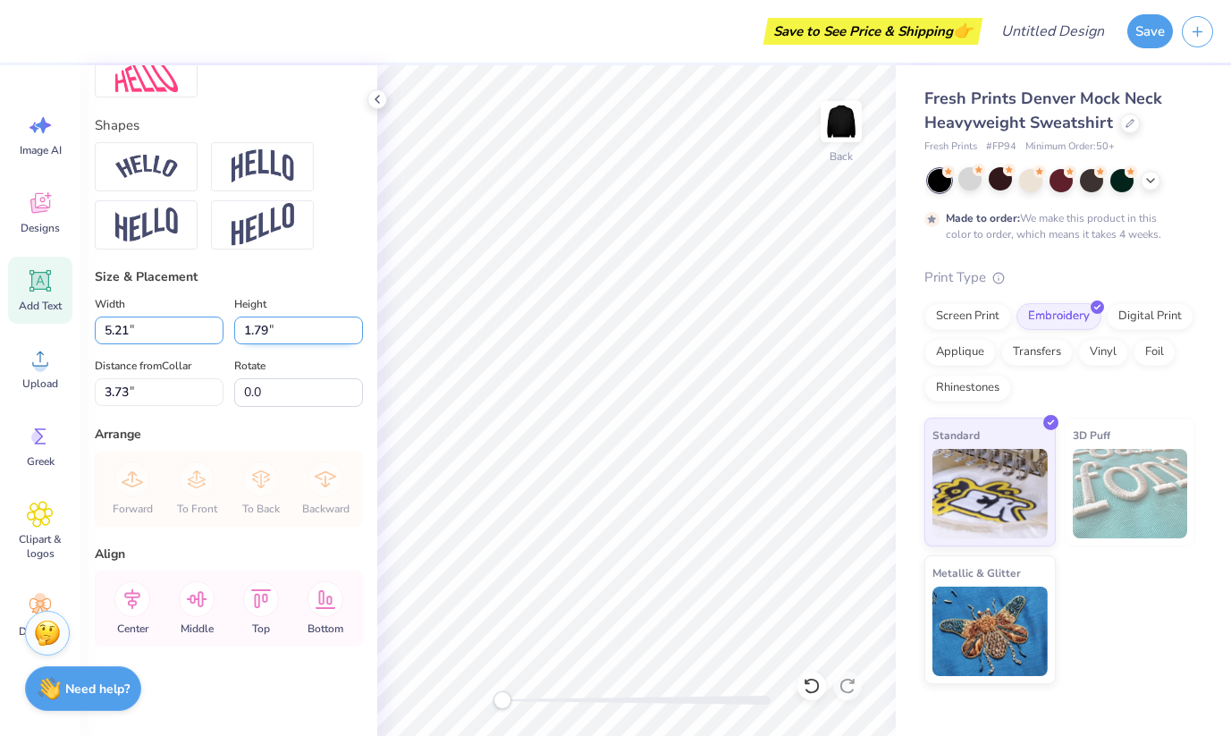
type input "5.22"
click at [209, 325] on input "5.22" at bounding box center [159, 330] width 129 height 28
type input "1.81"
type input "3.72"
click at [292, 334] on input "1.81" at bounding box center [298, 330] width 129 height 28
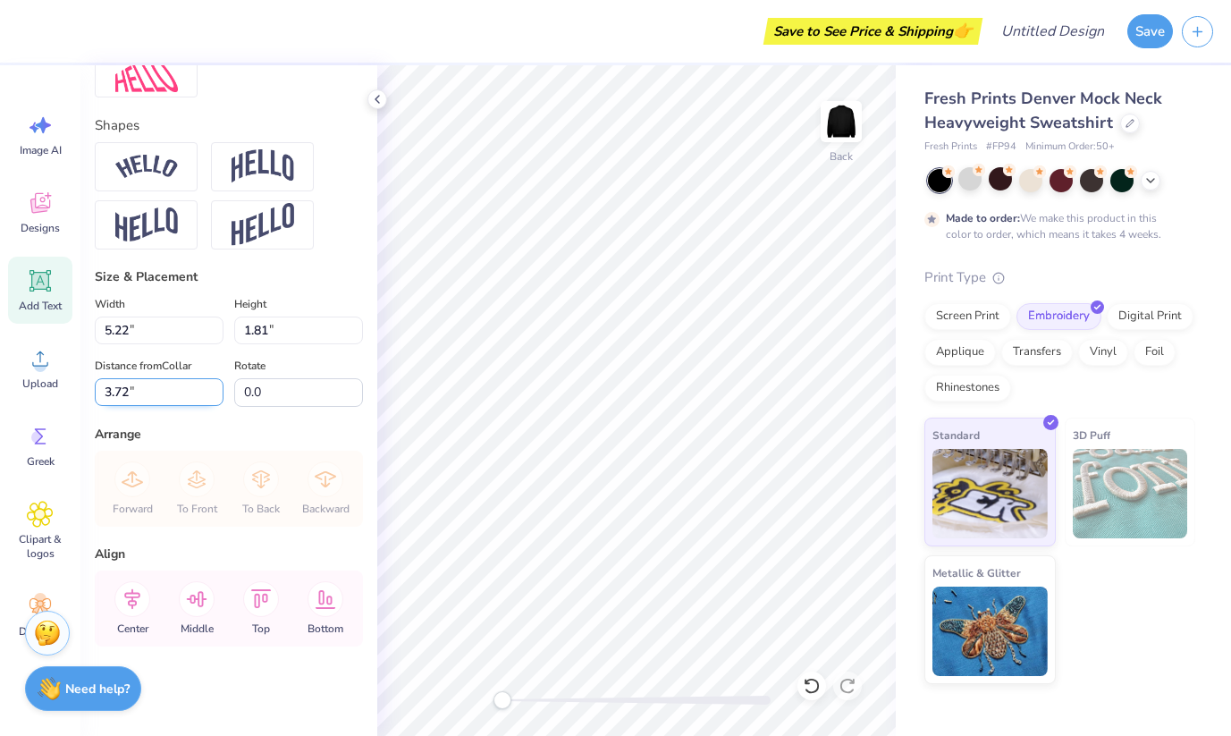
click at [160, 398] on input "3.72" at bounding box center [159, 392] width 129 height 28
type input "9.80"
type input "3.39"
type input "3.00"
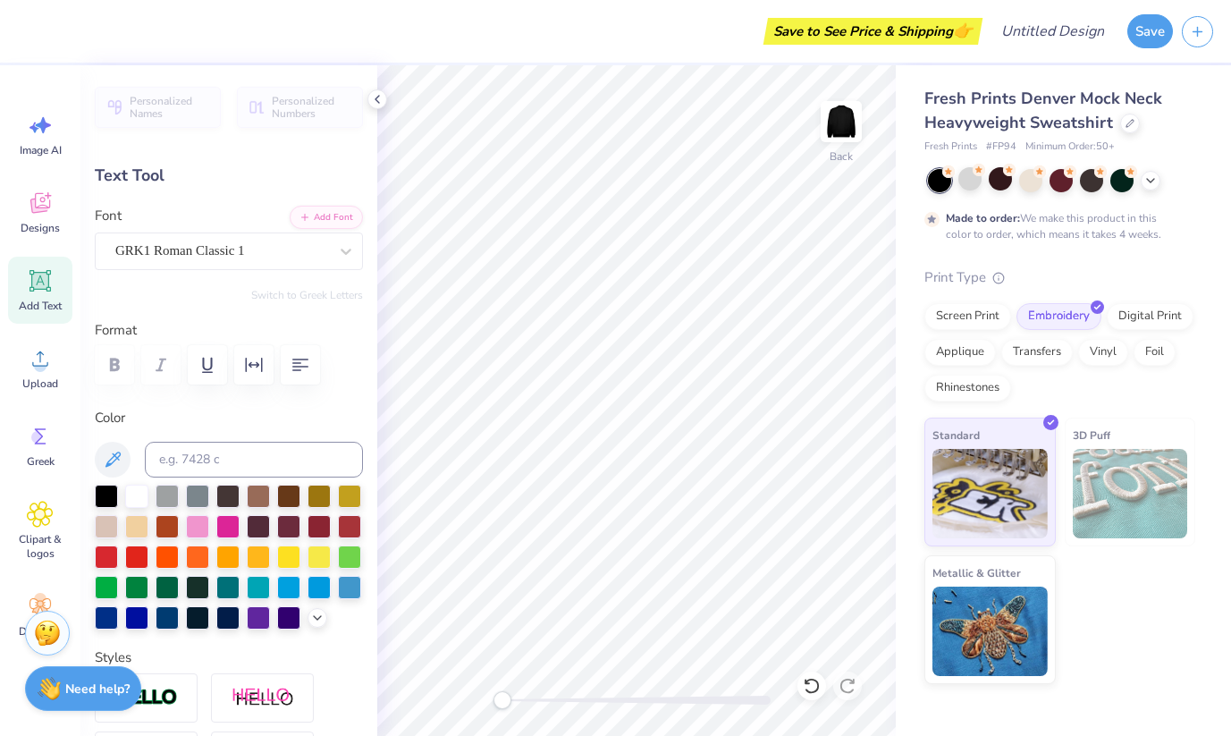
scroll to position [0, 0]
drag, startPoint x: 26, startPoint y: 223, endPoint x: 40, endPoint y: 213, distance: 17.4
click at [26, 223] on span "Designs" at bounding box center [40, 228] width 39 height 14
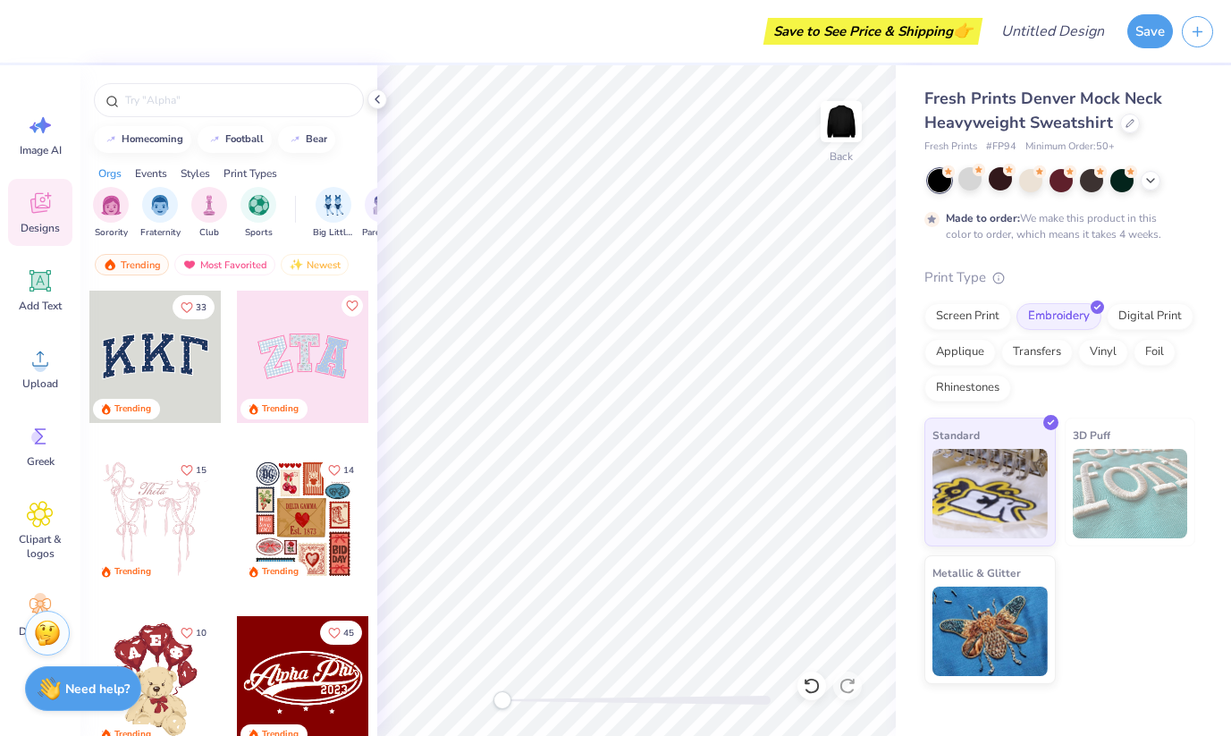
click at [40, 213] on icon at bounding box center [40, 202] width 27 height 27
click at [57, 219] on div "Designs" at bounding box center [40, 212] width 64 height 67
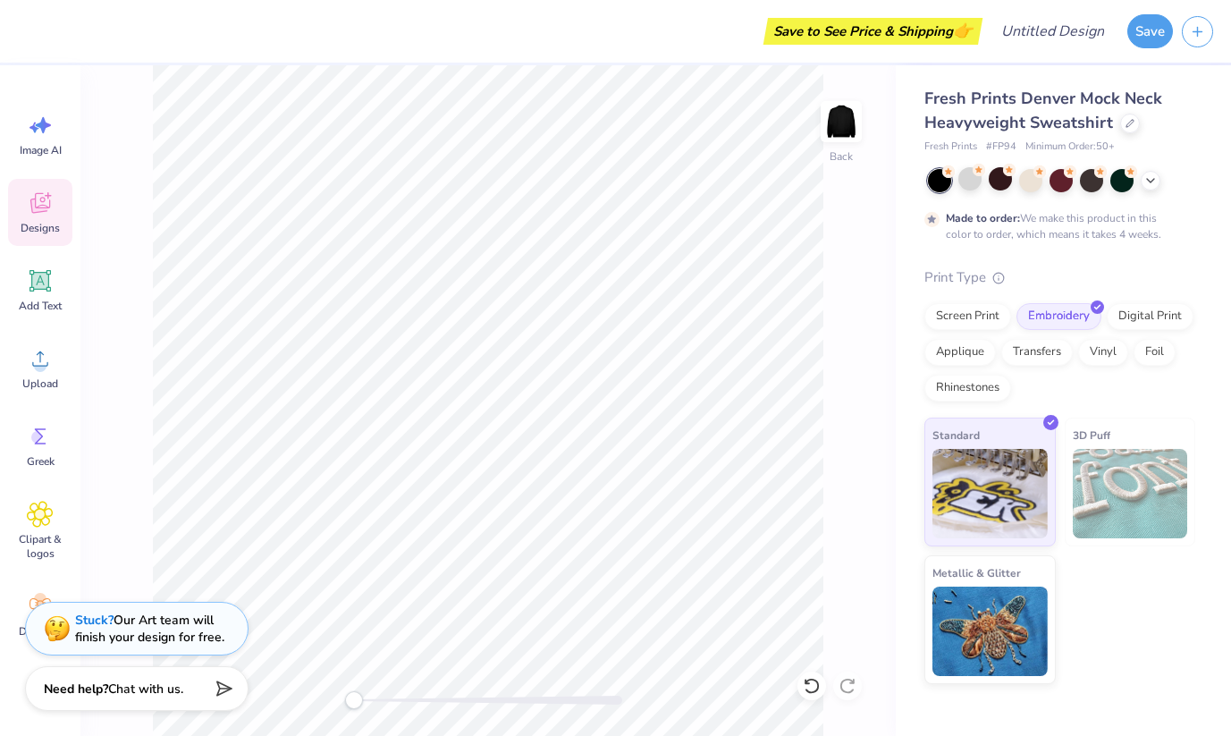
click at [55, 217] on div "Designs" at bounding box center [40, 212] width 64 height 67
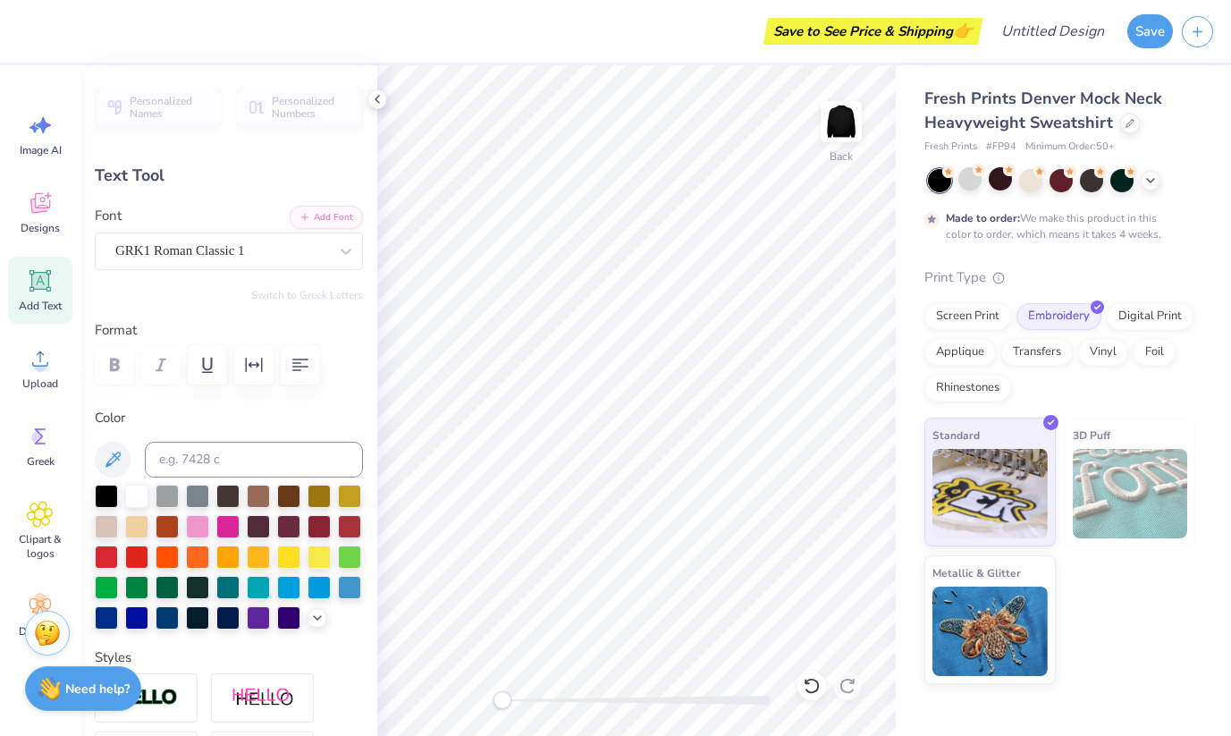
scroll to position [14, 3]
type textarea "A E D"
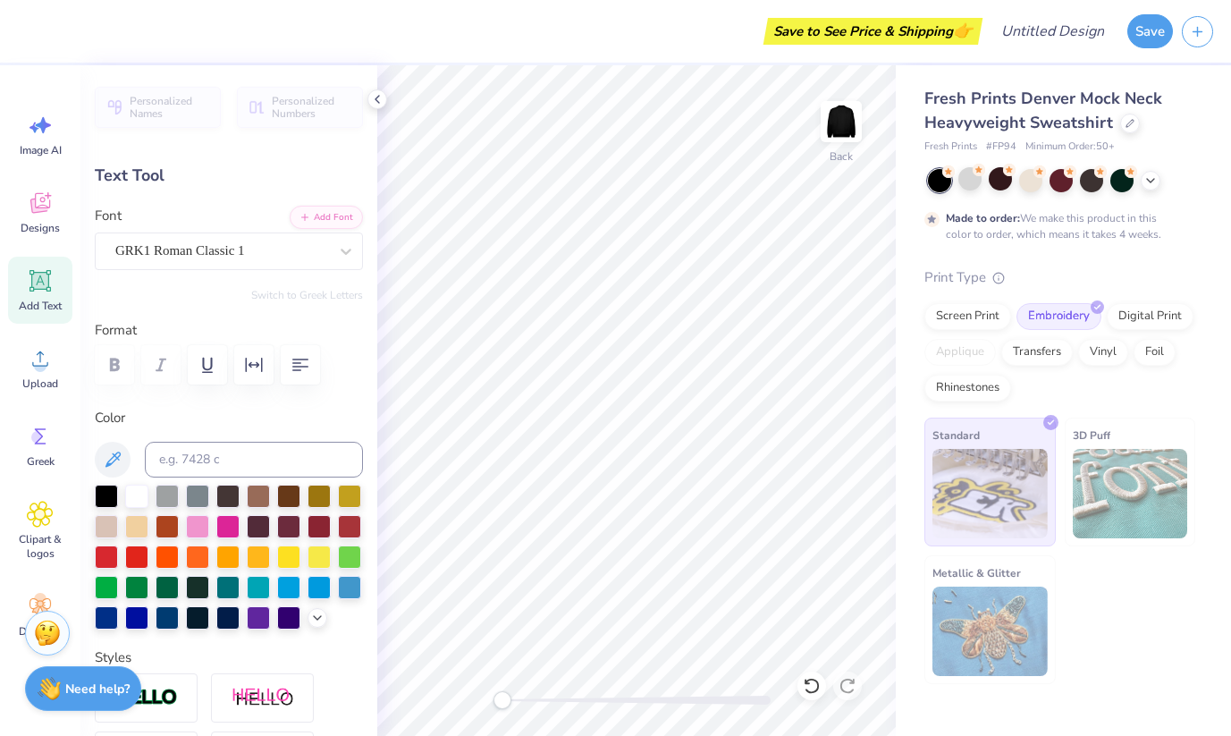
type input "12.38"
click at [313, 301] on div "Personalized Names Personalized Numbers Text Tool Add Font Font GRK1 Roman Clas…" at bounding box center [228, 400] width 297 height 670
click at [257, 357] on icon "button" at bounding box center [253, 364] width 21 height 21
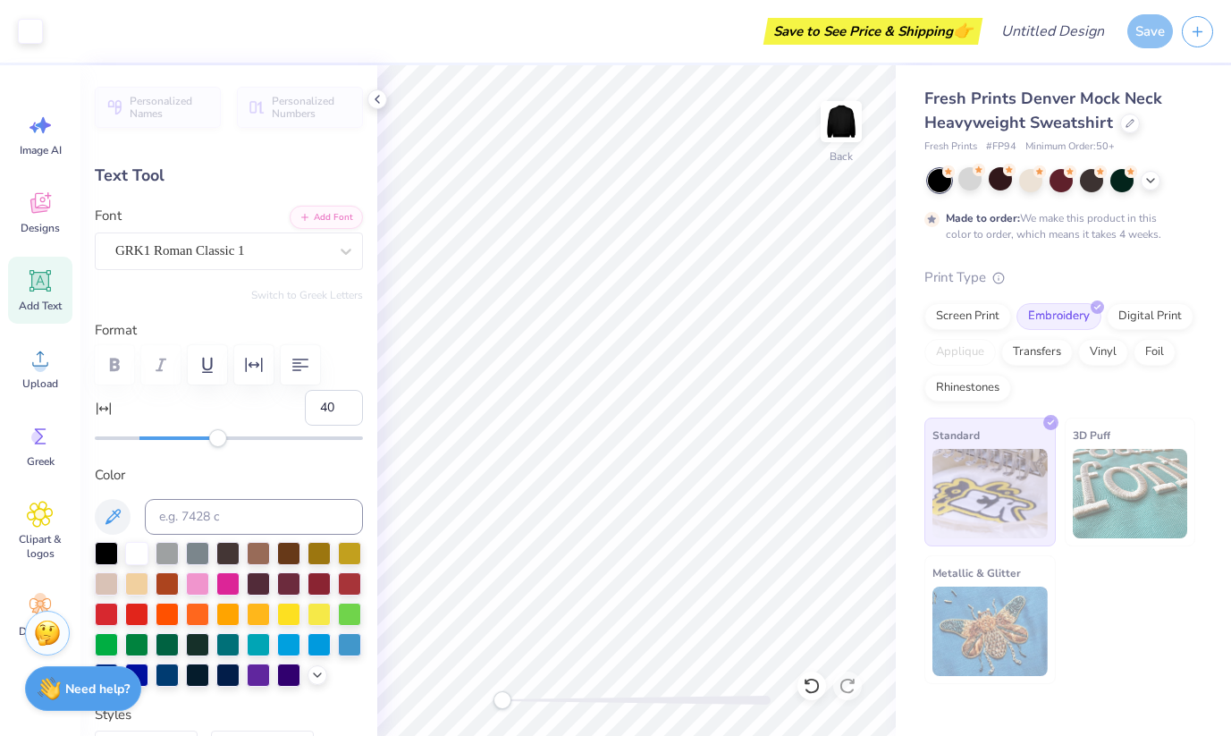
type input "41"
drag, startPoint x: 129, startPoint y: 433, endPoint x: 223, endPoint y: 444, distance: 94.5
click at [224, 444] on div at bounding box center [229, 438] width 268 height 18
type input "-9"
drag, startPoint x: 223, startPoint y: 444, endPoint x: 108, endPoint y: 442, distance: 114.4
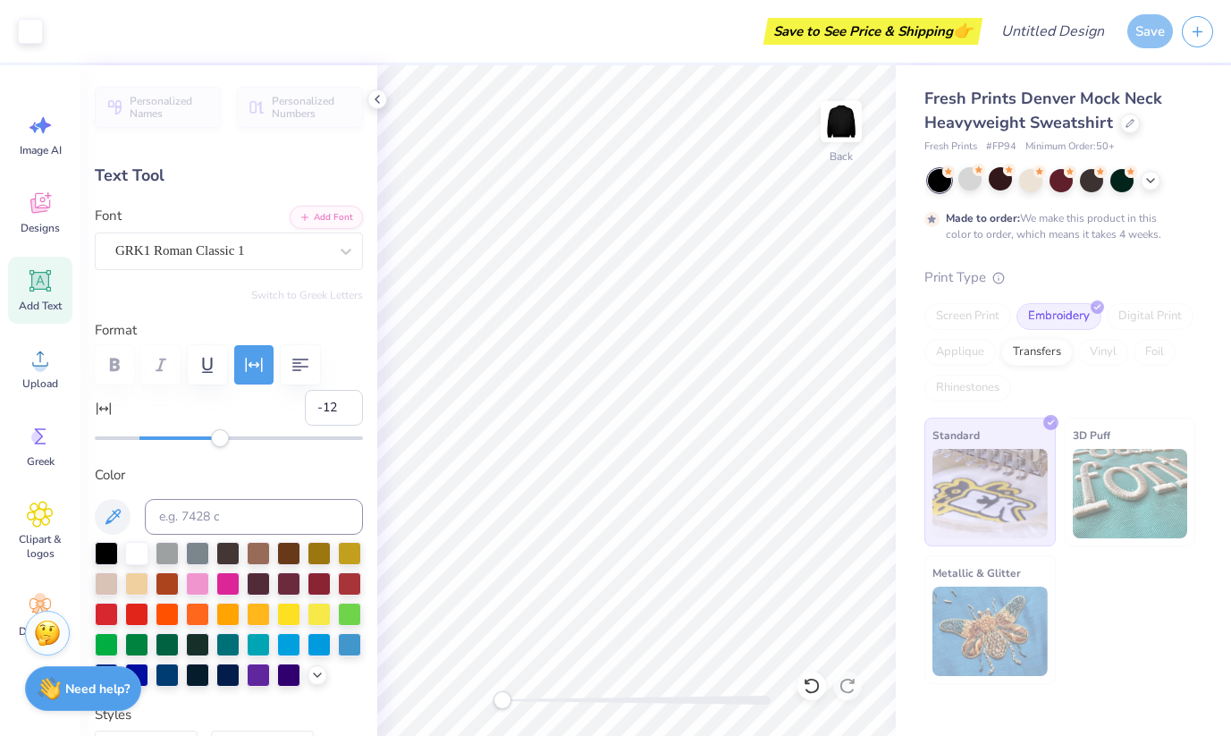
click at [211, 442] on div "Accessibility label" at bounding box center [220, 438] width 18 height 18
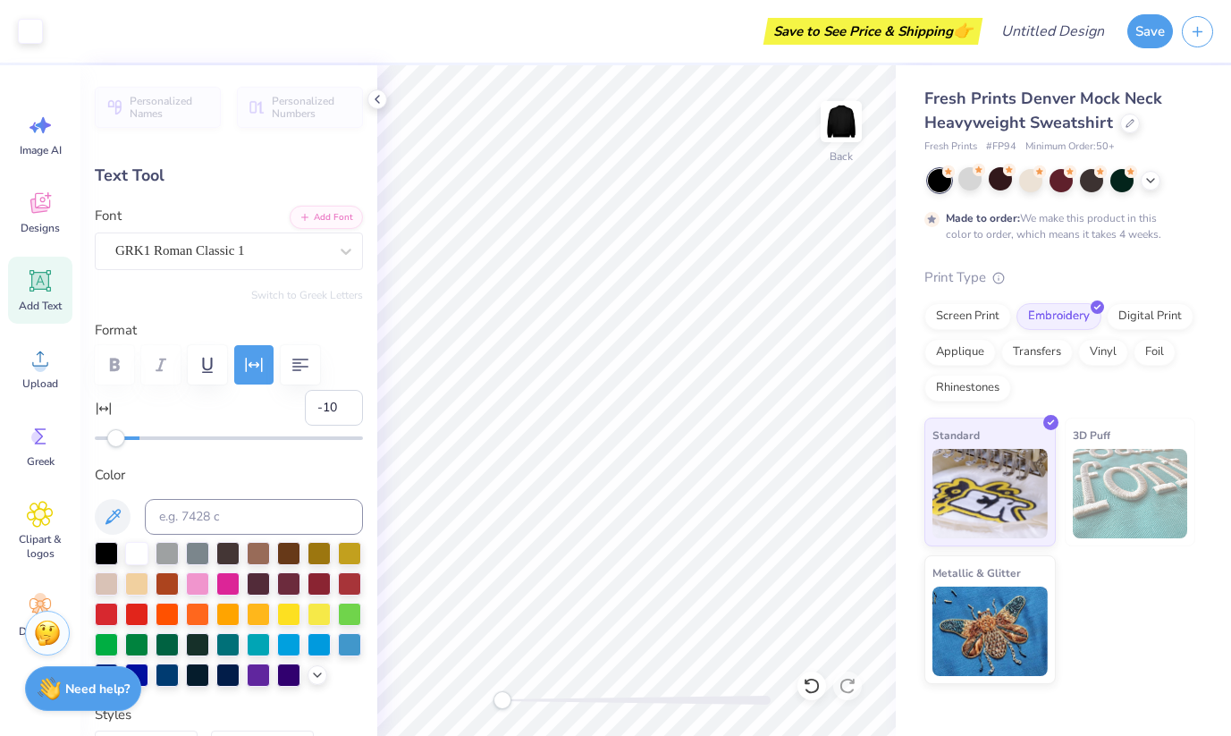
type input "-9"
drag, startPoint x: 105, startPoint y: 443, endPoint x: 118, endPoint y: 447, distance: 13.9
click at [118, 447] on div "Personalized Names Personalized Numbers Text Tool Add Font Font GRK1 Roman Clas…" at bounding box center [228, 400] width 297 height 670
click at [36, 443] on icon at bounding box center [41, 436] width 12 height 16
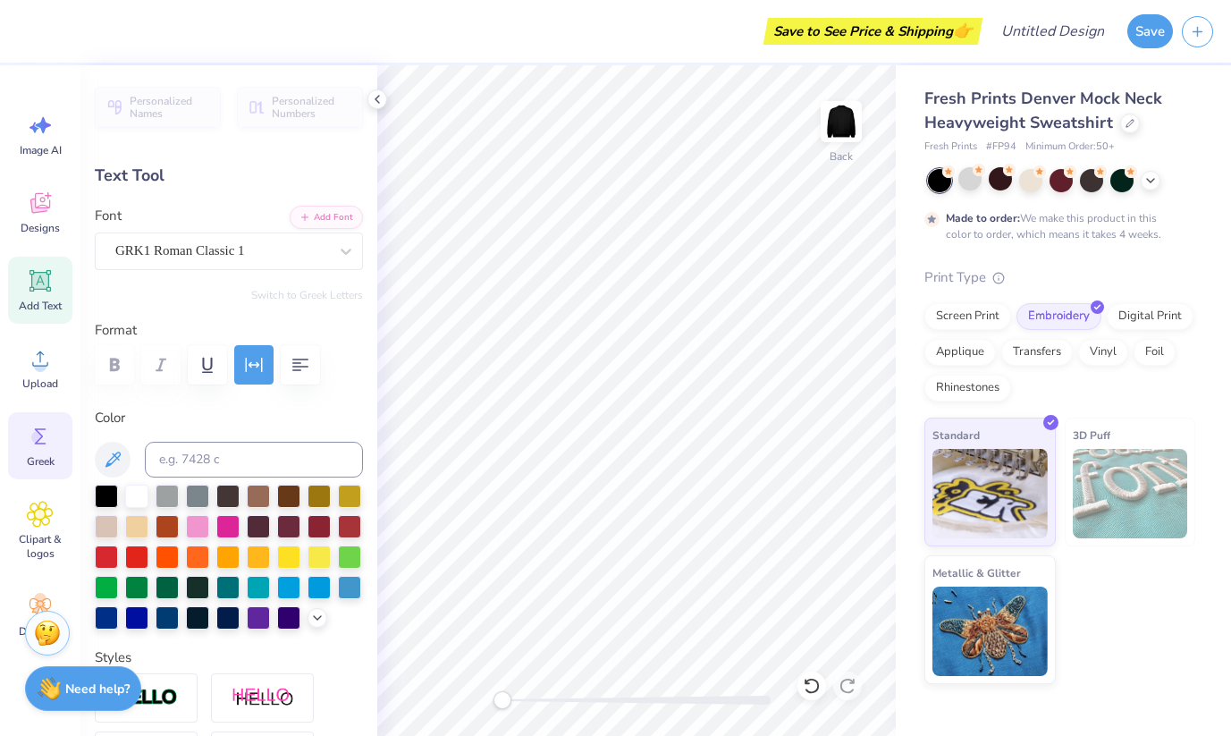
click at [33, 445] on icon at bounding box center [40, 436] width 27 height 27
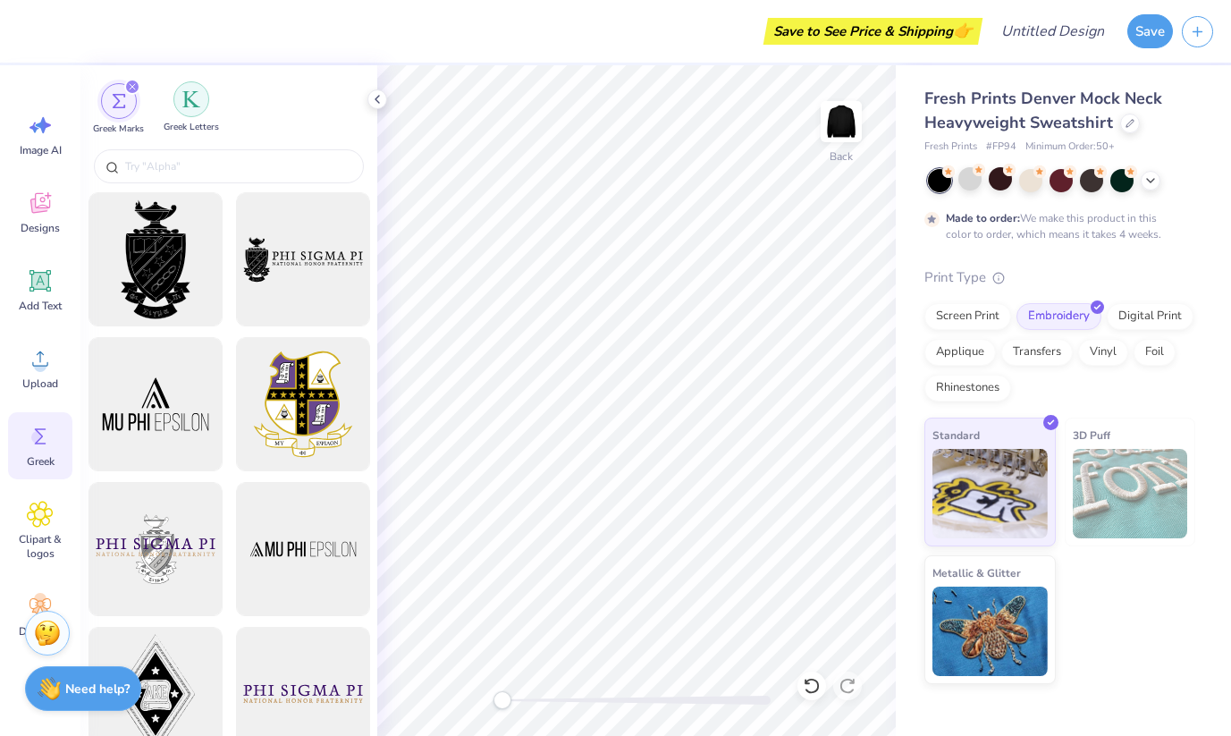
click at [181, 94] on div "filter for Greek Letters" at bounding box center [191, 99] width 36 height 36
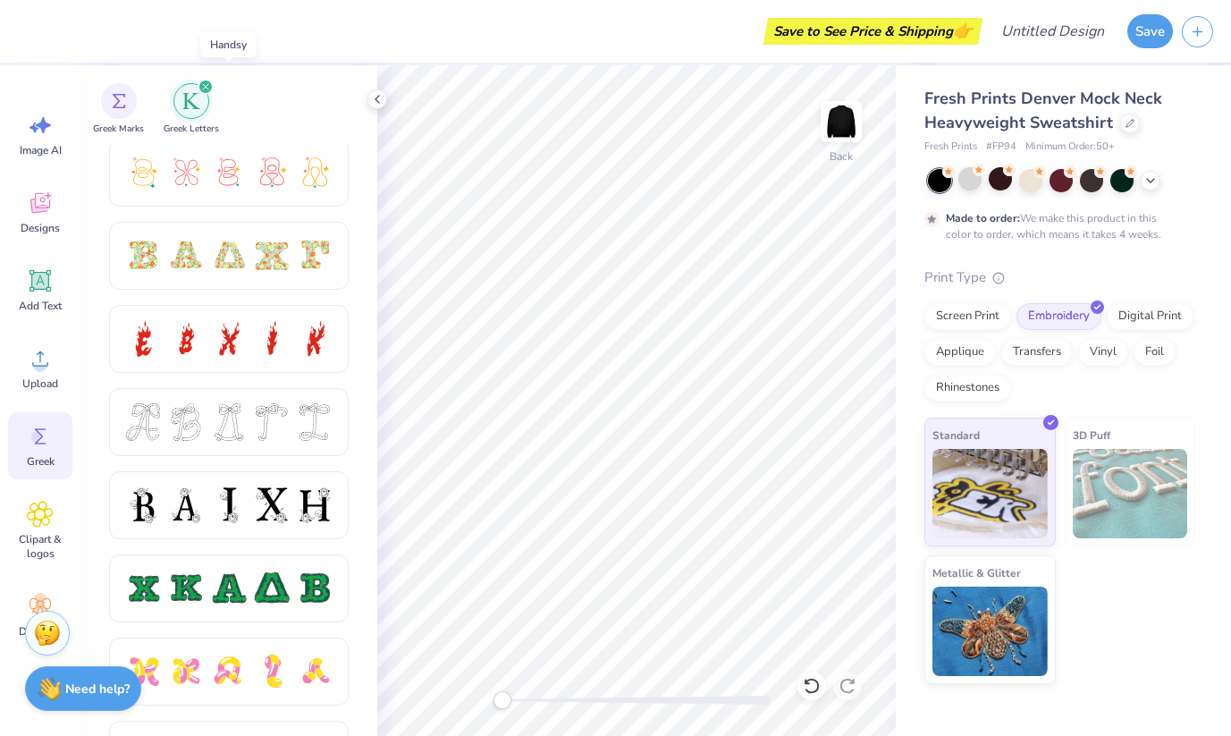
scroll to position [513, 0]
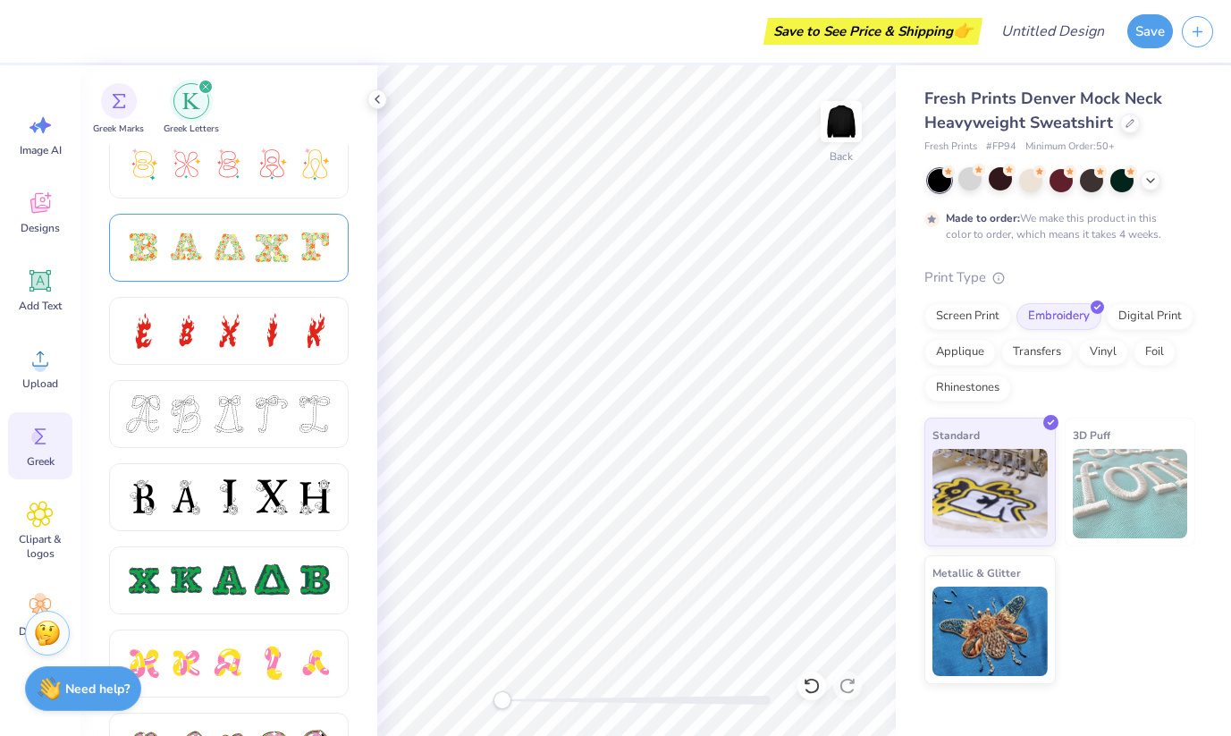
click at [211, 273] on div at bounding box center [229, 248] width 240 height 68
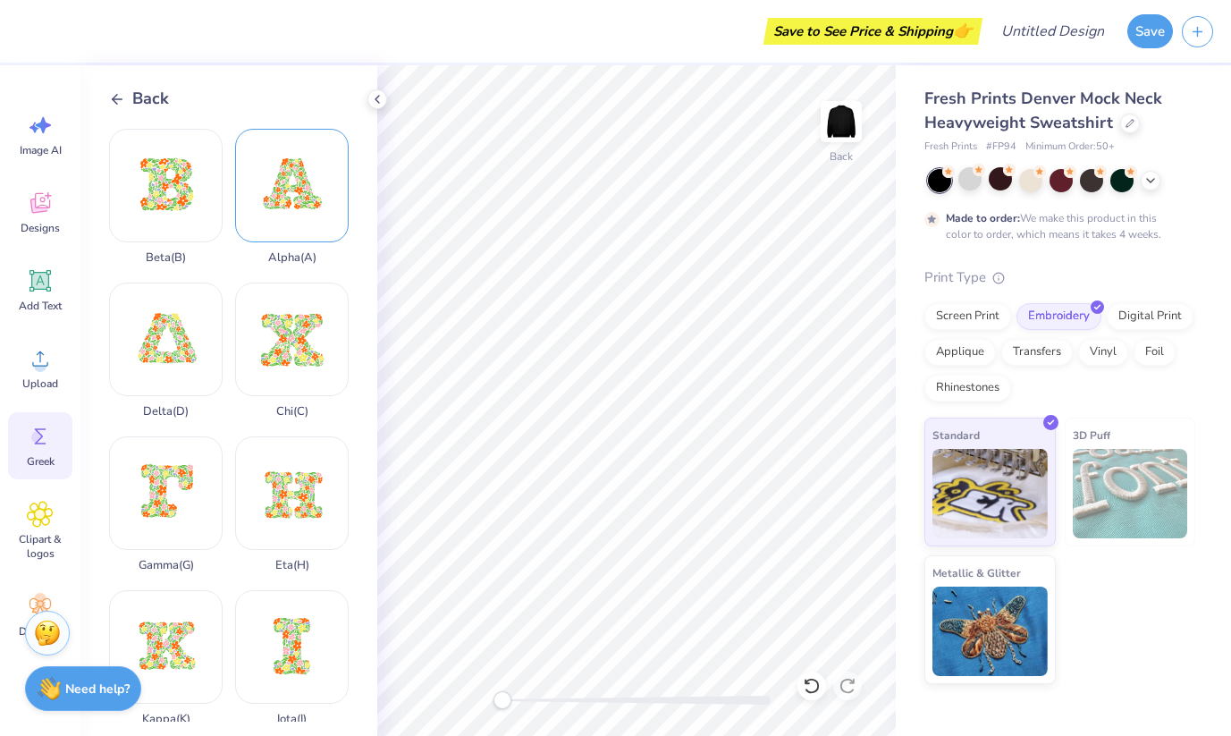
click at [275, 222] on div "Alpha ( A )" at bounding box center [292, 197] width 114 height 136
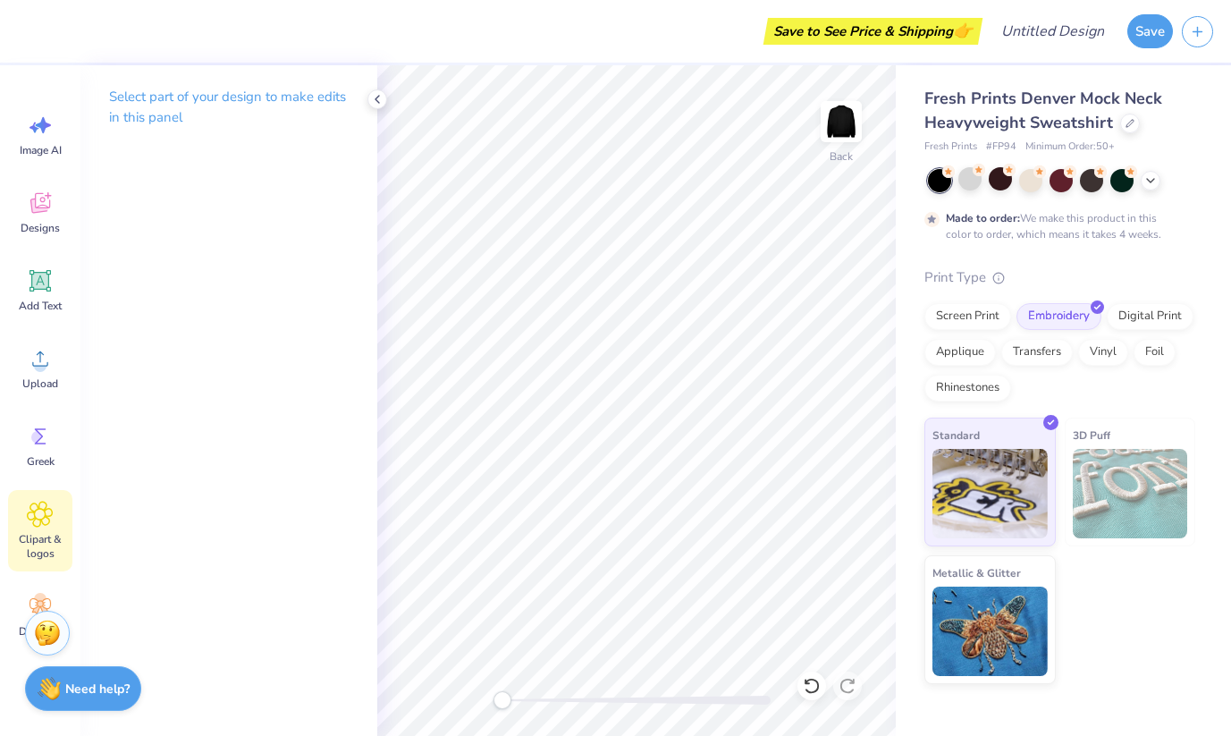
click at [54, 518] on div "Clipart & logos" at bounding box center [40, 530] width 64 height 81
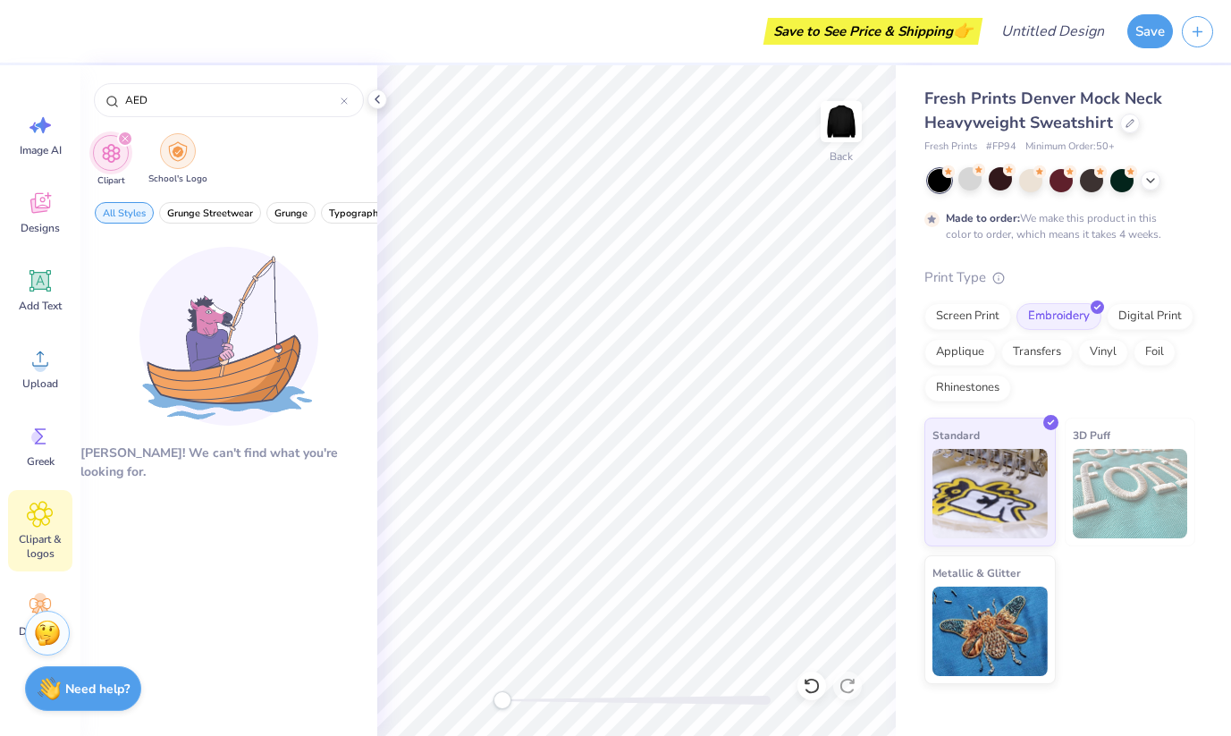
type input "AED"
click at [185, 156] on img "filter for School's Logo" at bounding box center [178, 151] width 20 height 21
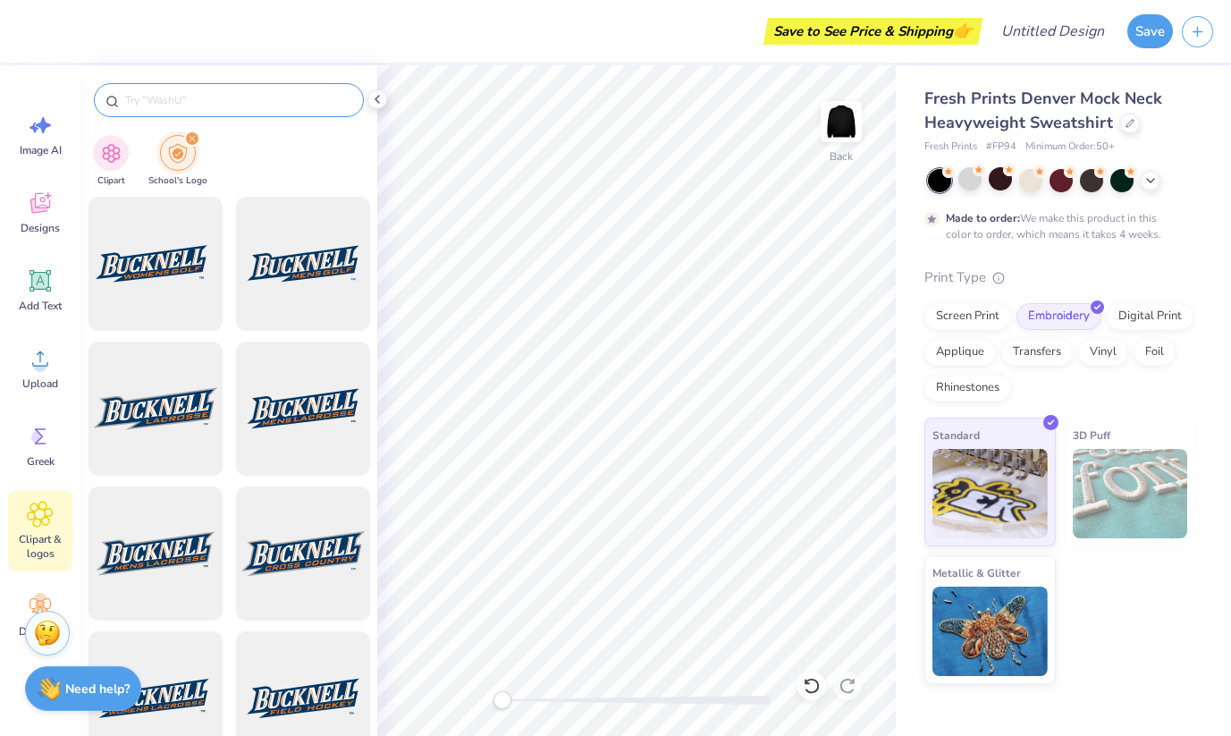
click at [193, 104] on input "text" at bounding box center [237, 100] width 229 height 18
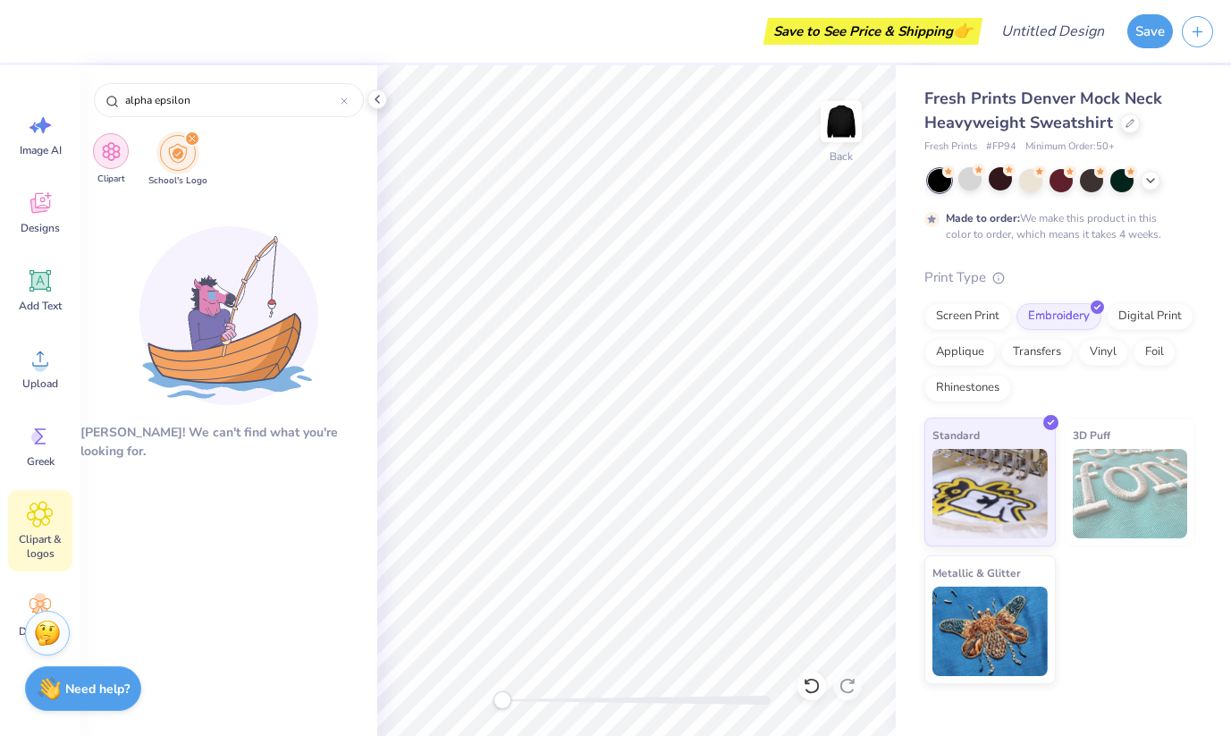
drag, startPoint x: 107, startPoint y: 147, endPoint x: 122, endPoint y: 156, distance: 17.6
click at [107, 147] on img "filter for Clipart" at bounding box center [111, 151] width 21 height 21
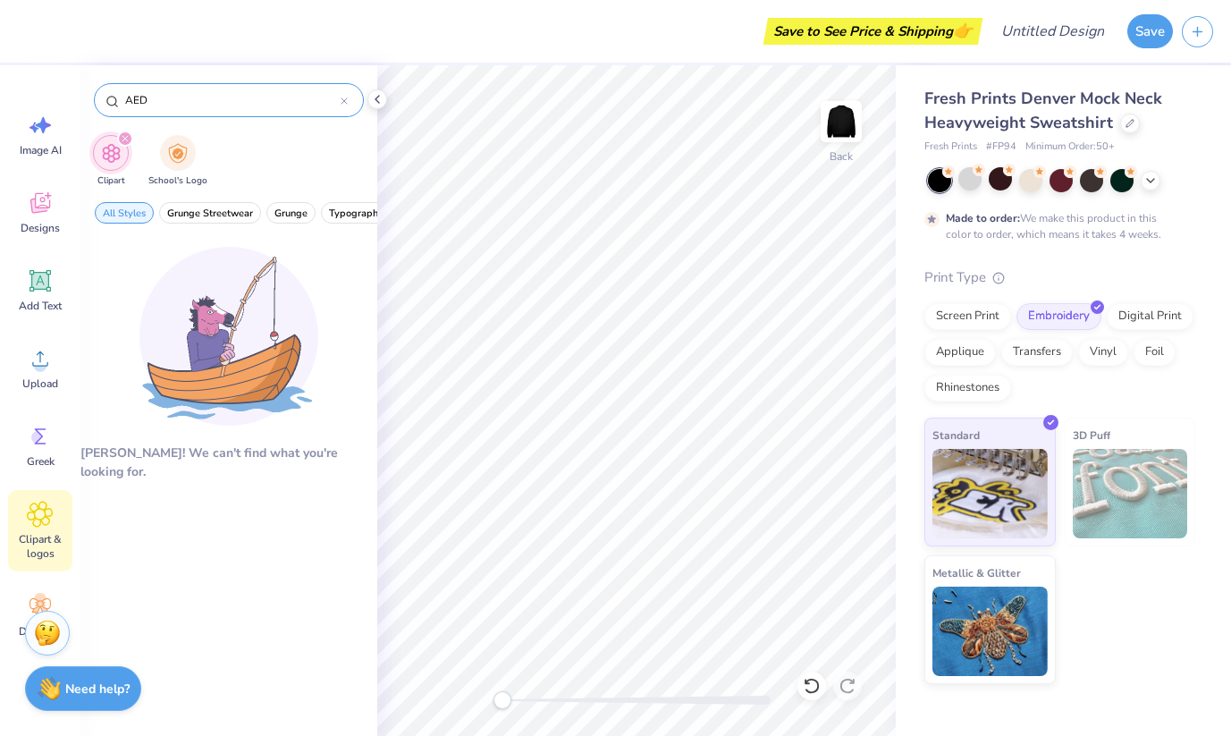
click at [240, 113] on div "AED" at bounding box center [229, 100] width 270 height 34
click at [240, 98] on input "AED" at bounding box center [231, 100] width 217 height 18
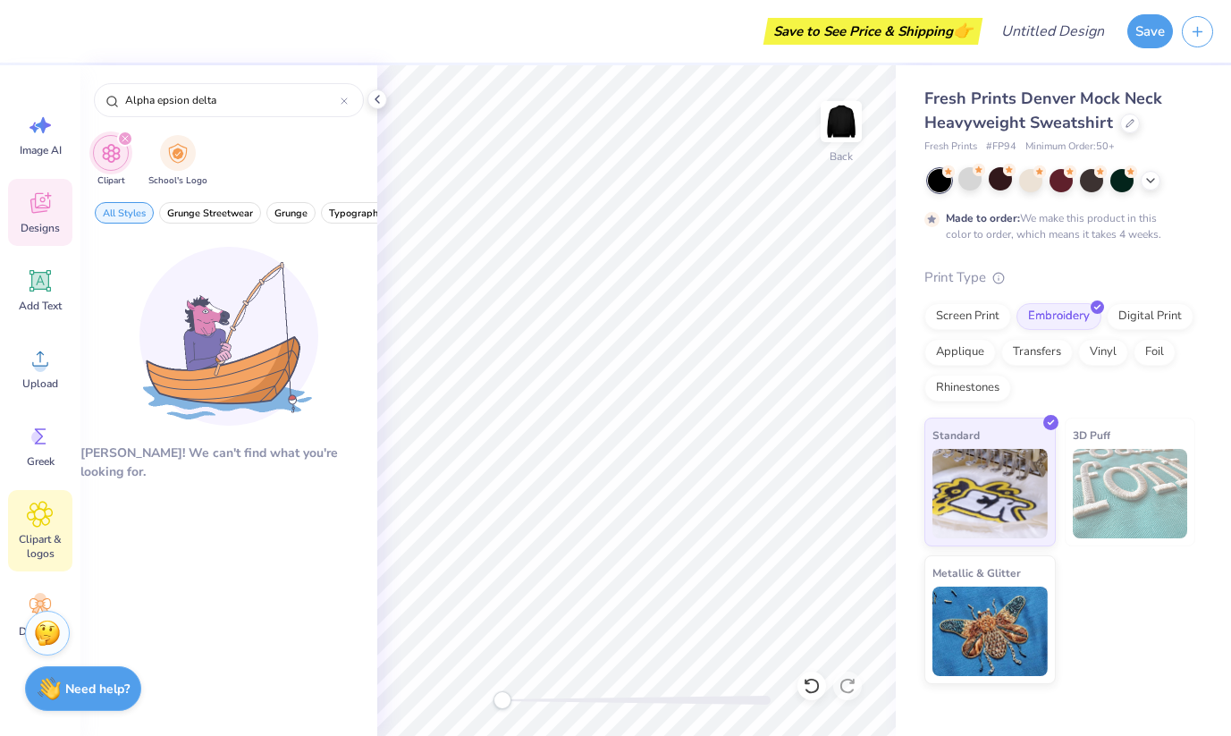
type input "Alpha epsion delta"
click at [46, 231] on span "Designs" at bounding box center [40, 228] width 39 height 14
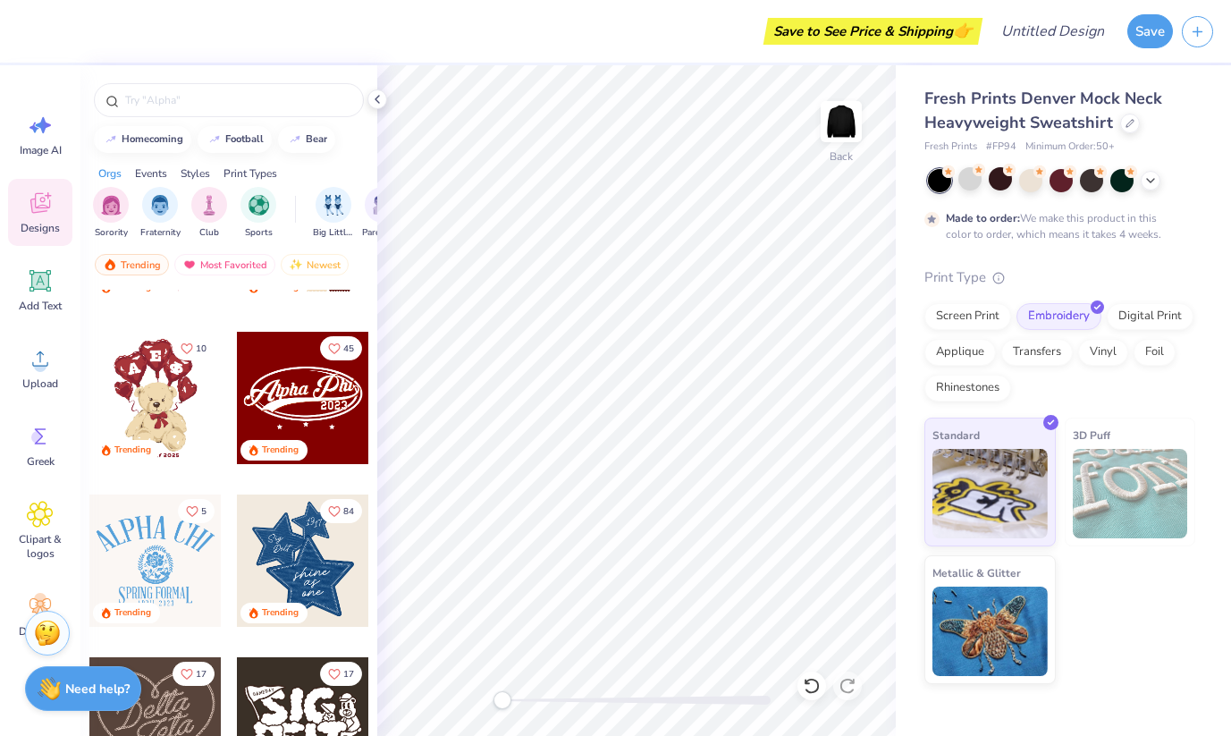
scroll to position [381, 0]
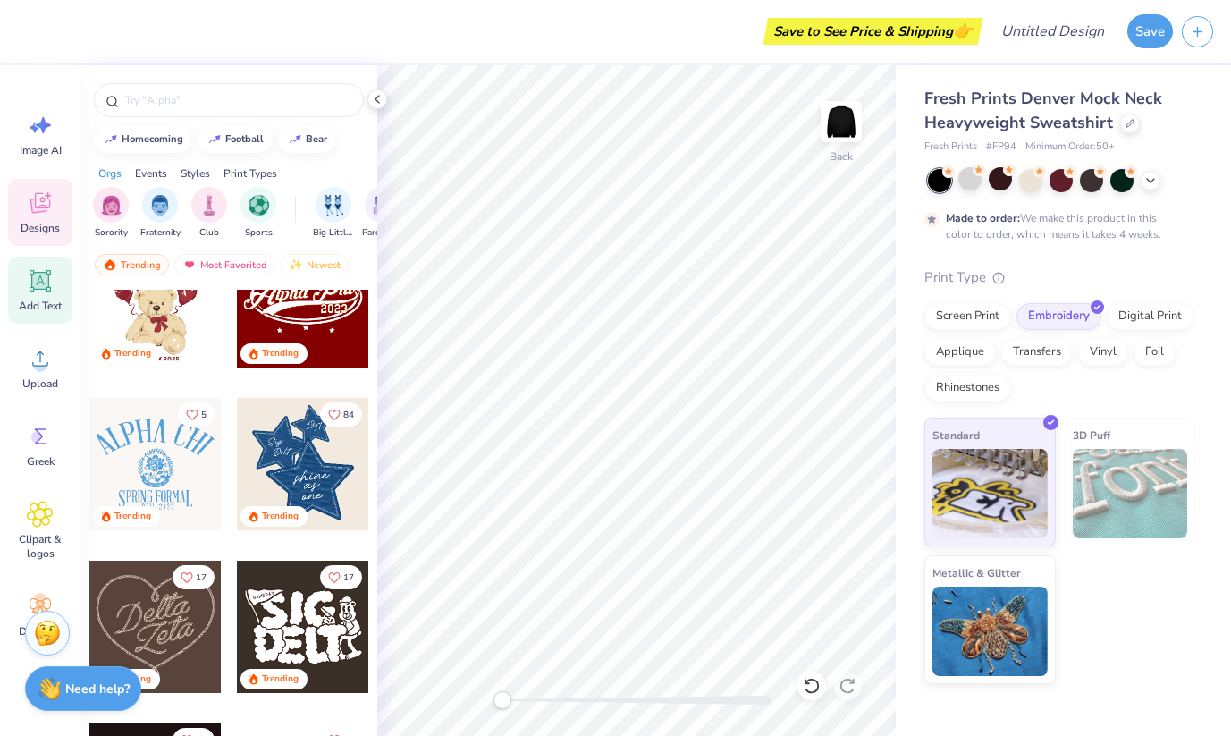
click at [49, 275] on icon at bounding box center [39, 280] width 21 height 21
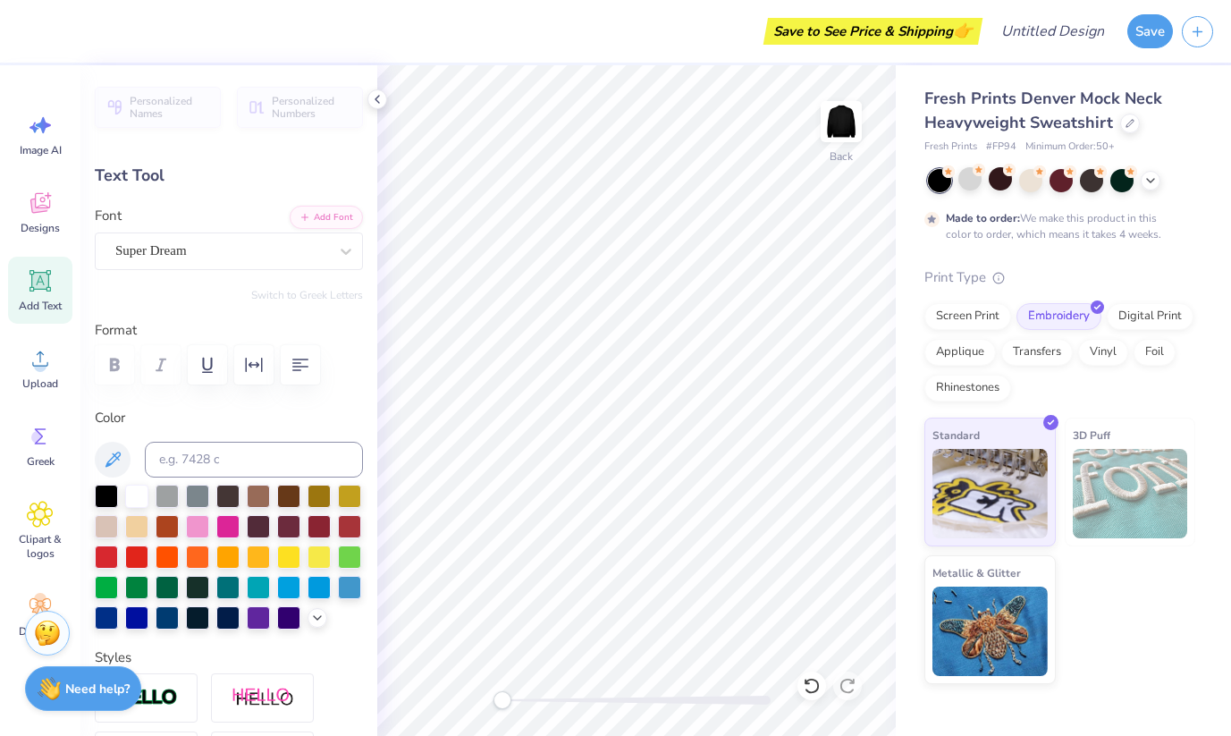
click at [298, 302] on div "Personalized Names Personalized Numbers Text Tool Add Font Font Super Dream Swi…" at bounding box center [228, 400] width 297 height 670
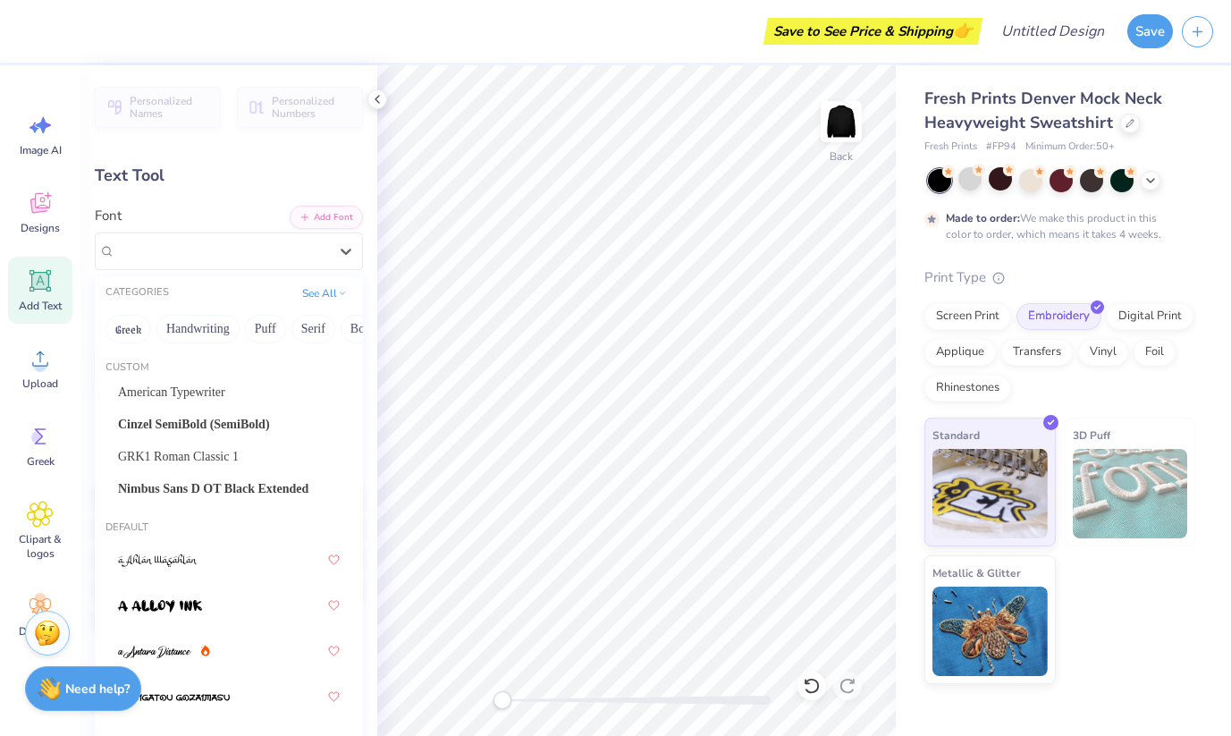
drag, startPoint x: 298, startPoint y: 267, endPoint x: 298, endPoint y: 355, distance: 87.6
click at [298, 267] on div "Super Dream" at bounding box center [229, 251] width 268 height 38
click at [231, 458] on span "GRK1 Roman Classic 1" at bounding box center [178, 456] width 121 height 19
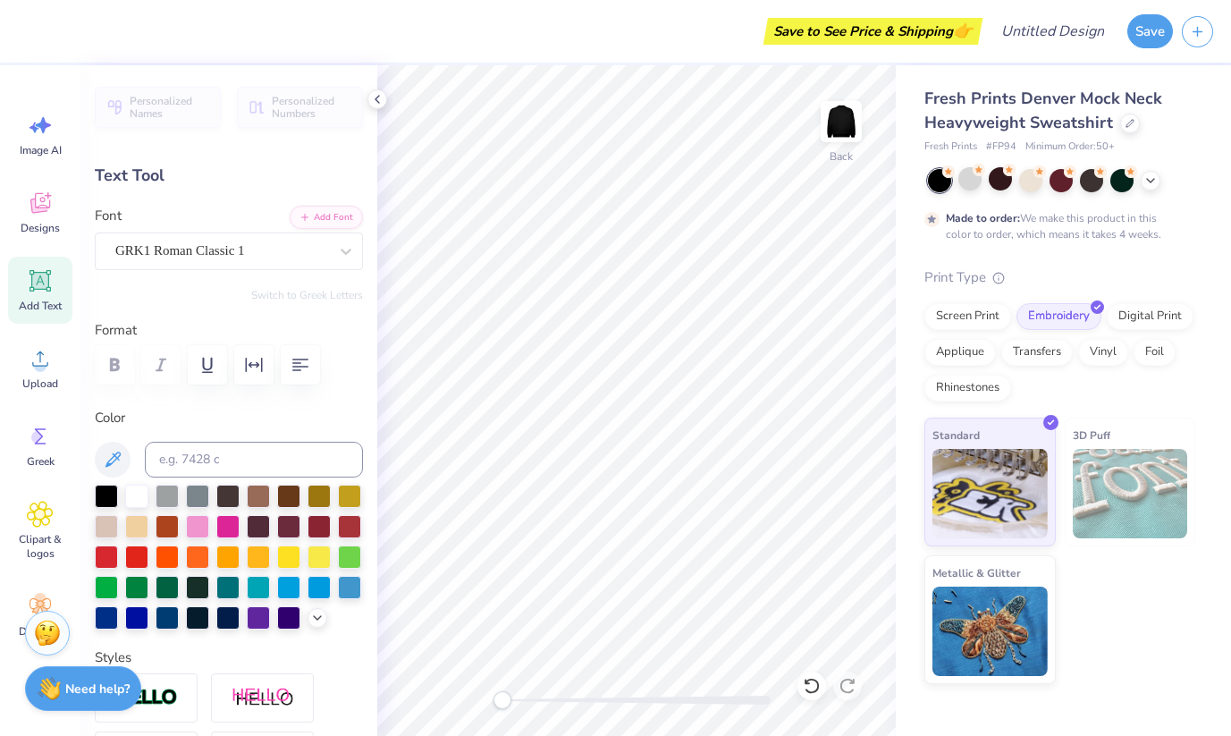
scroll to position [14, 4]
type textarea "EXT"
type textarea "S"
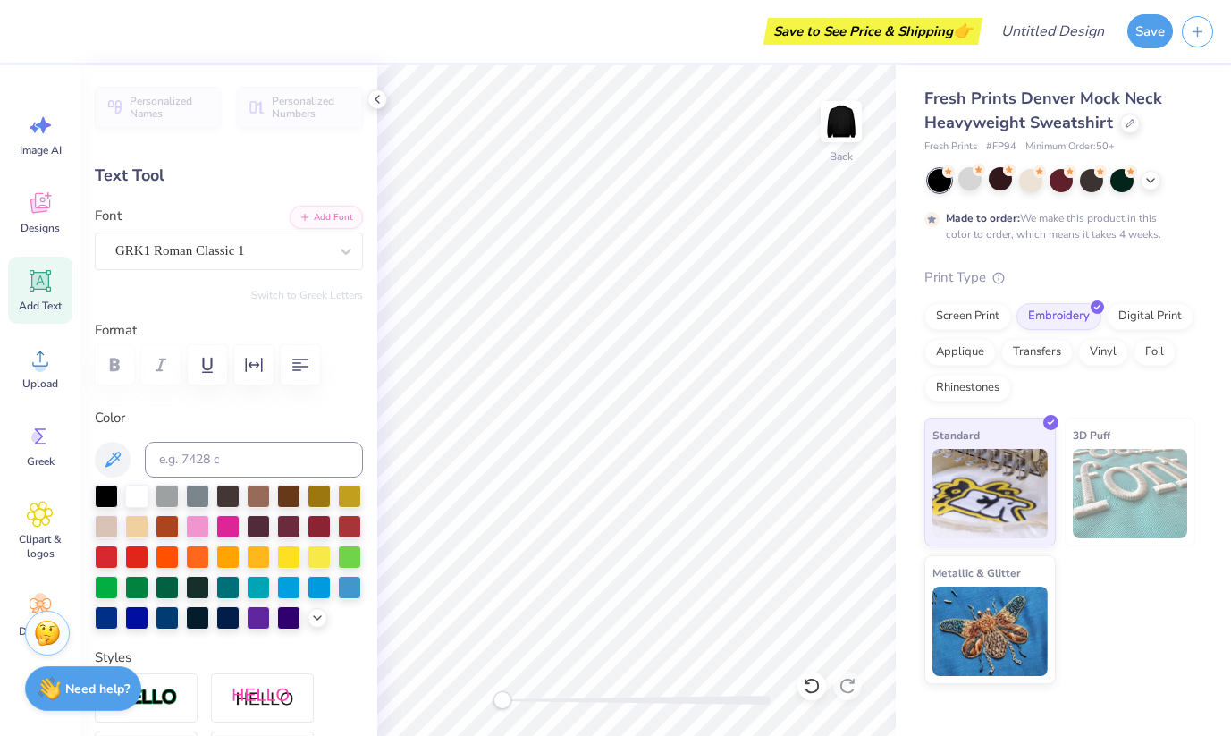
type textarea "Alpha Epsilon Delta"
type input "11.58"
type input "7.56"
type input "6.22"
click at [351, 251] on div "Personalized Names Personalized Numbers Text Tool Add Font Font GRK1 Roman Clas…" at bounding box center [228, 400] width 297 height 670
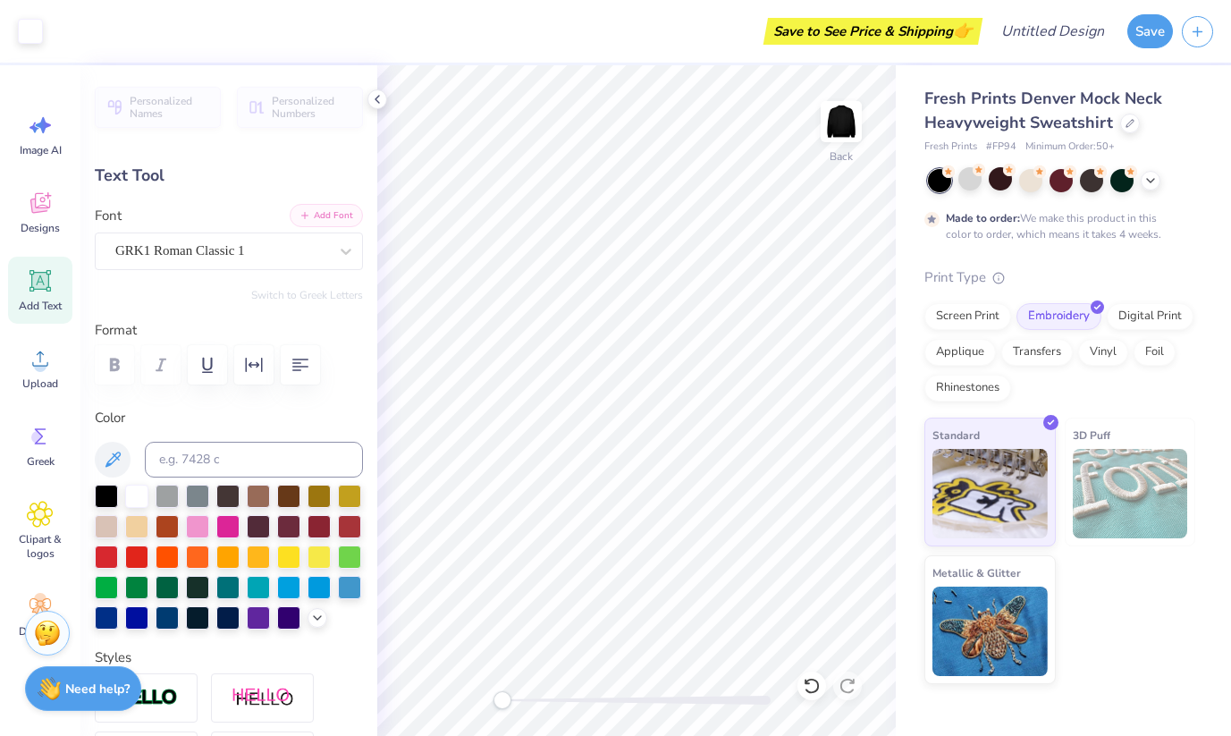
click at [309, 219] on button "Add Font" at bounding box center [326, 215] width 73 height 23
click at [39, 28] on div at bounding box center [30, 29] width 25 height 25
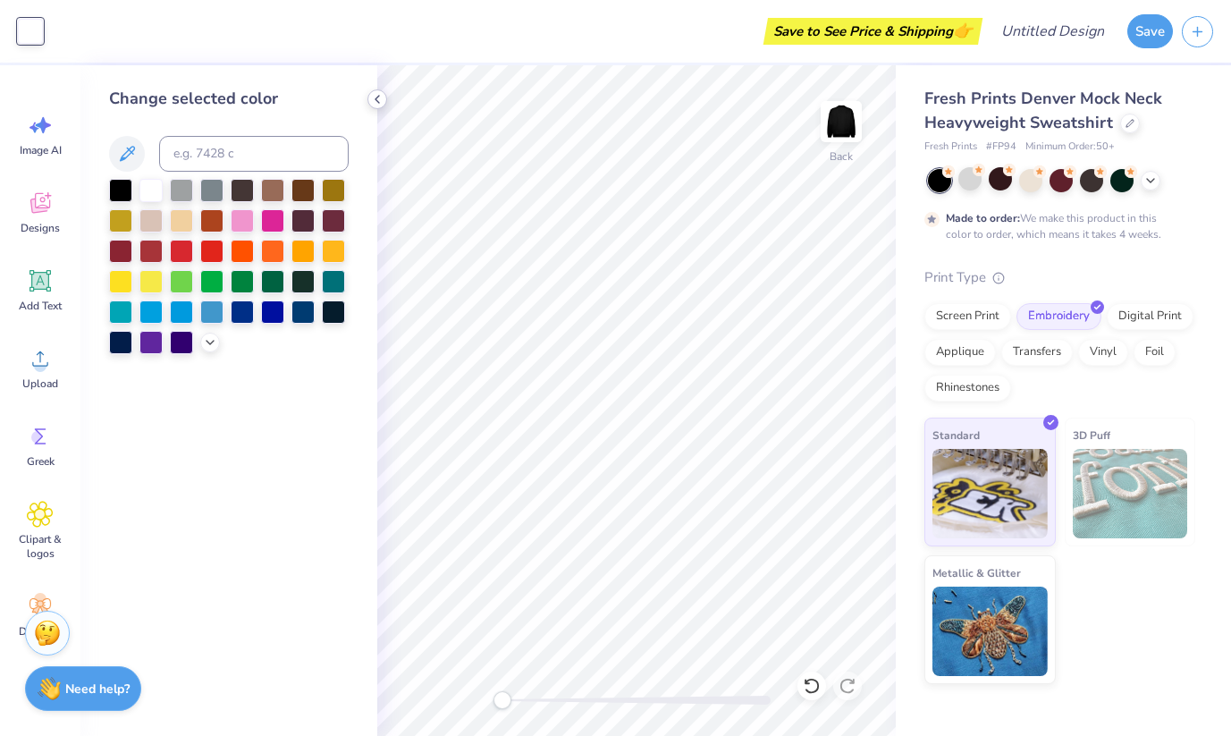
click at [373, 94] on icon at bounding box center [377, 99] width 14 height 14
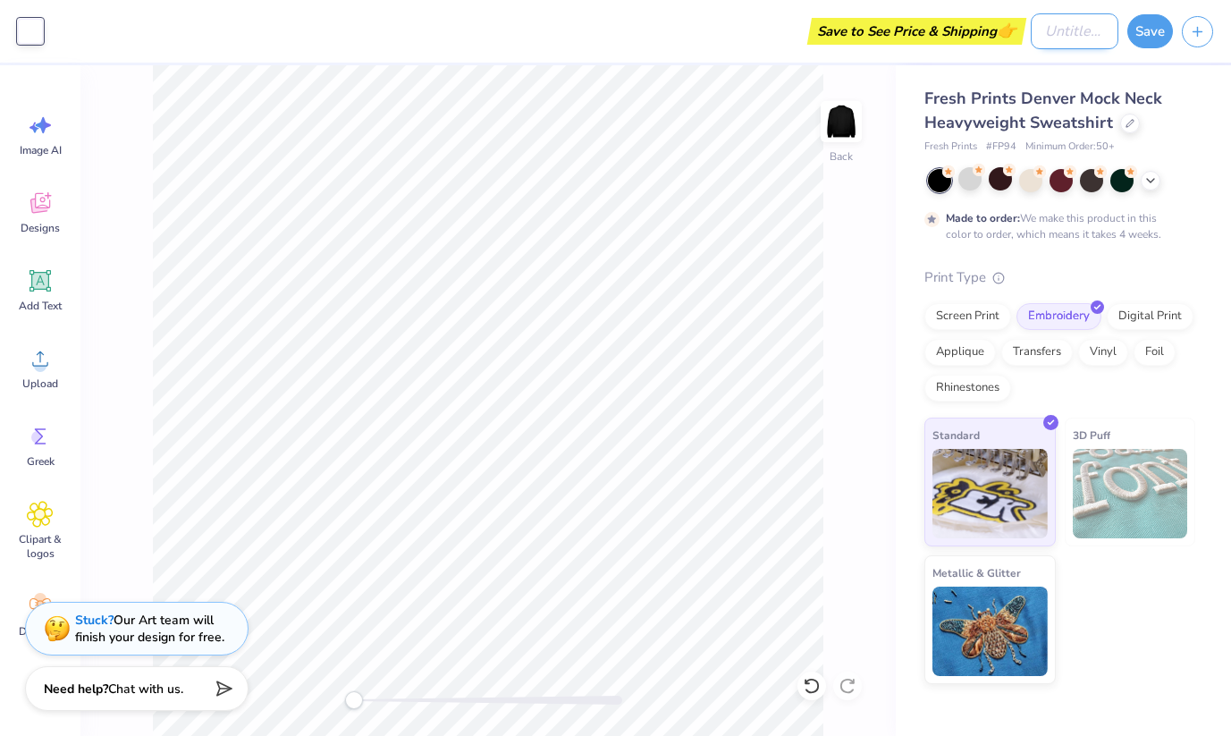
click at [1051, 15] on input "Design Title" at bounding box center [1074, 31] width 88 height 36
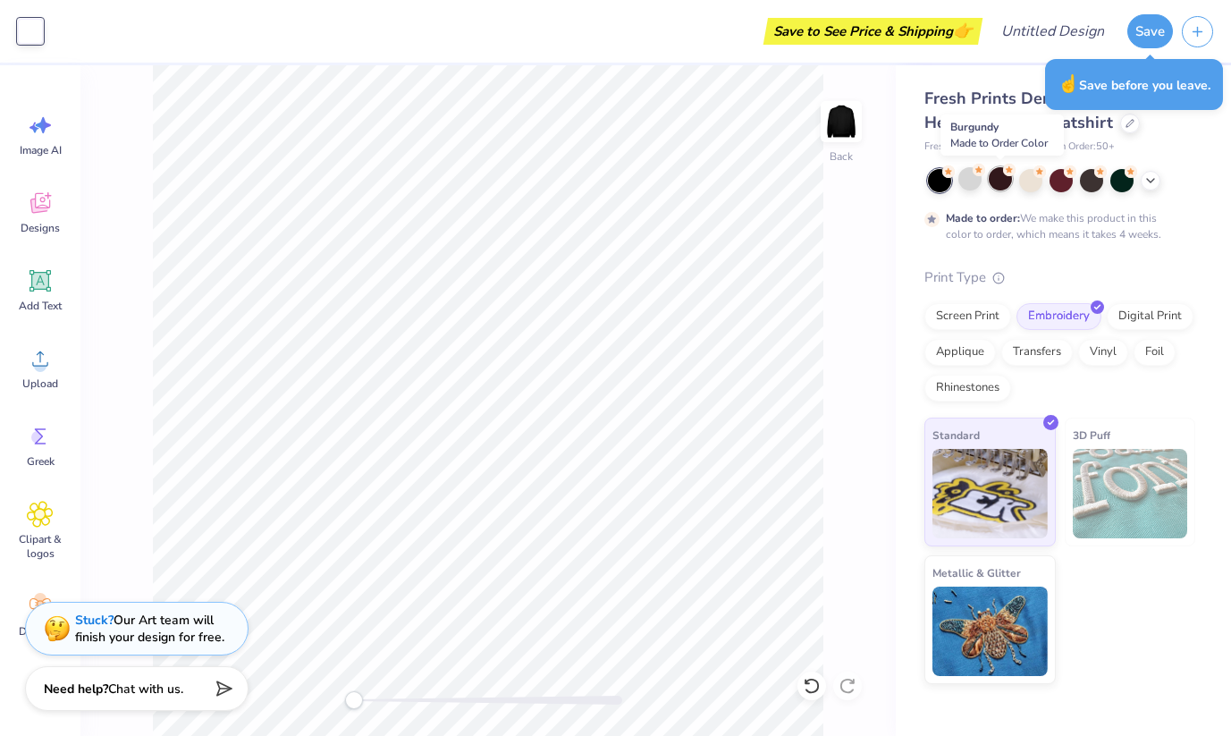
click at [1006, 181] on div at bounding box center [999, 178] width 23 height 23
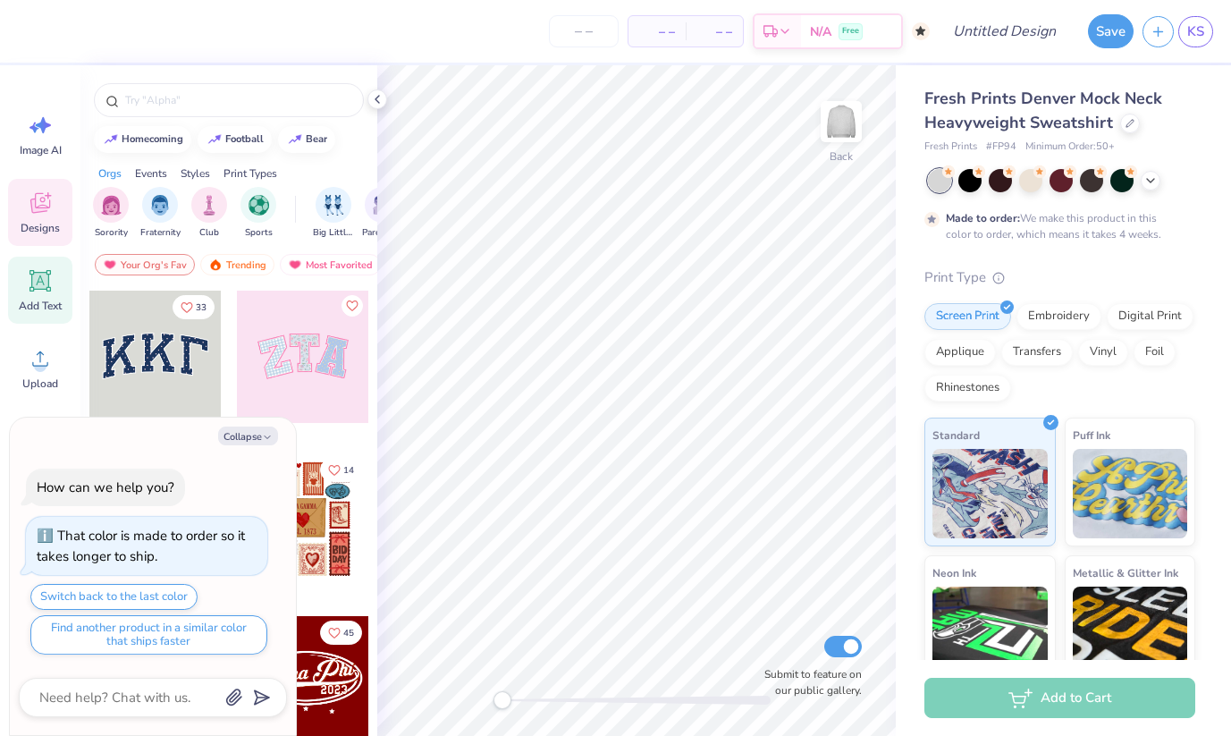
click at [35, 267] on icon at bounding box center [40, 280] width 27 height 27
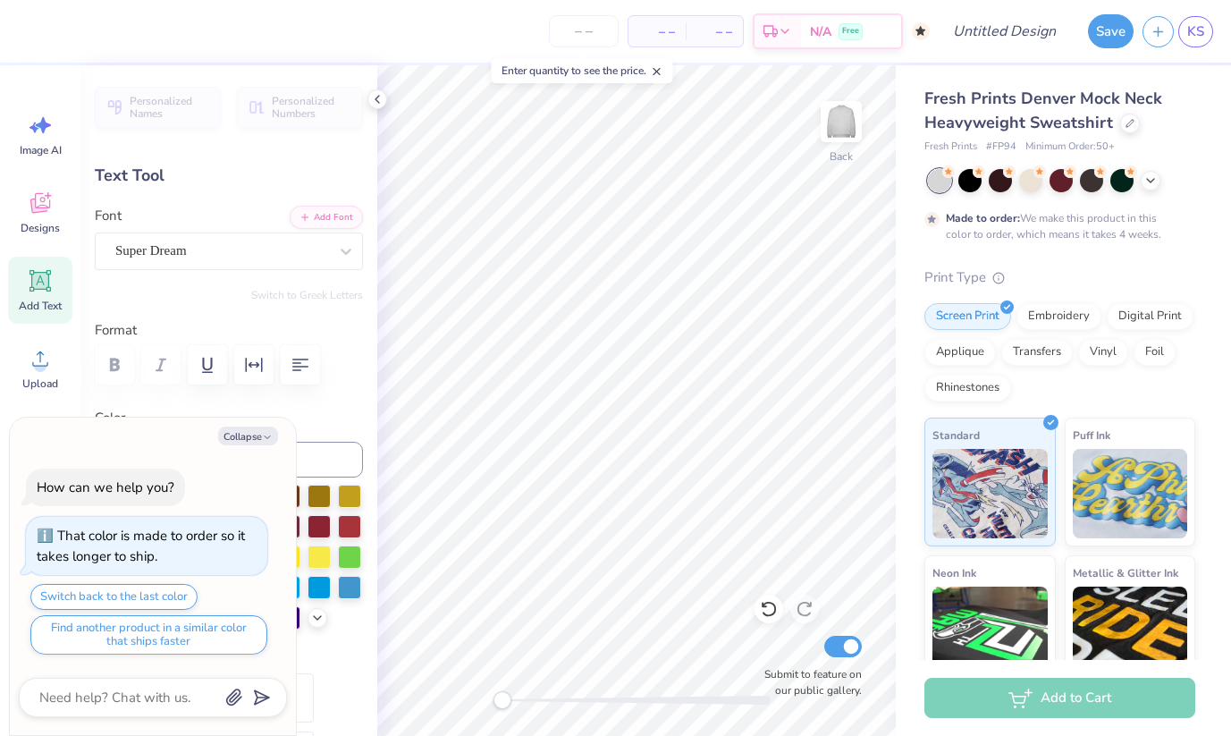
type textarea "x"
type textarea "A"
type textarea "x"
type textarea "AE"
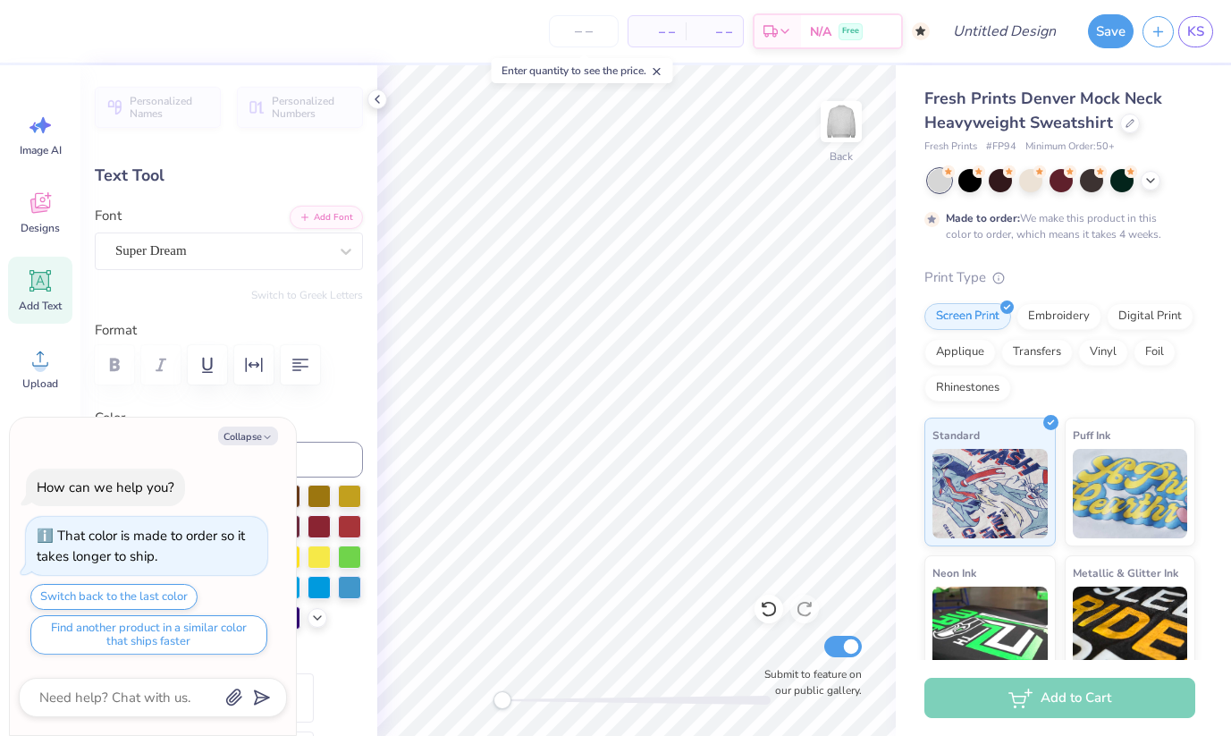
type textarea "x"
type textarea "AED"
click at [256, 442] on button "Collapse" at bounding box center [248, 435] width 60 height 19
type textarea "x"
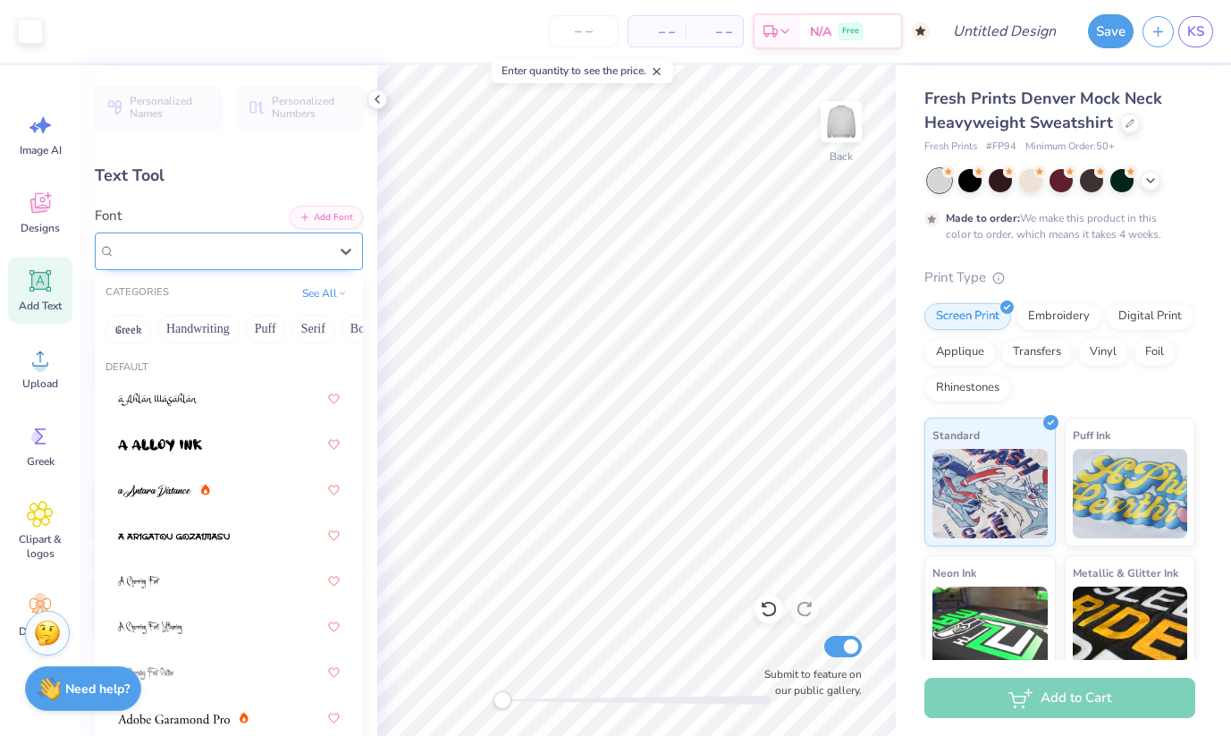
click at [312, 248] on div "Super Dream" at bounding box center [222, 251] width 216 height 28
click at [133, 324] on button "Greek" at bounding box center [128, 329] width 46 height 29
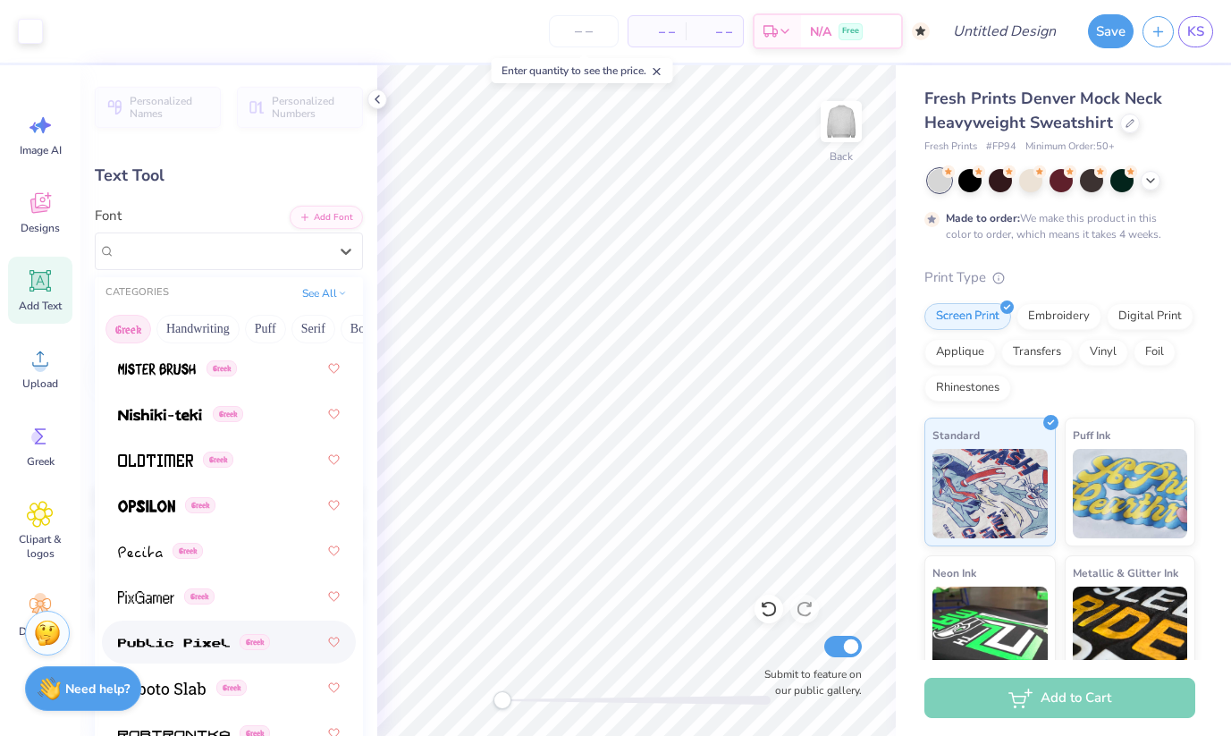
scroll to position [1308, 0]
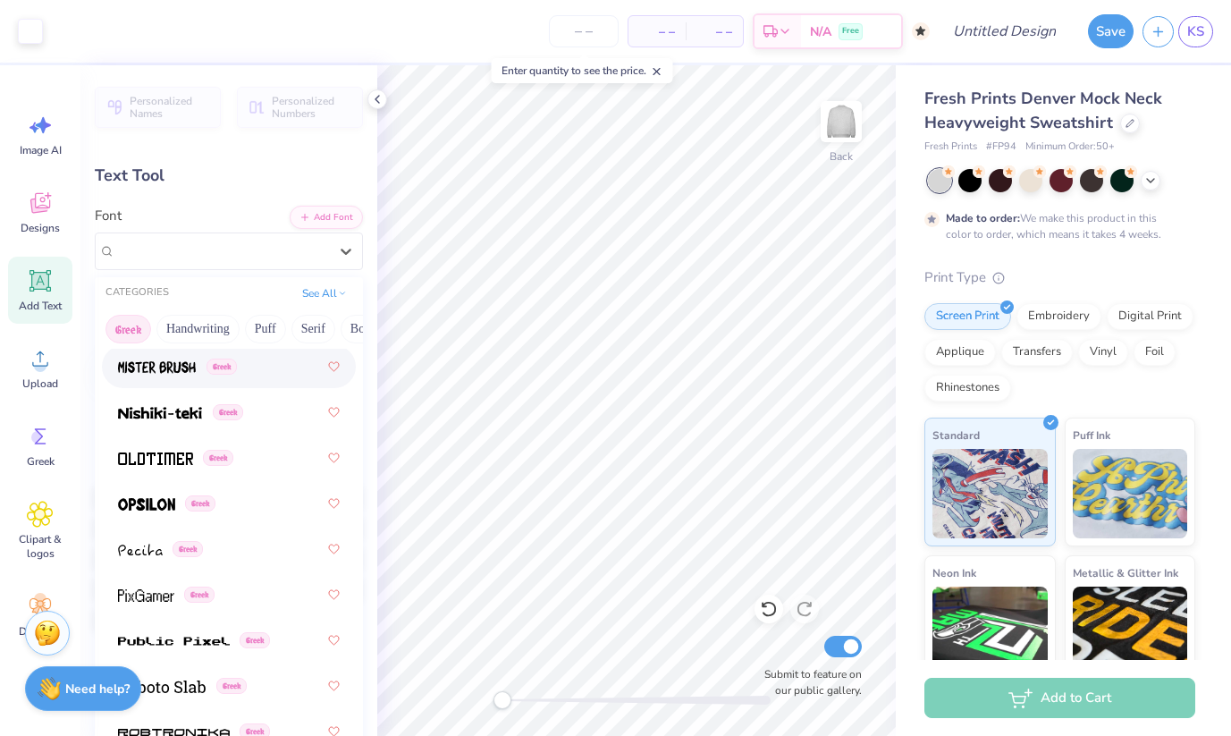
click at [279, 195] on div "Personalized Names Personalized Numbers Text Tool Add Font Font option Mister […" at bounding box center [228, 400] width 297 height 670
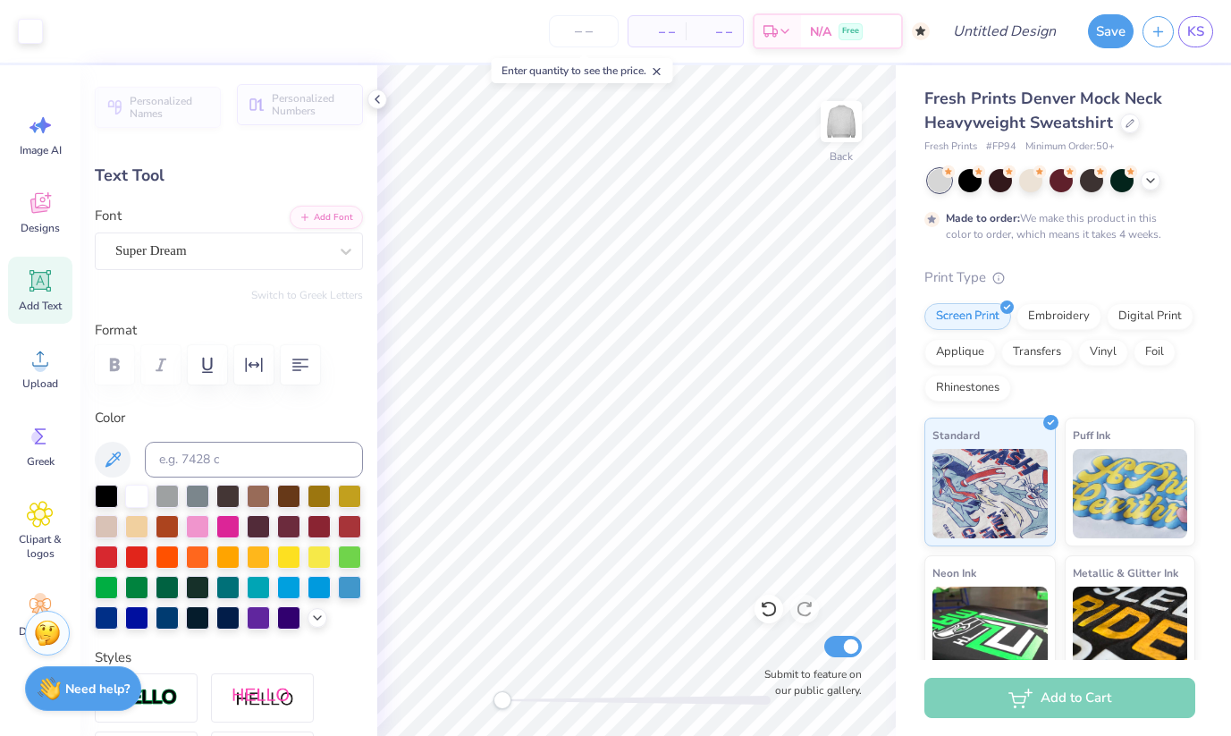
type input "4.34"
type input "1.70"
click at [845, 641] on input "Submit to feature on our public gallery." at bounding box center [843, 645] width 38 height 21
checkbox input "false"
click at [31, 467] on span "Greek" at bounding box center [41, 461] width 28 height 14
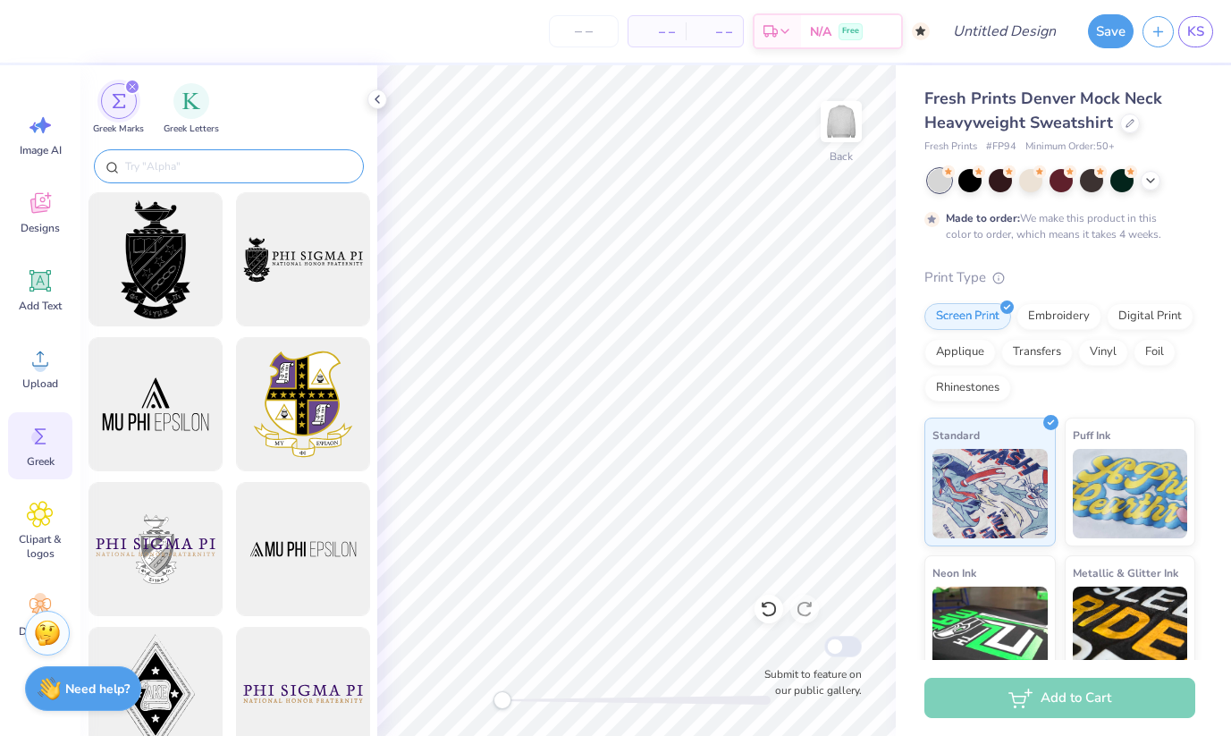
click at [140, 152] on div at bounding box center [229, 166] width 270 height 34
click at [147, 161] on input "text" at bounding box center [237, 166] width 229 height 18
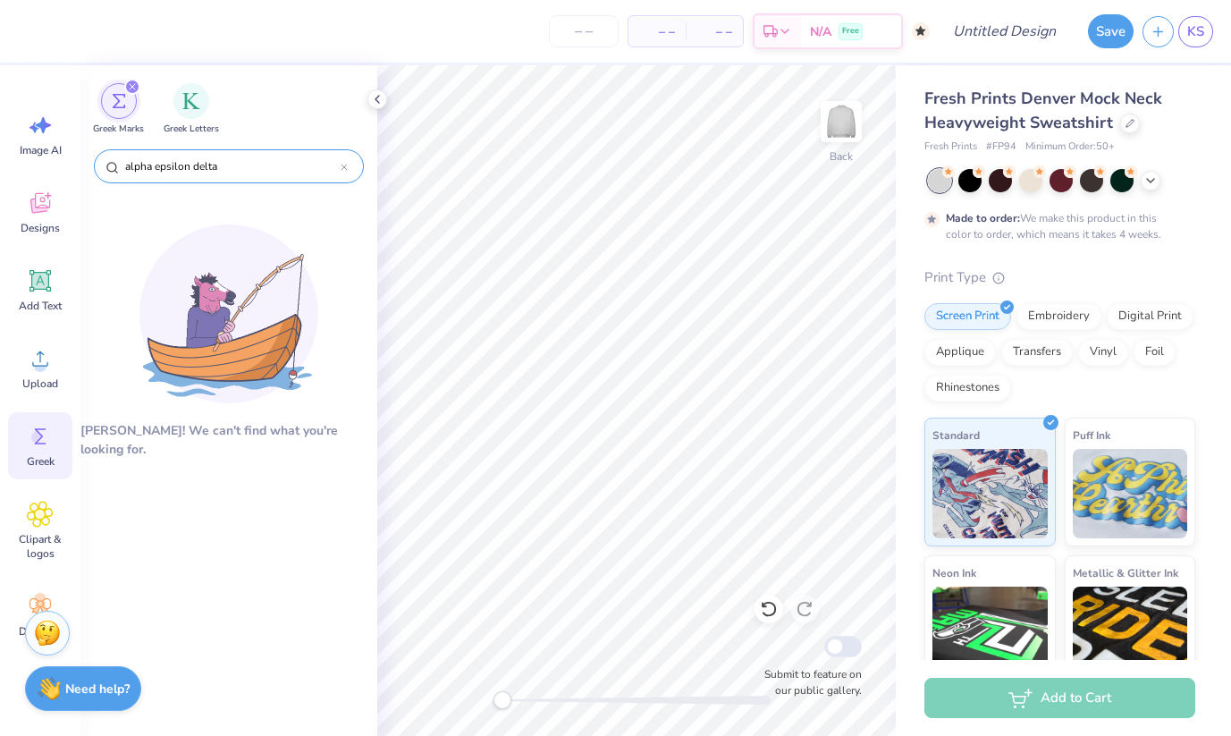
type input "alpha epsilon delta"
click at [206, 111] on div "Greek Letters" at bounding box center [191, 107] width 55 height 53
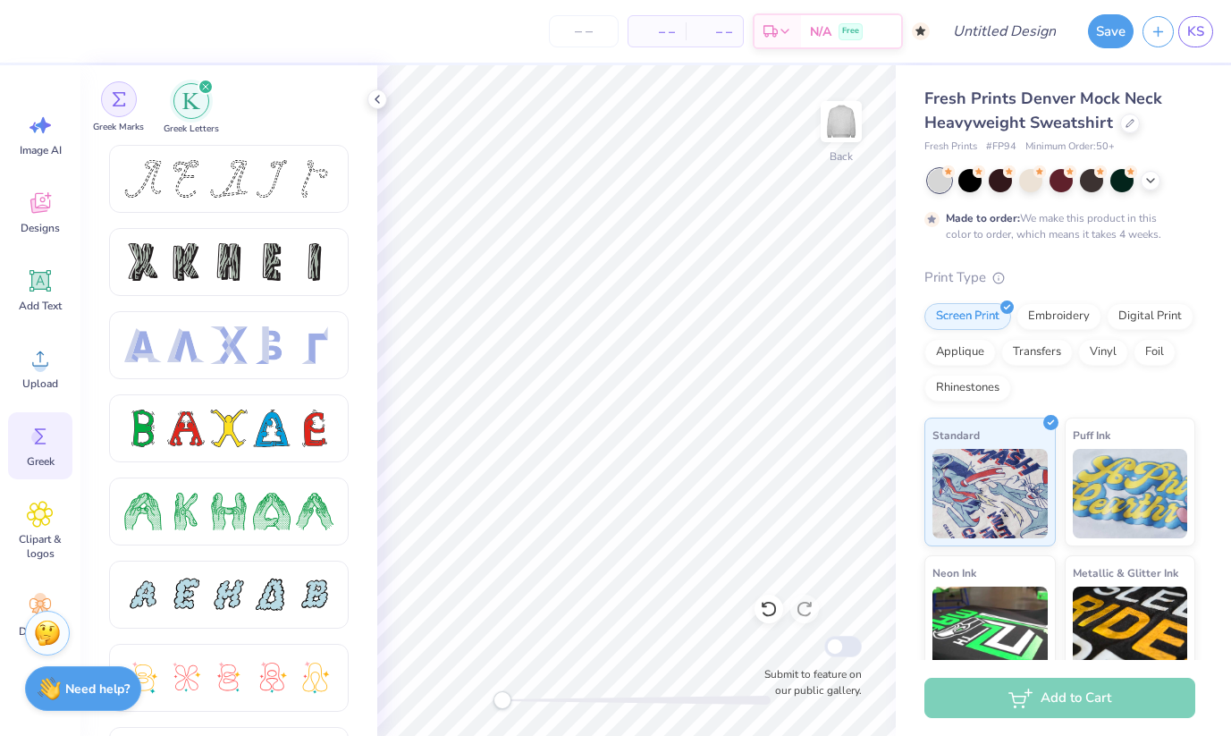
click at [121, 108] on div "filter for Greek Marks" at bounding box center [119, 99] width 36 height 36
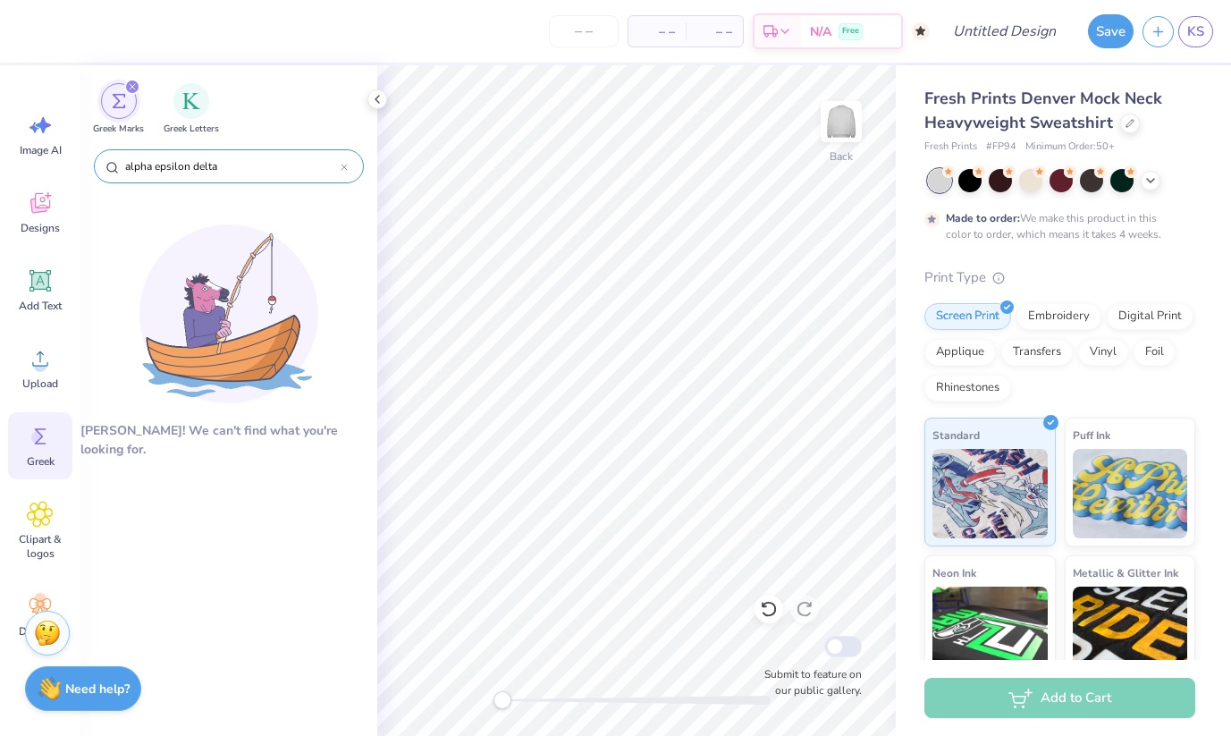
click at [186, 173] on input "alpha epsilon delta" at bounding box center [231, 166] width 217 height 18
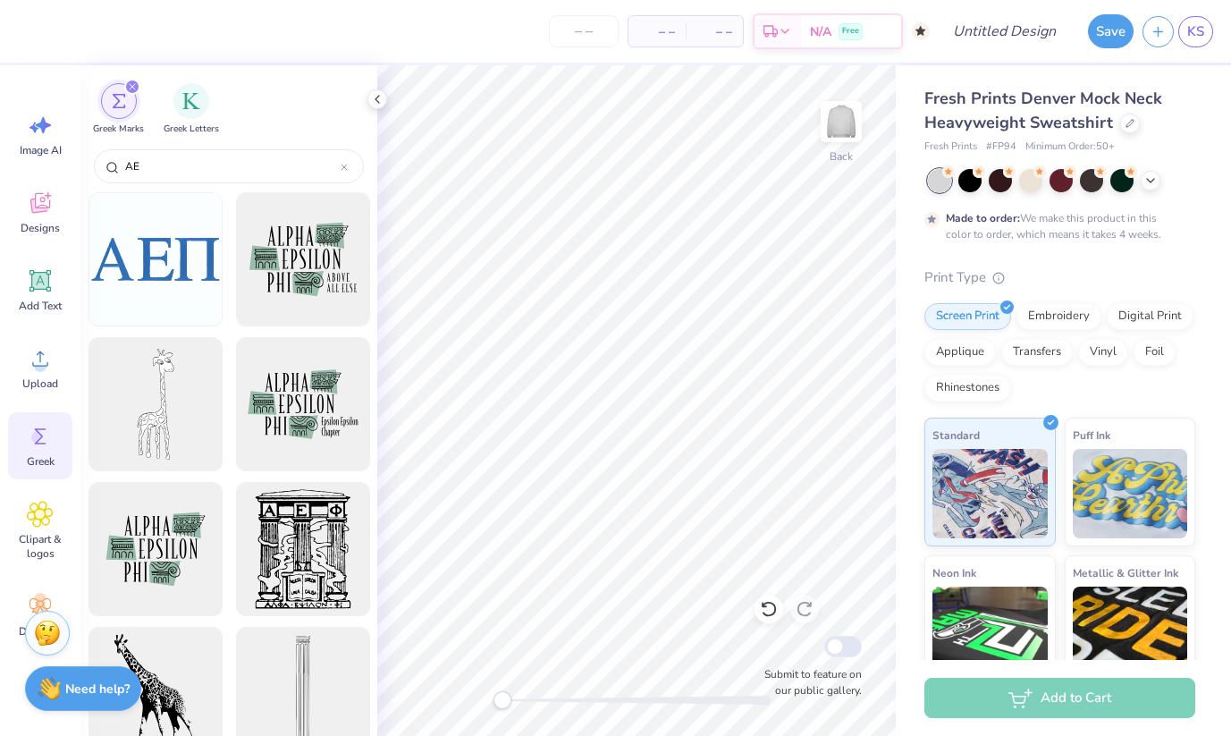
type input "A"
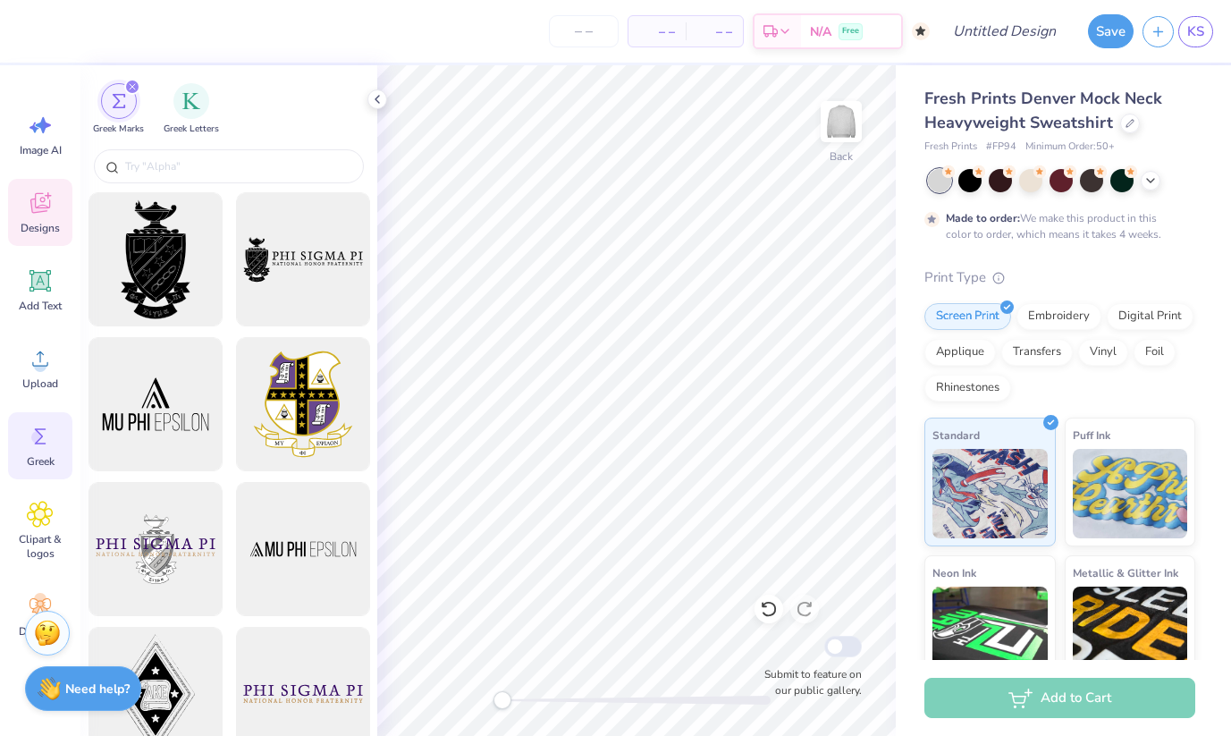
click at [46, 231] on span "Designs" at bounding box center [40, 228] width 39 height 14
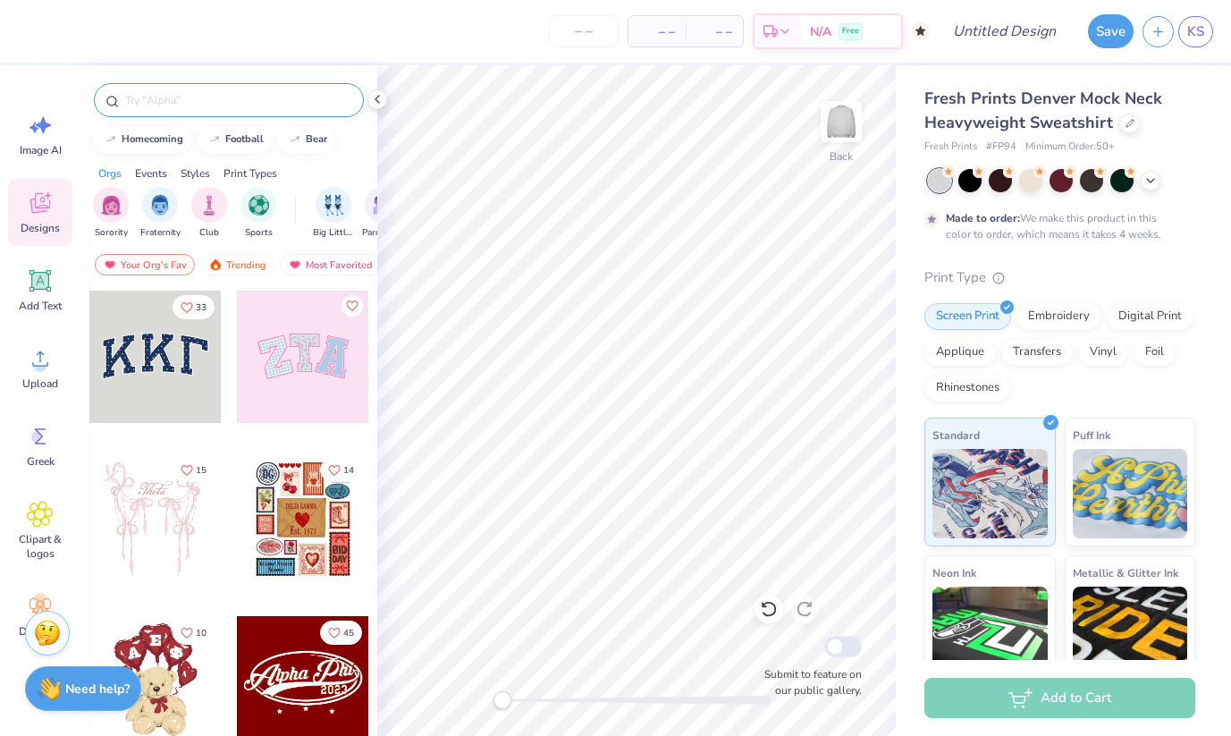
click at [186, 107] on input "text" at bounding box center [237, 100] width 229 height 18
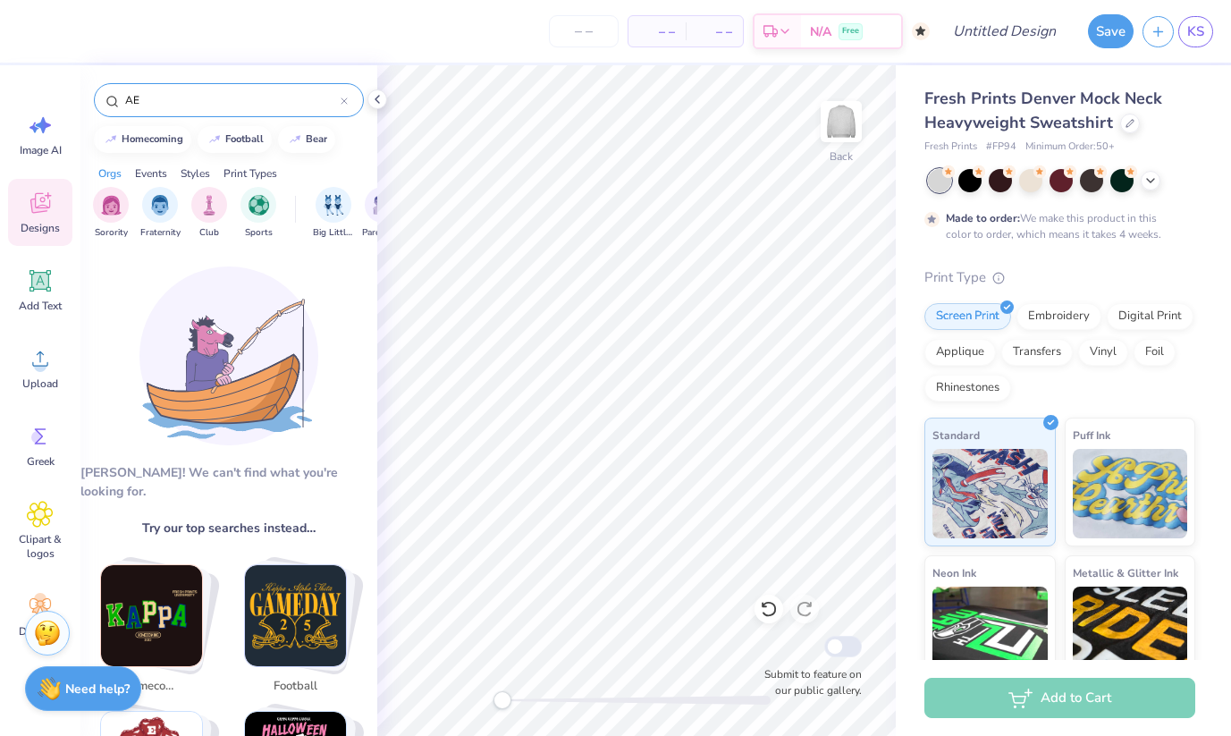
type input "A"
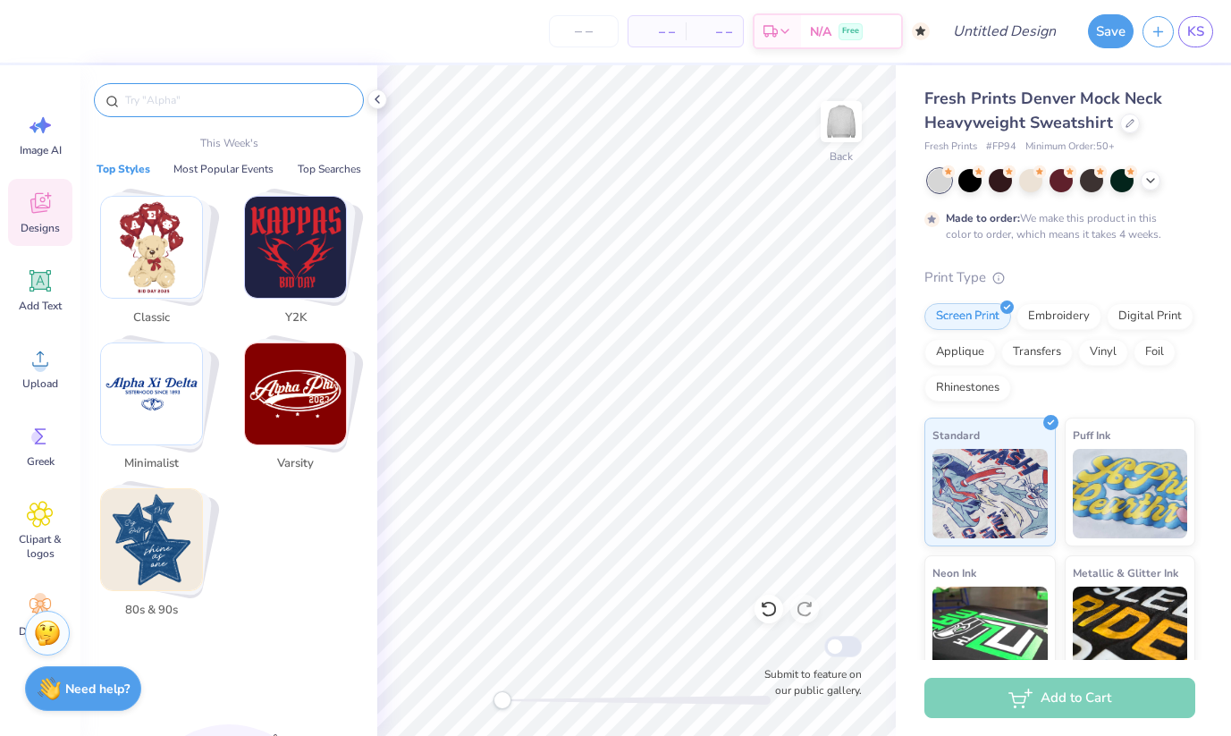
type input "l"
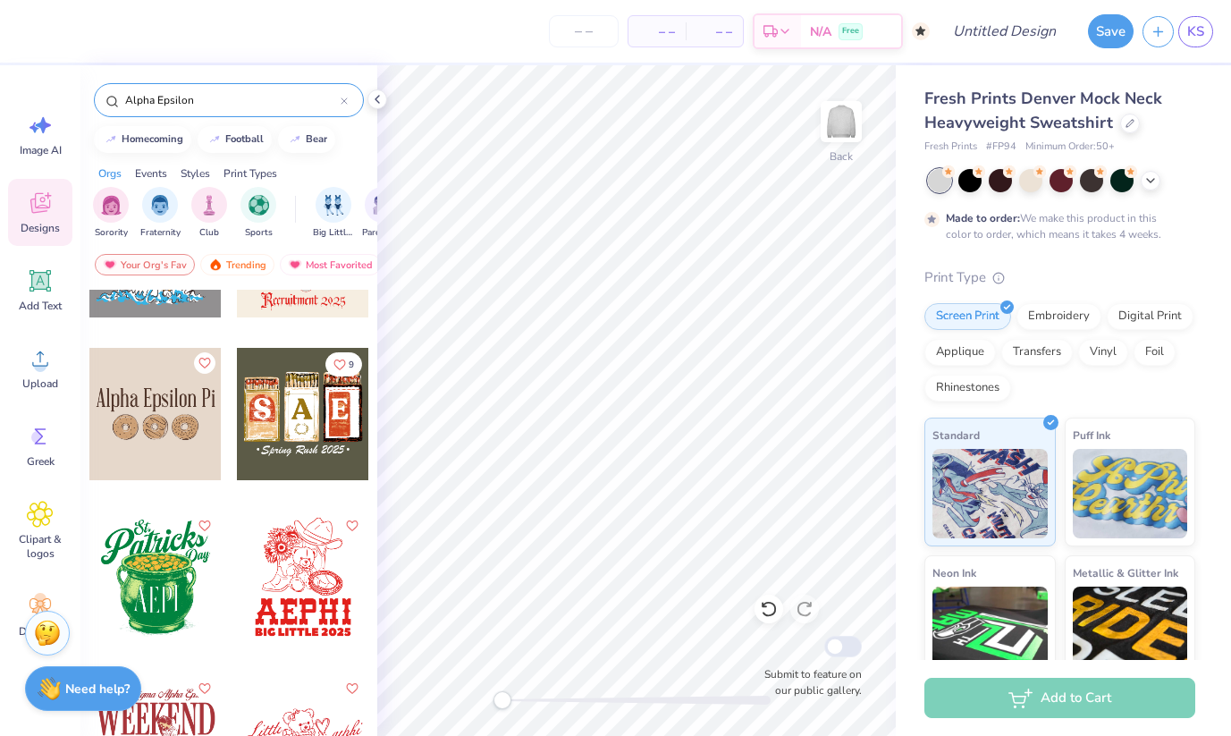
scroll to position [7588, 0]
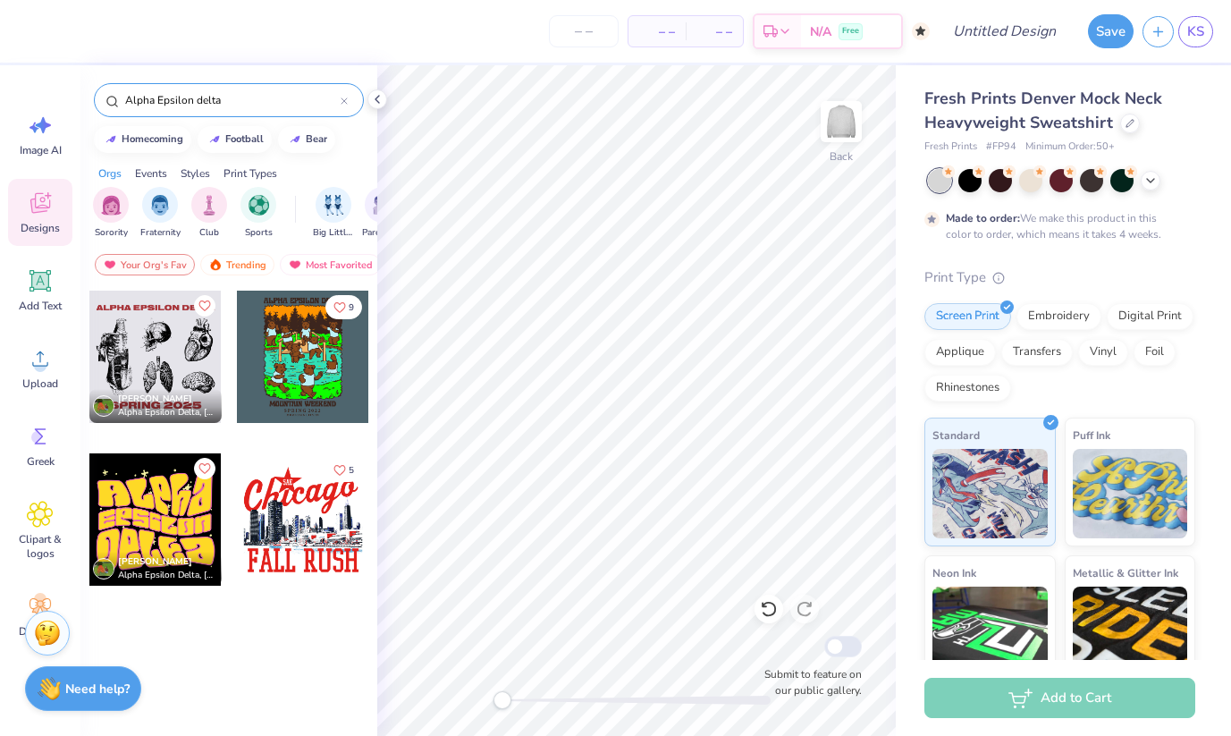
type input "Alpha Epsilon delta"
click at [166, 366] on div at bounding box center [155, 356] width 132 height 132
